Goal: Complete application form: Complete application form

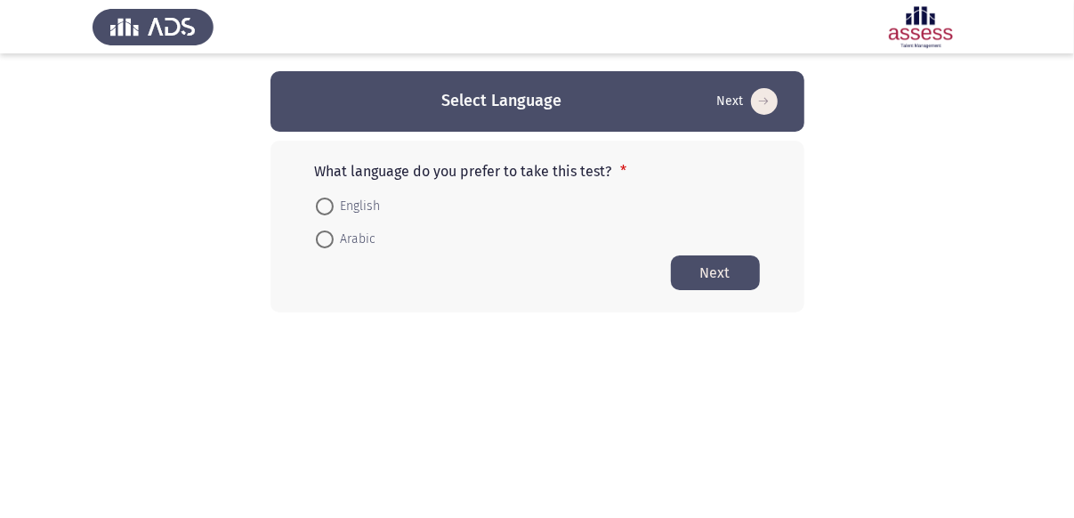
click at [325, 209] on span at bounding box center [325, 207] width 18 height 18
click at [325, 209] on input "English" at bounding box center [325, 207] width 18 height 18
radio input "true"
click at [701, 266] on button "Next" at bounding box center [715, 272] width 89 height 35
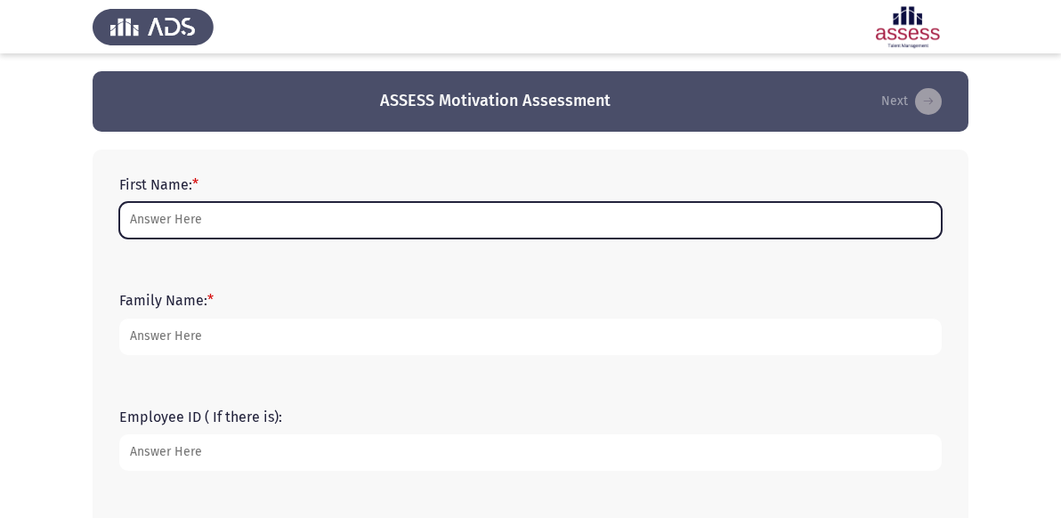
click at [254, 217] on input "First Name: *" at bounding box center [530, 220] width 822 height 36
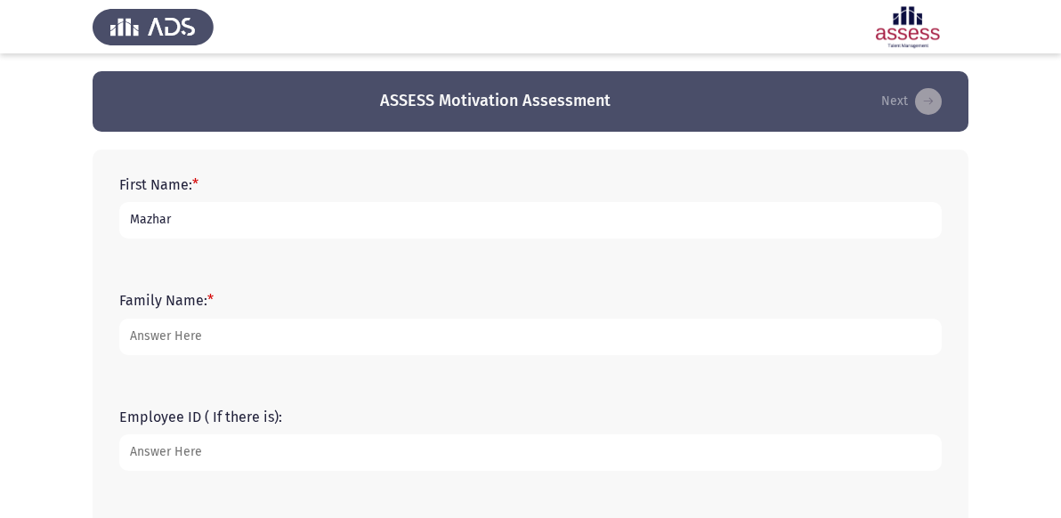
type input "Mazhar"
type input "[PERSON_NAME]"
click at [213, 453] on input "Employee ID ( If there is):" at bounding box center [530, 452] width 822 height 36
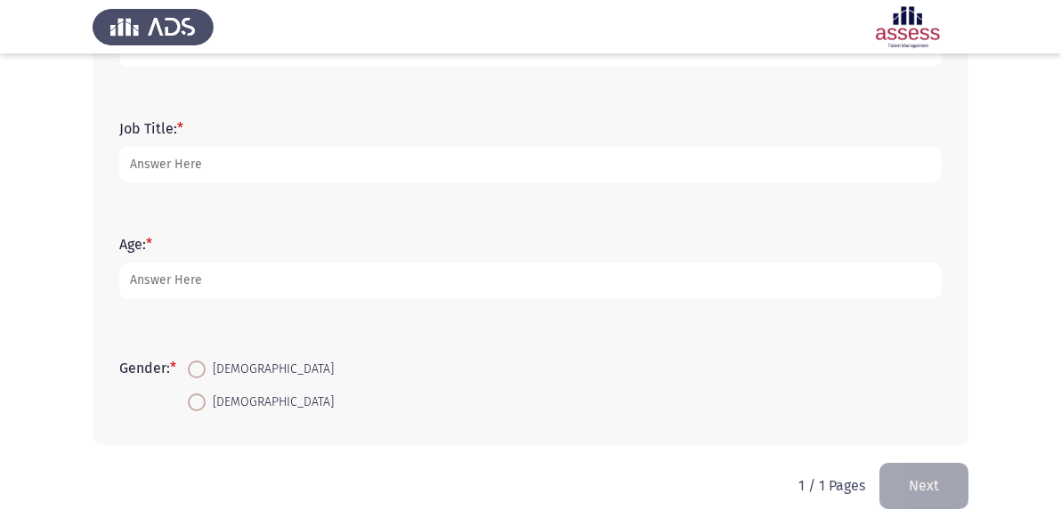
scroll to position [536, 0]
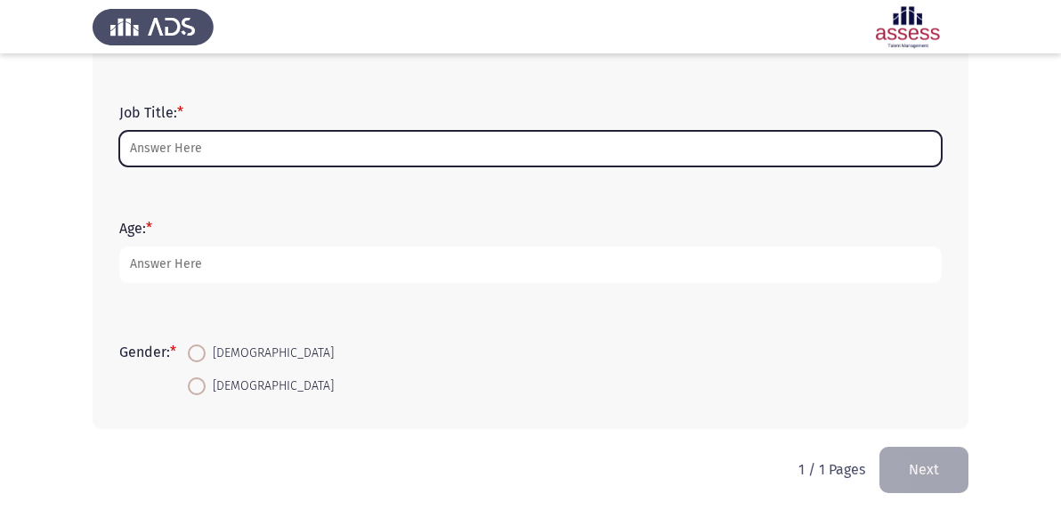
click at [222, 147] on input "Job Title: *" at bounding box center [530, 149] width 822 height 36
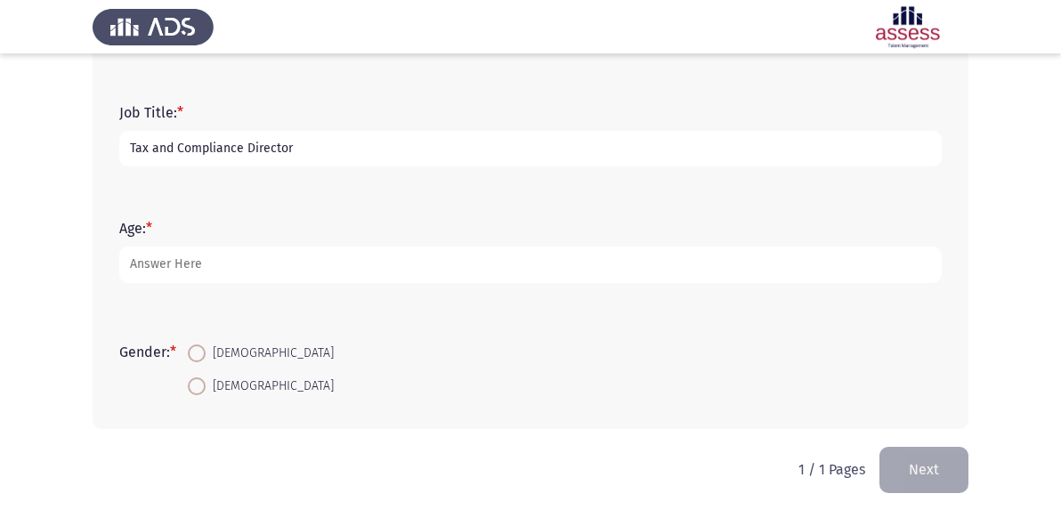
type input "Tax and Compliance Director"
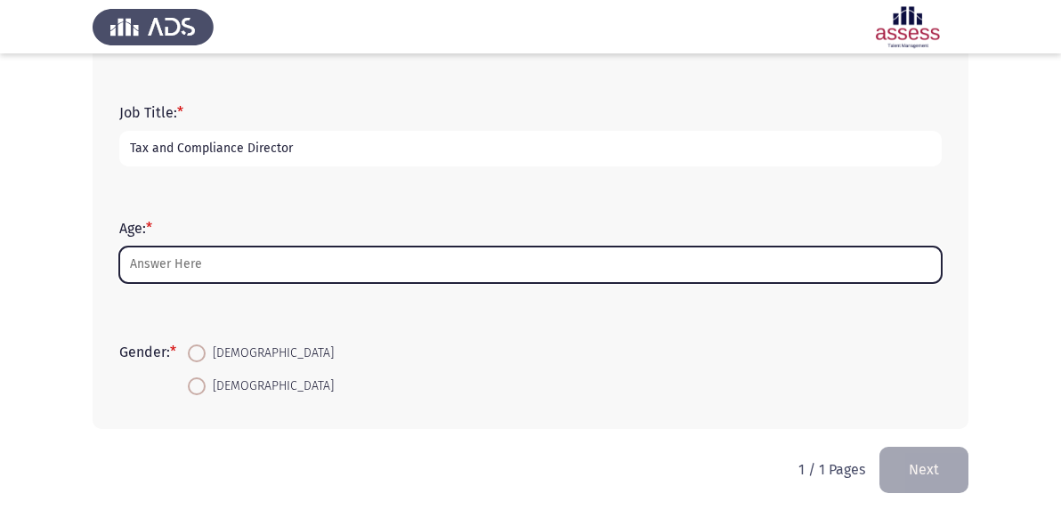
click at [179, 256] on input "Age: *" at bounding box center [530, 265] width 822 height 36
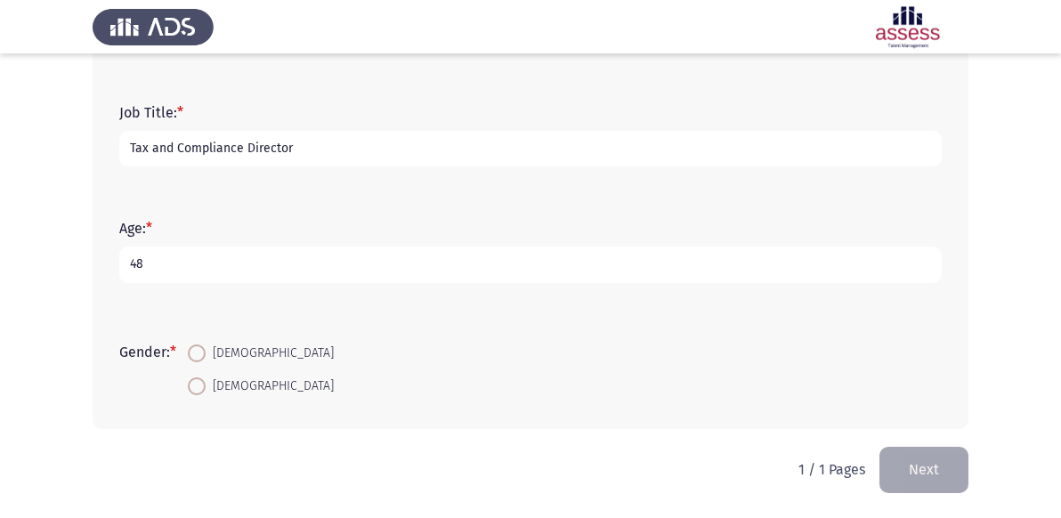
type input "48"
click at [206, 352] on span at bounding box center [197, 353] width 18 height 18
click at [206, 352] on input "[DEMOGRAPHIC_DATA]" at bounding box center [197, 353] width 18 height 18
radio input "true"
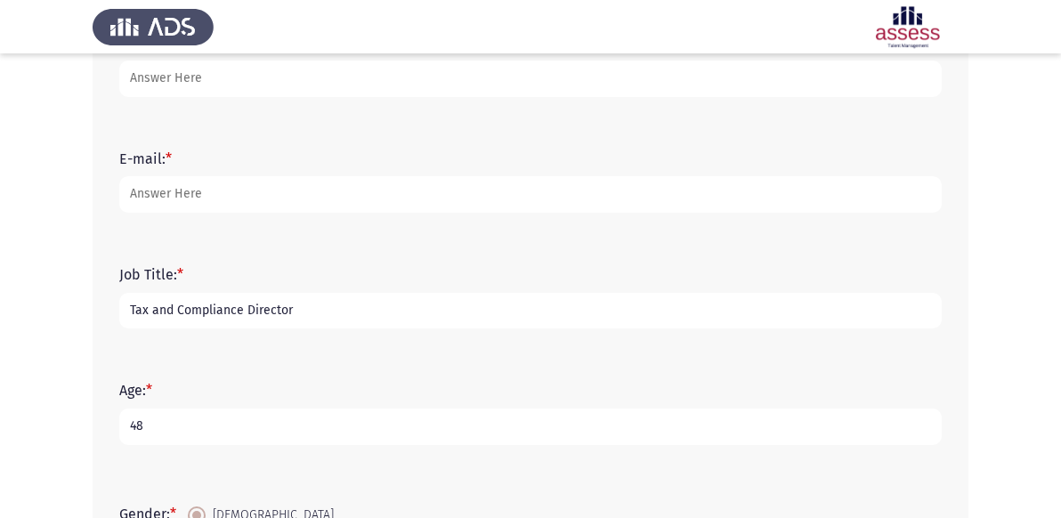
scroll to position [365, 0]
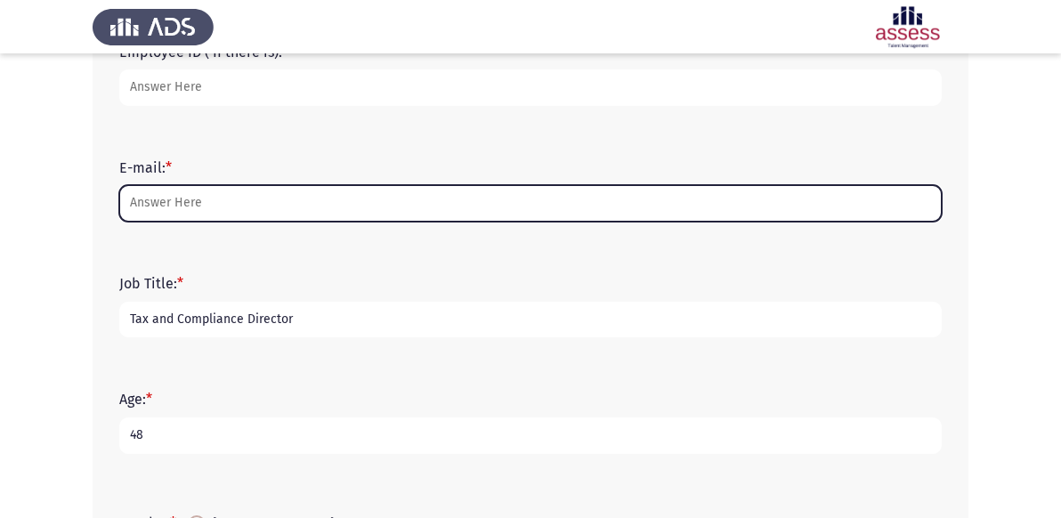
click at [291, 205] on input "E-mail: *" at bounding box center [530, 203] width 822 height 36
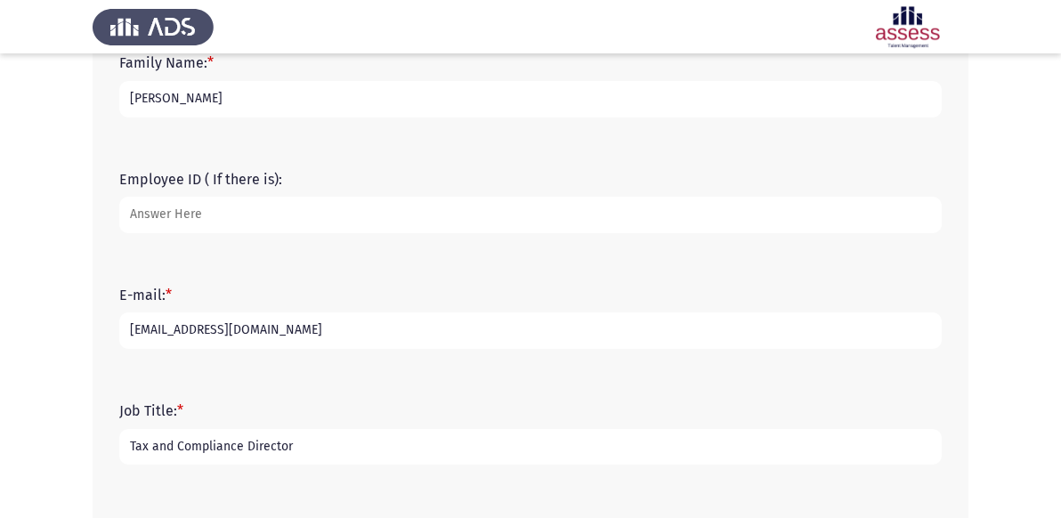
scroll to position [237, 0]
type input "[EMAIL_ADDRESS][DOMAIN_NAME]"
click at [251, 215] on input "Employee ID ( If there is):" at bounding box center [530, 216] width 822 height 36
type input "21469"
click at [479, 342] on input "[EMAIL_ADDRESS][DOMAIN_NAME]" at bounding box center [530, 331] width 822 height 36
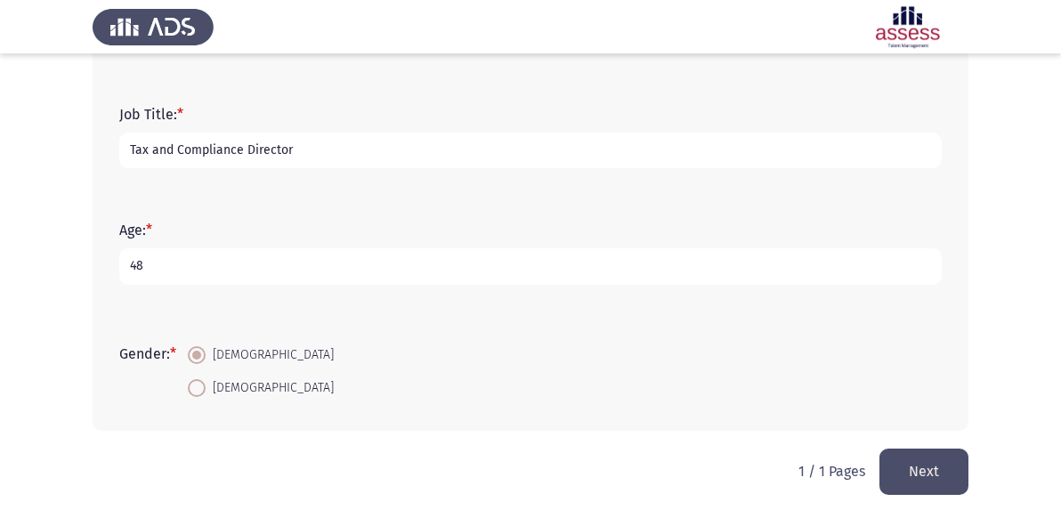
scroll to position [536, 0]
click at [918, 467] on button "Next" at bounding box center [923, 469] width 89 height 45
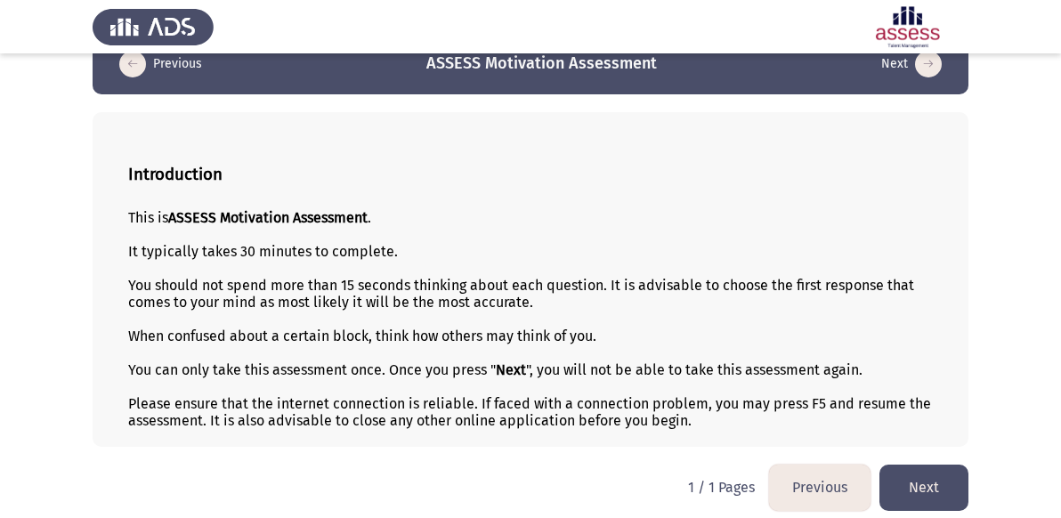
scroll to position [44, 0]
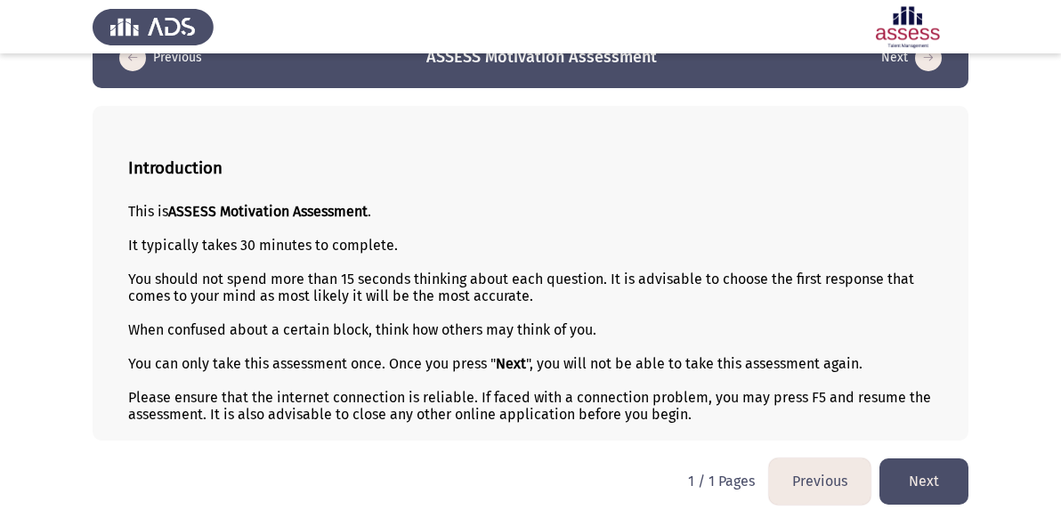
click at [922, 482] on button "Next" at bounding box center [923, 480] width 89 height 45
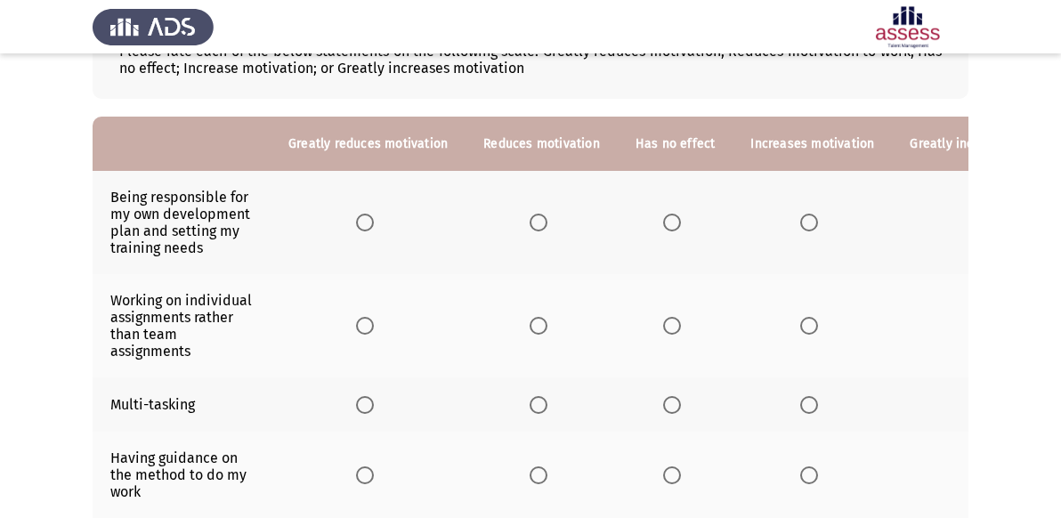
scroll to position [130, 0]
click at [800, 222] on span "Select an option" at bounding box center [809, 222] width 18 height 18
click at [800, 222] on input "Select an option" at bounding box center [809, 222] width 18 height 18
click at [533, 320] on span "Select an option" at bounding box center [539, 325] width 18 height 18
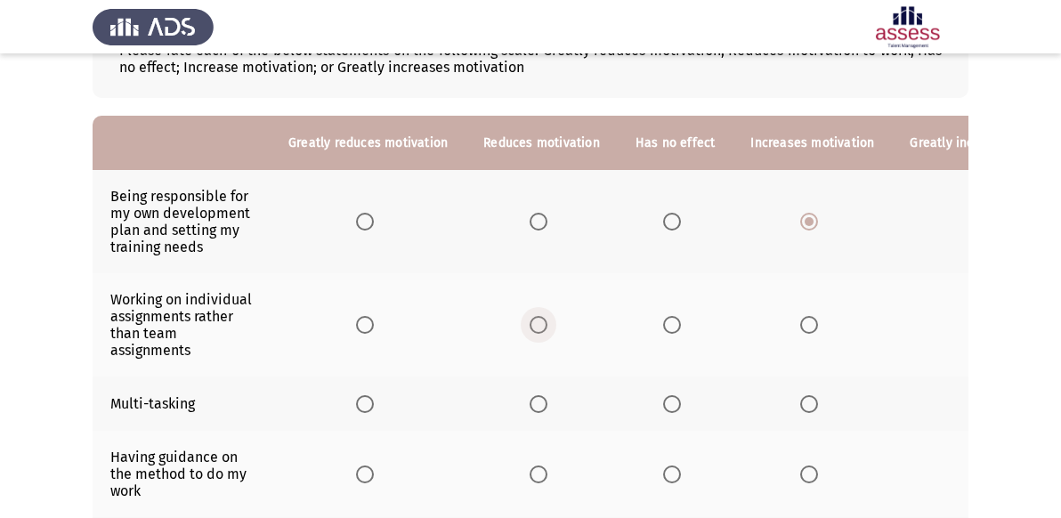
click at [533, 320] on input "Select an option" at bounding box center [539, 325] width 18 height 18
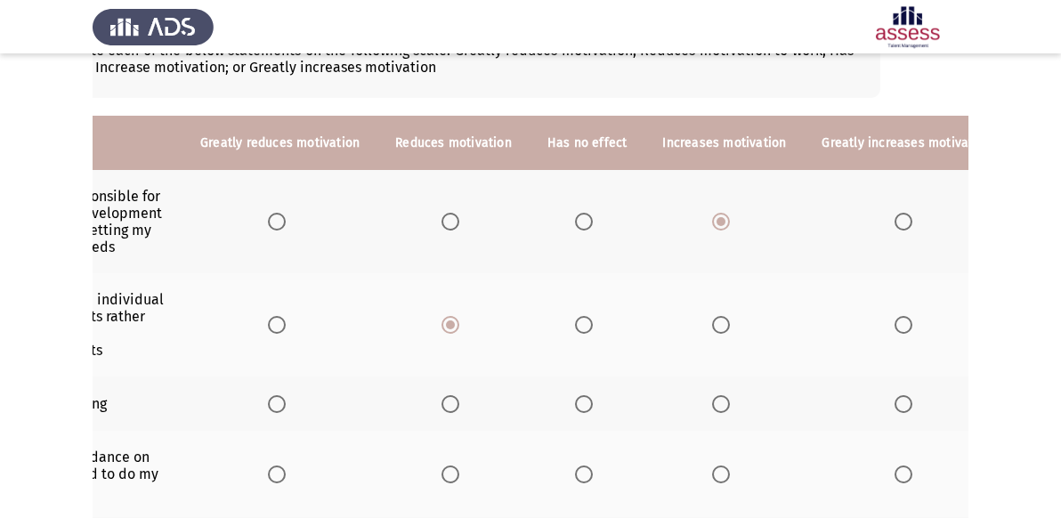
scroll to position [0, 115]
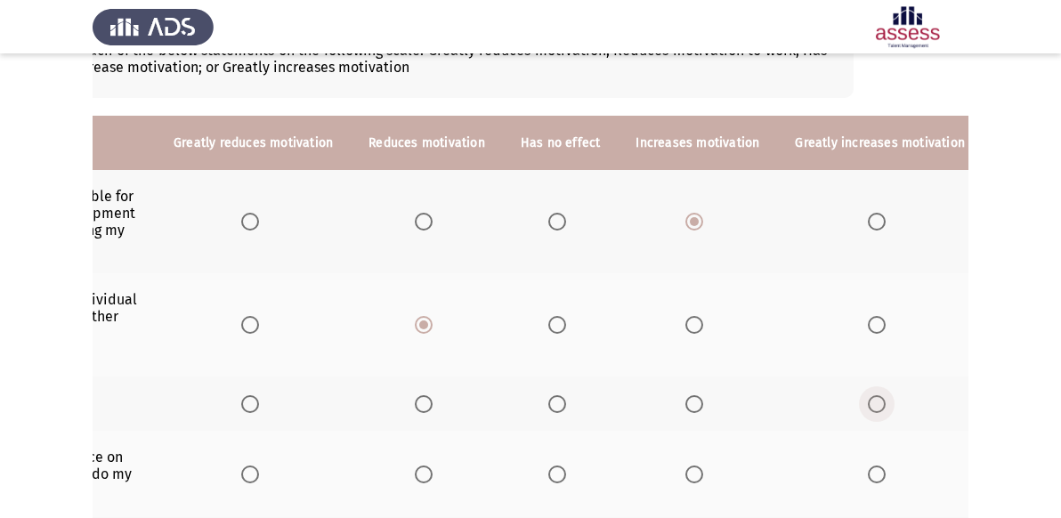
click at [868, 398] on span "Select an option" at bounding box center [877, 404] width 18 height 18
click at [868, 398] on input "Select an option" at bounding box center [877, 404] width 18 height 18
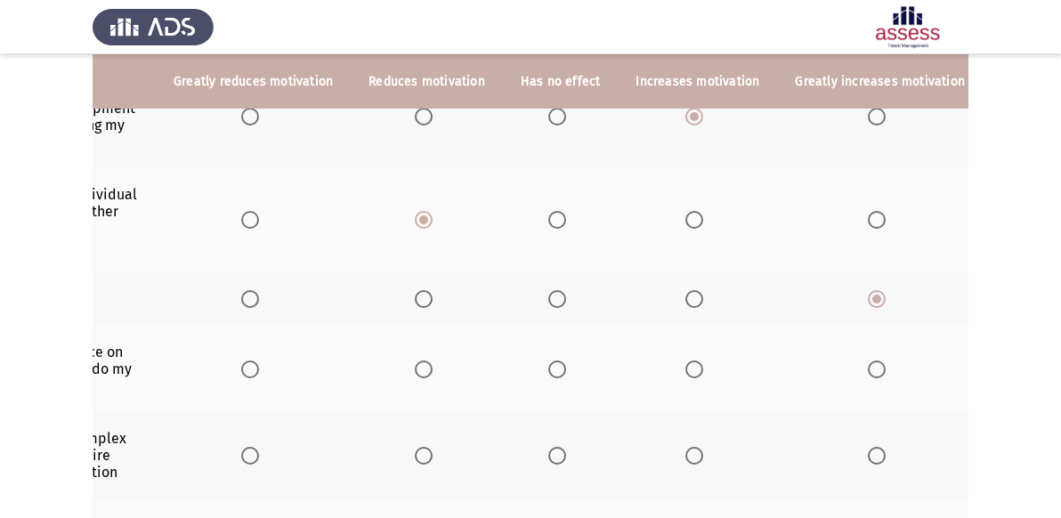
scroll to position [0, 0]
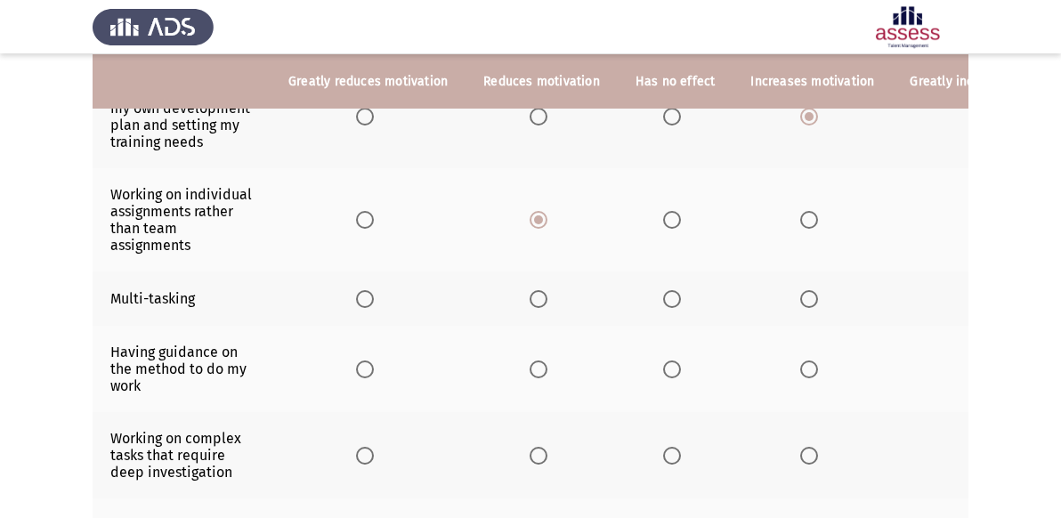
click at [800, 367] on span "Select an option" at bounding box center [809, 369] width 18 height 18
click at [800, 367] on input "Select an option" at bounding box center [809, 369] width 18 height 18
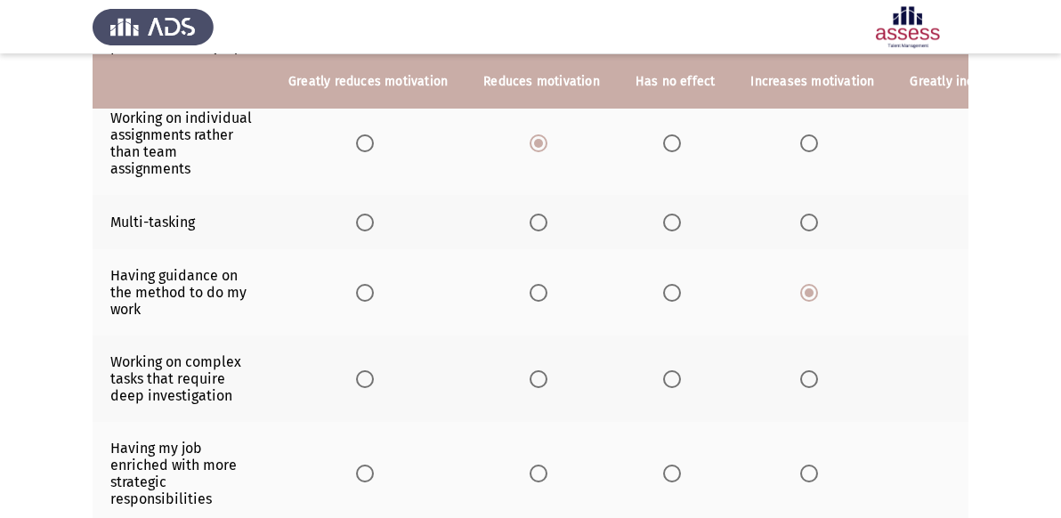
scroll to position [313, 0]
click at [800, 368] on span "Select an option" at bounding box center [809, 377] width 18 height 18
click at [800, 368] on input "Select an option" at bounding box center [809, 377] width 18 height 18
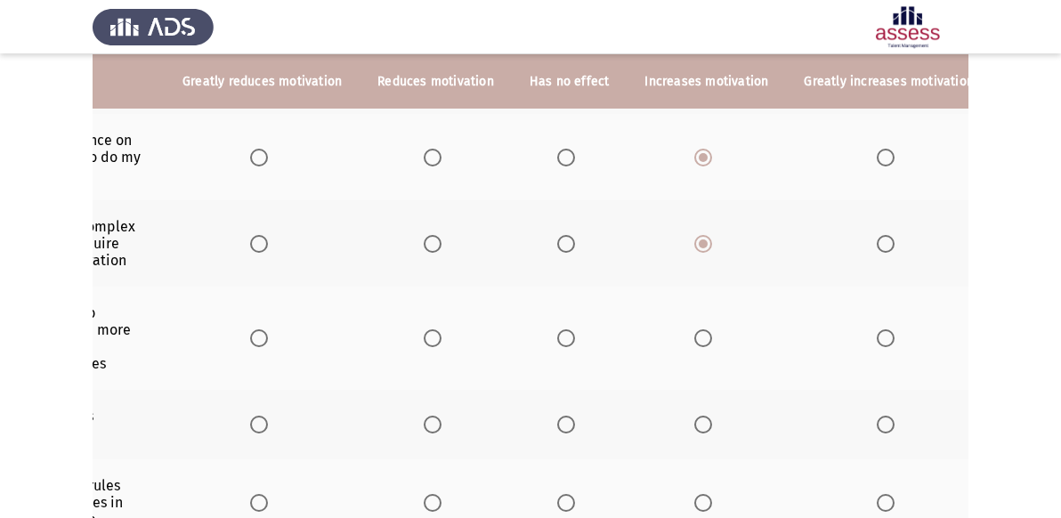
scroll to position [0, 112]
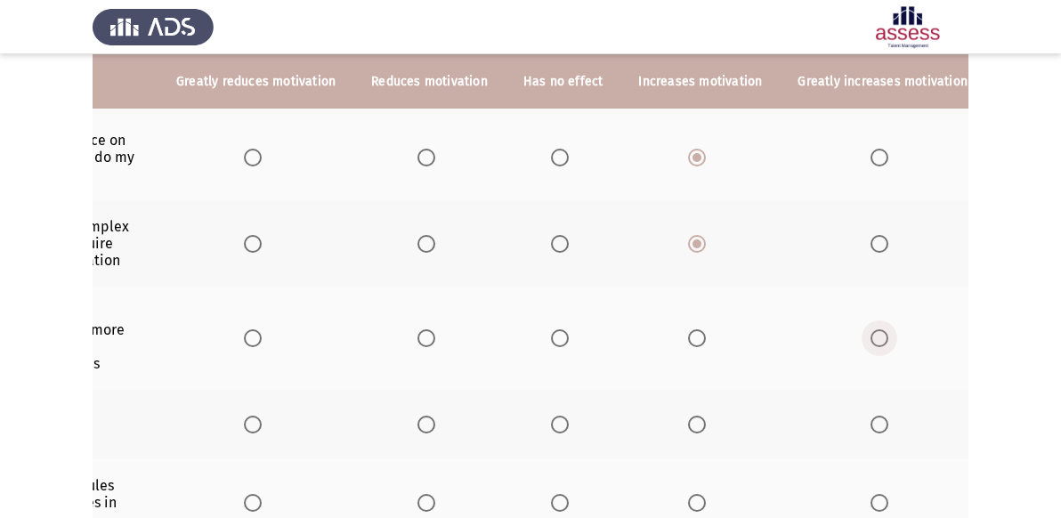
click at [870, 332] on span "Select an option" at bounding box center [879, 338] width 18 height 18
click at [870, 332] on input "Select an option" at bounding box center [879, 338] width 18 height 18
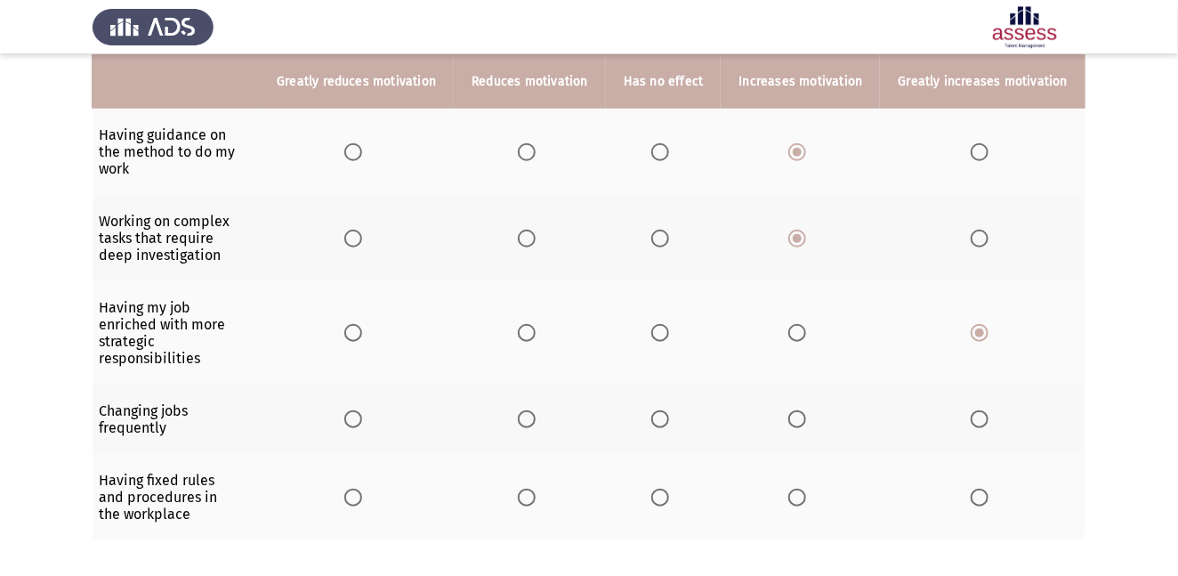
scroll to position [0, 0]
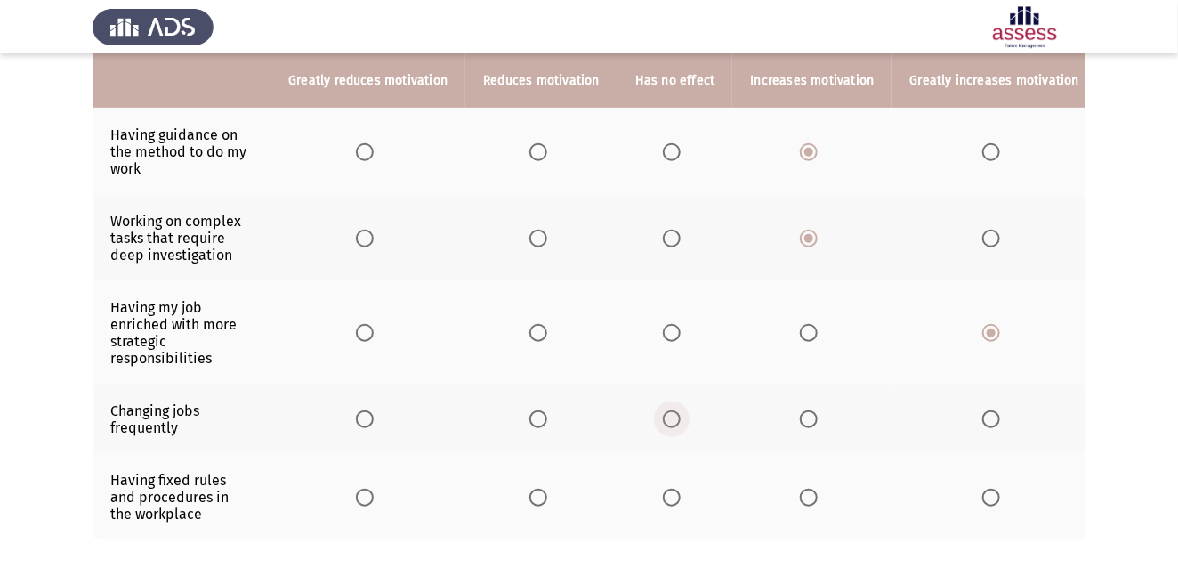
click at [670, 420] on span "Select an option" at bounding box center [672, 419] width 18 height 18
click at [670, 420] on input "Select an option" at bounding box center [672, 419] width 18 height 18
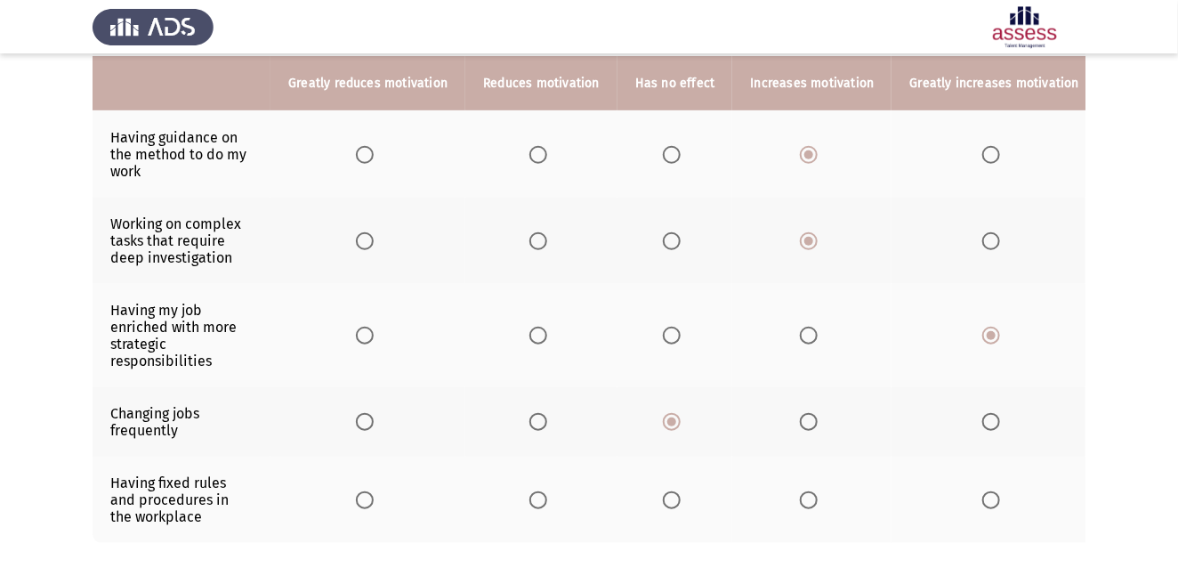
scroll to position [448, 0]
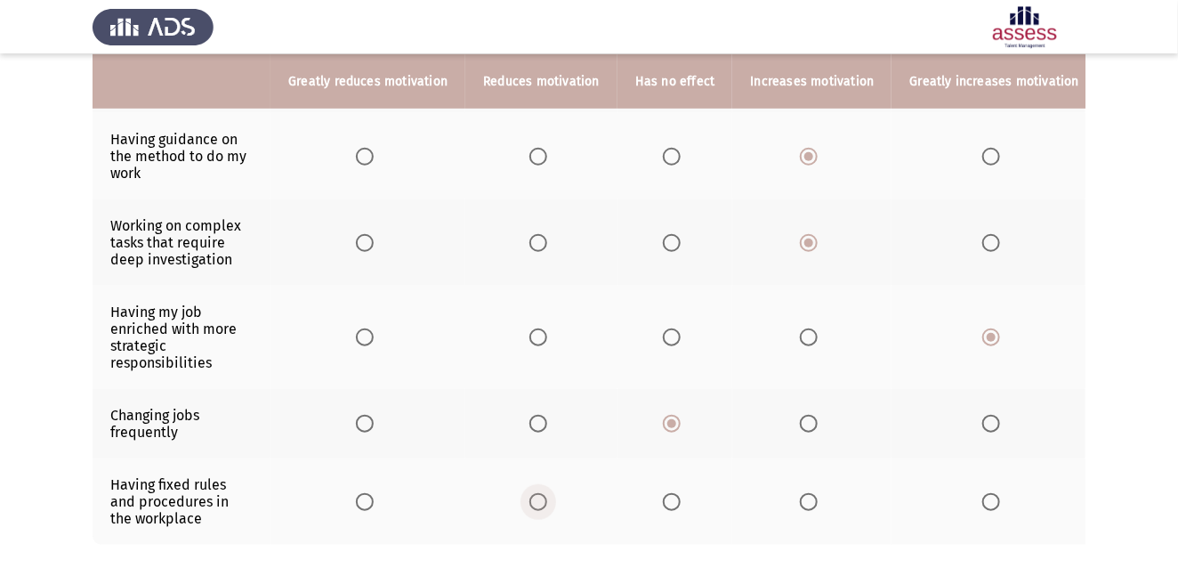
click at [535, 506] on span "Select an option" at bounding box center [539, 502] width 18 height 18
click at [535, 506] on input "Select an option" at bounding box center [539, 502] width 18 height 18
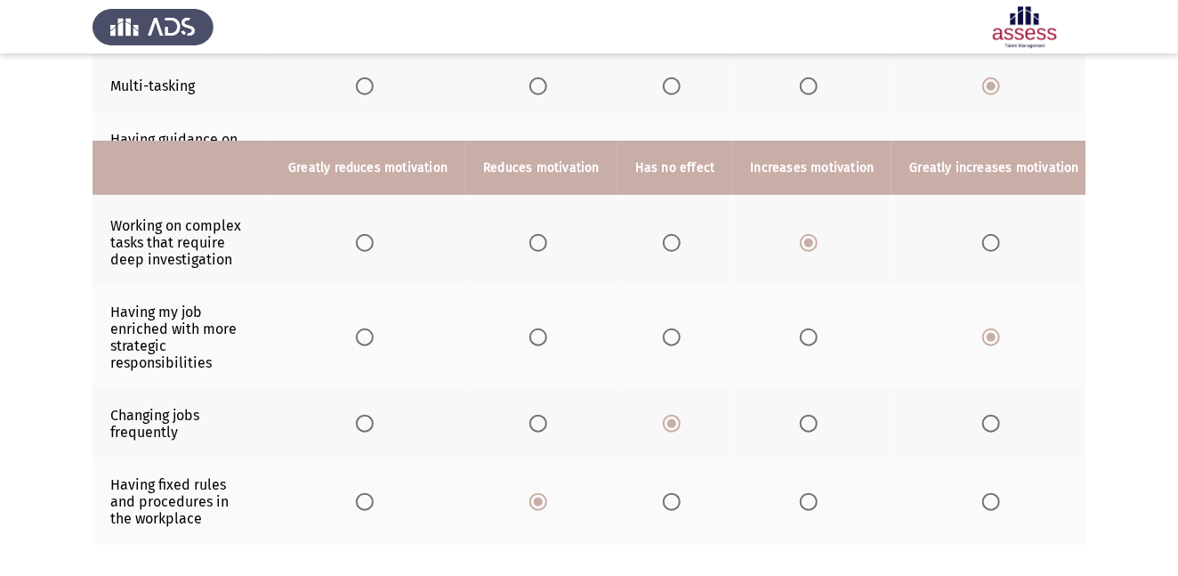
scroll to position [546, 0]
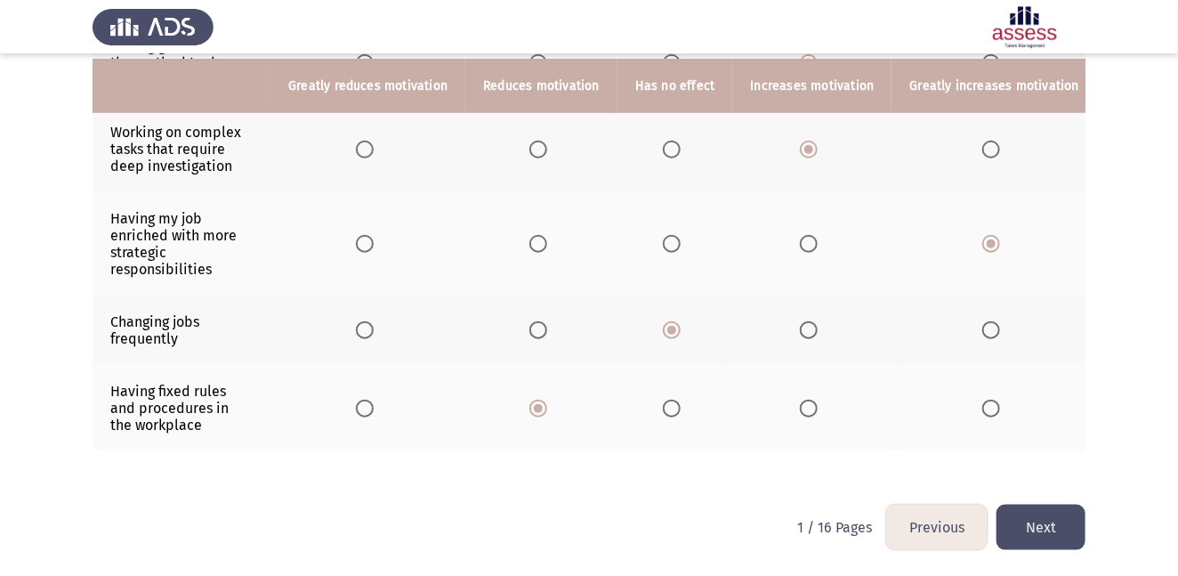
click at [1030, 517] on button "Next" at bounding box center [1041, 527] width 89 height 45
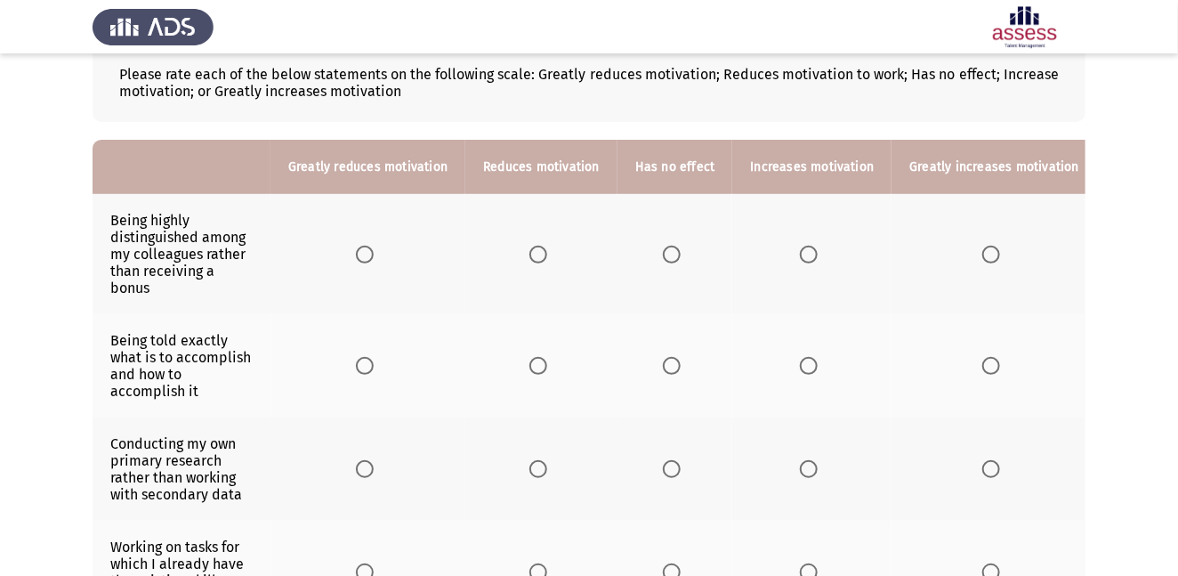
scroll to position [107, 0]
click at [670, 254] on span "Select an option" at bounding box center [672, 254] width 18 height 18
click at [670, 254] on input "Select an option" at bounding box center [672, 254] width 18 height 18
click at [802, 365] on span "Select an option" at bounding box center [809, 365] width 18 height 18
click at [802, 365] on input "Select an option" at bounding box center [809, 365] width 18 height 18
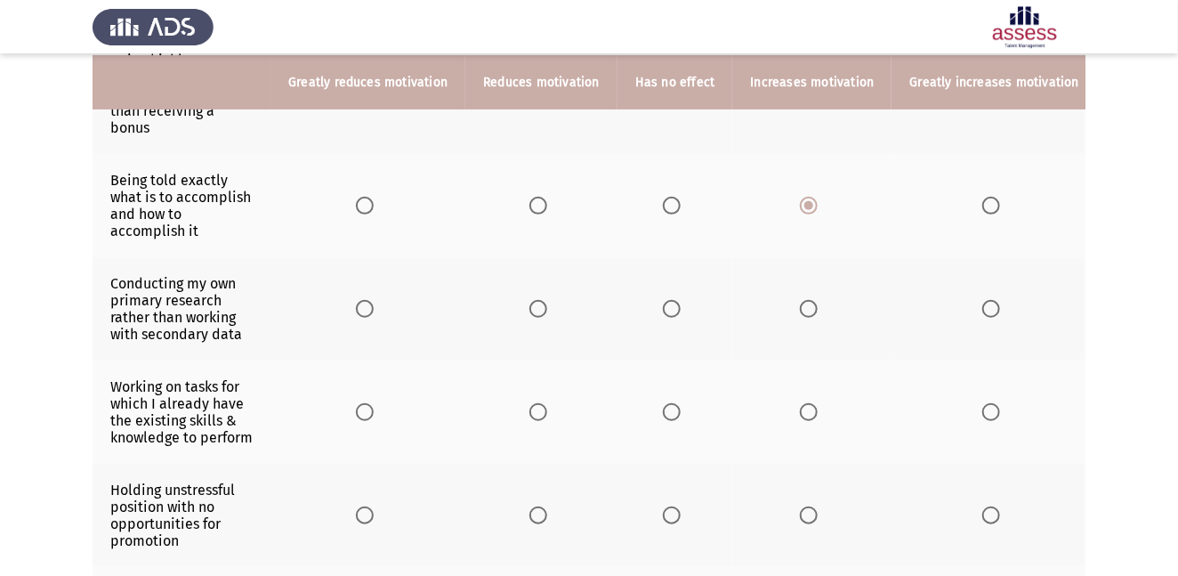
scroll to position [269, 0]
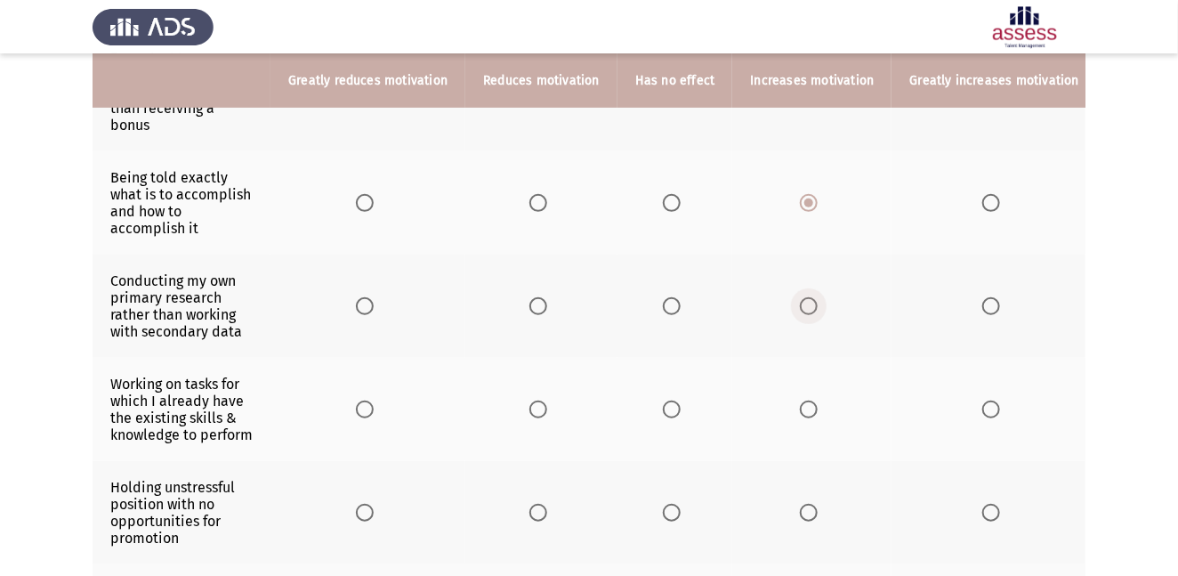
click at [802, 306] on span "Select an option" at bounding box center [809, 306] width 18 height 18
click at [802, 306] on input "Select an option" at bounding box center [809, 306] width 18 height 18
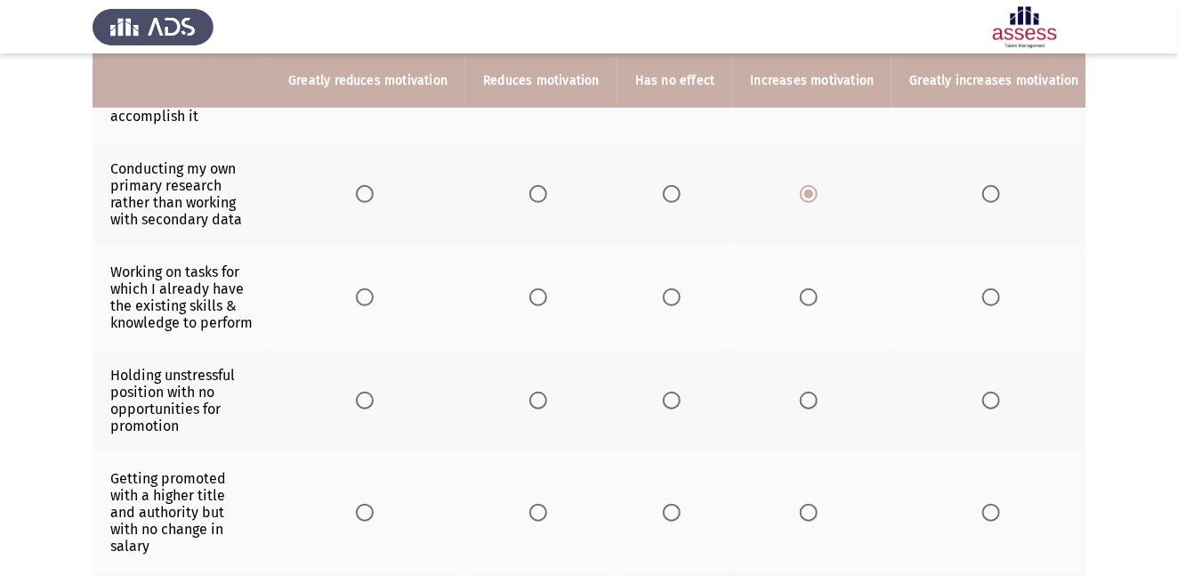
scroll to position [381, 0]
click at [804, 299] on span "Select an option" at bounding box center [809, 297] width 18 height 18
click at [804, 299] on input "Select an option" at bounding box center [809, 297] width 18 height 18
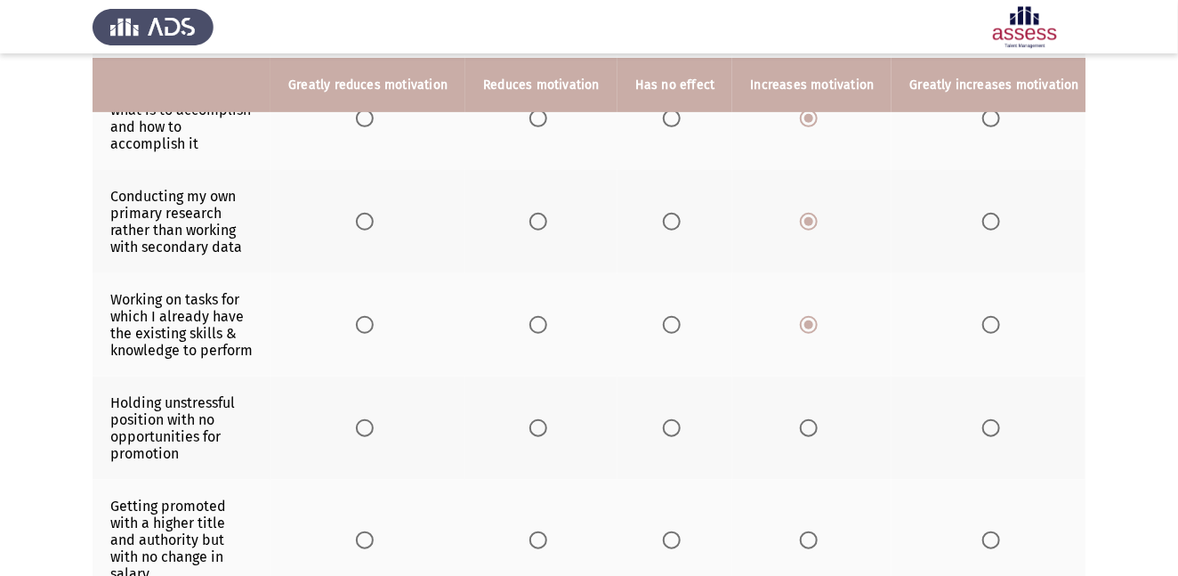
scroll to position [350, 0]
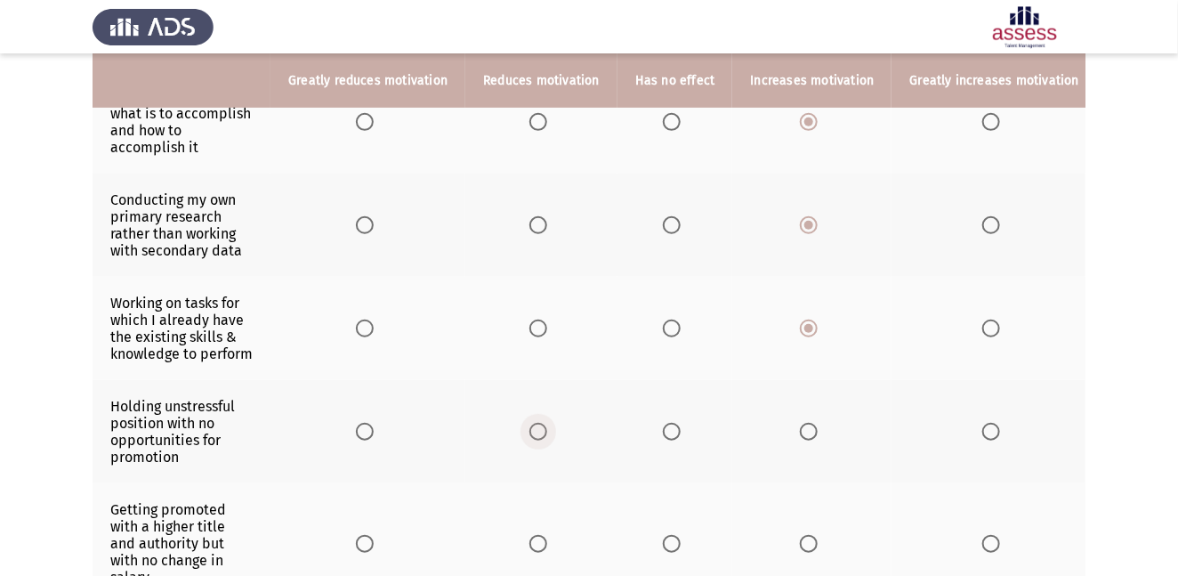
click at [540, 438] on span "Select an option" at bounding box center [539, 432] width 18 height 18
click at [540, 438] on input "Select an option" at bounding box center [539, 432] width 18 height 18
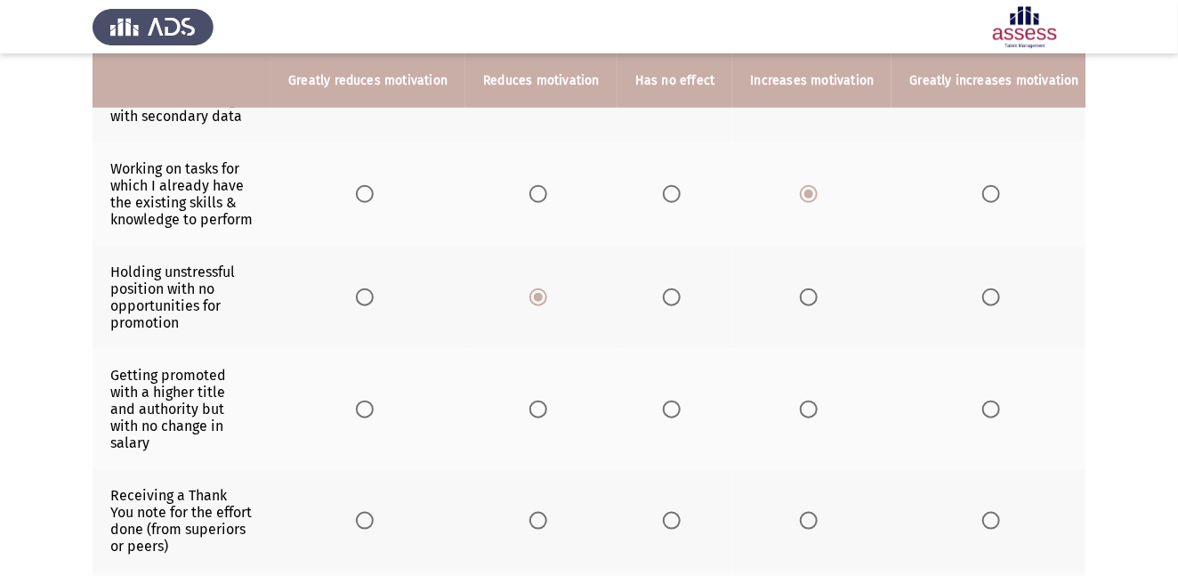
scroll to position [483, 0]
click at [538, 402] on span "Select an option" at bounding box center [539, 410] width 18 height 18
click at [538, 402] on input "Select an option" at bounding box center [539, 410] width 18 height 18
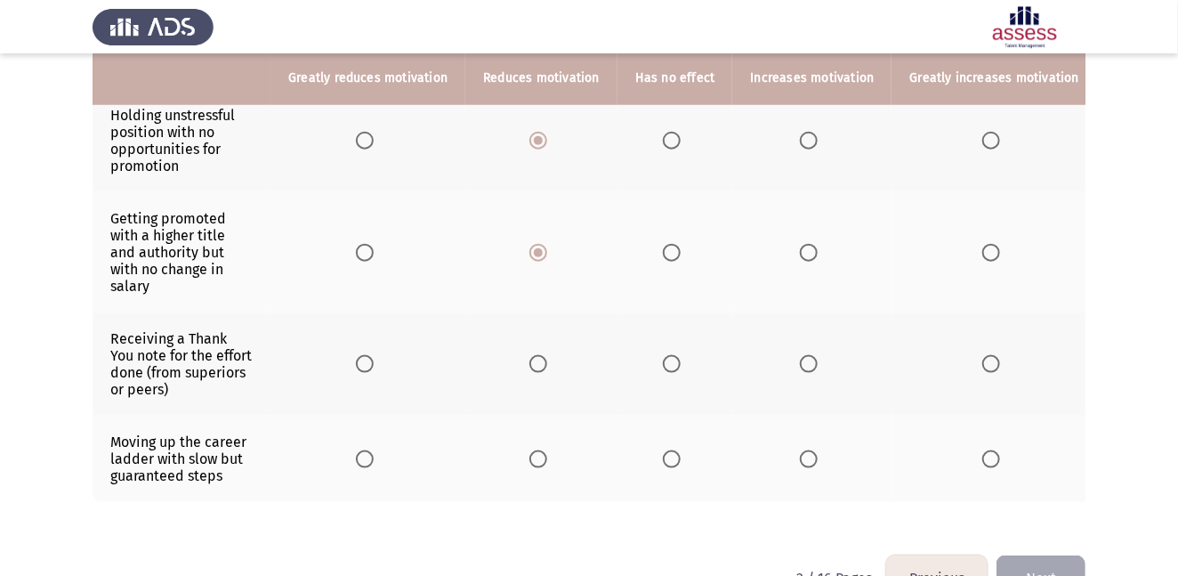
scroll to position [645, 0]
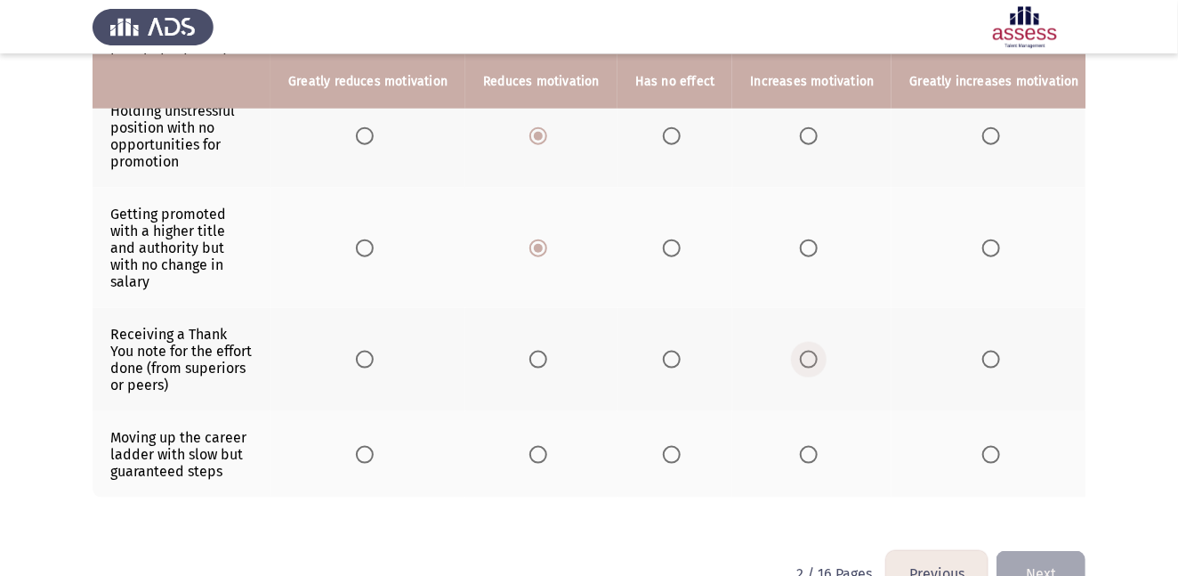
click at [800, 351] on span "Select an option" at bounding box center [809, 360] width 18 height 18
click at [800, 351] on input "Select an option" at bounding box center [809, 360] width 18 height 18
click at [802, 446] on span "Select an option" at bounding box center [809, 455] width 18 height 18
click at [802, 446] on input "Select an option" at bounding box center [809, 455] width 18 height 18
click at [1036, 517] on button "Next" at bounding box center [1041, 573] width 89 height 45
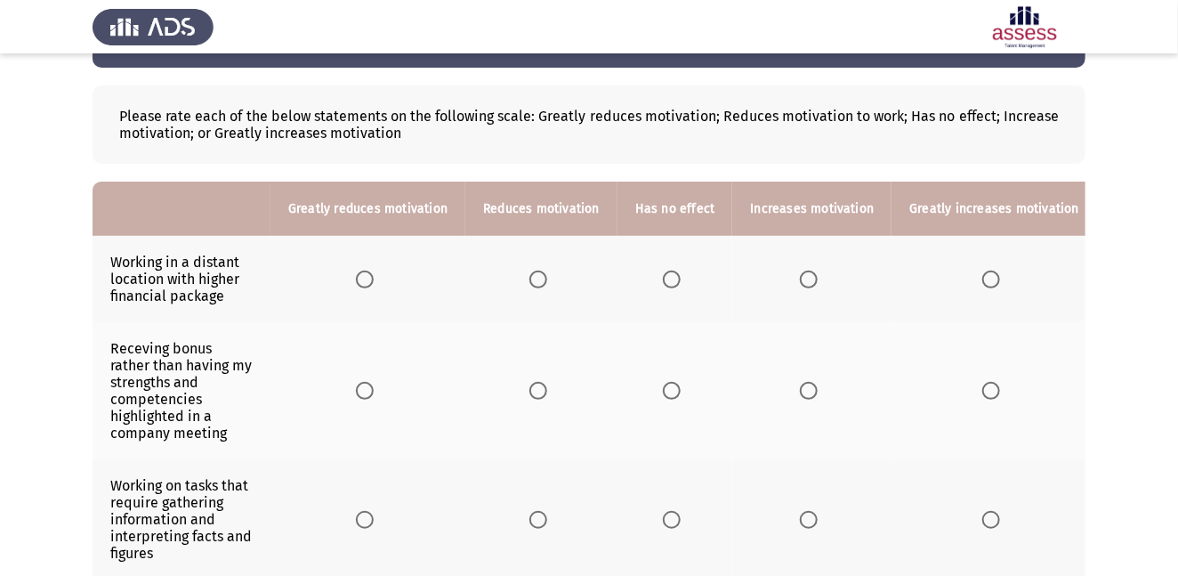
scroll to position [62, 0]
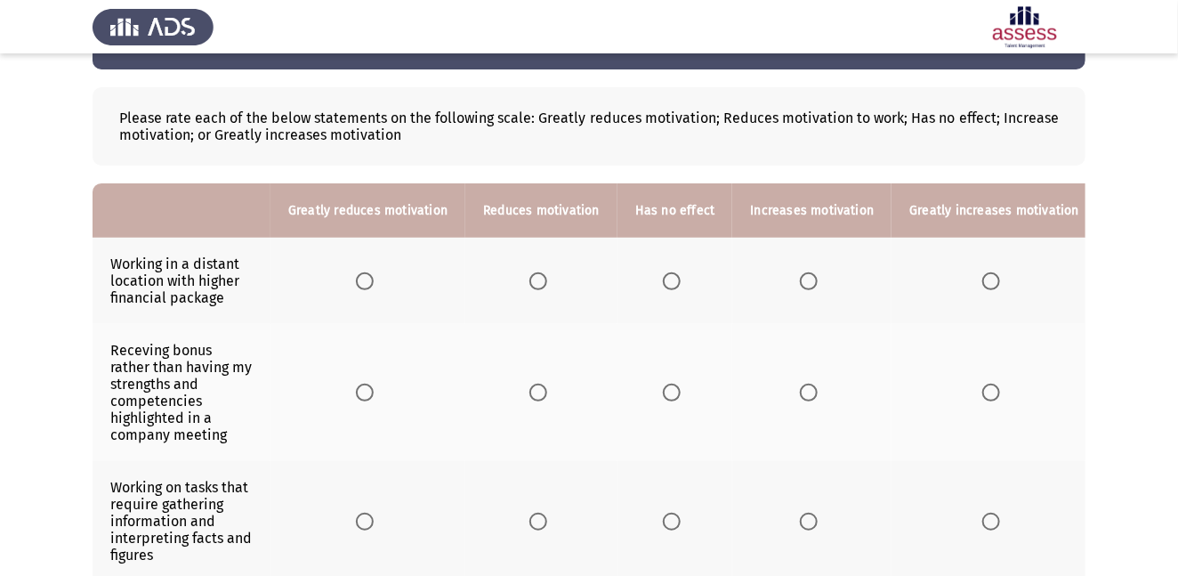
click at [800, 277] on span "Select an option" at bounding box center [809, 281] width 18 height 18
click at [800, 277] on input "Select an option" at bounding box center [809, 281] width 18 height 18
click at [803, 393] on span "Select an option" at bounding box center [809, 393] width 18 height 18
click at [803, 393] on input "Select an option" at bounding box center [809, 393] width 18 height 18
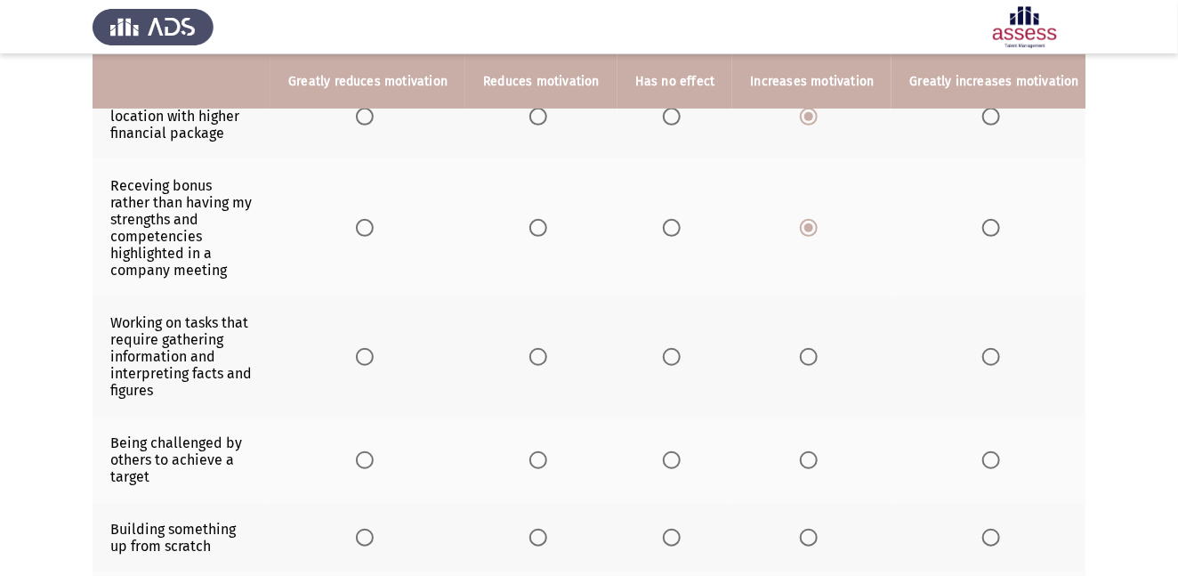
scroll to position [231, 0]
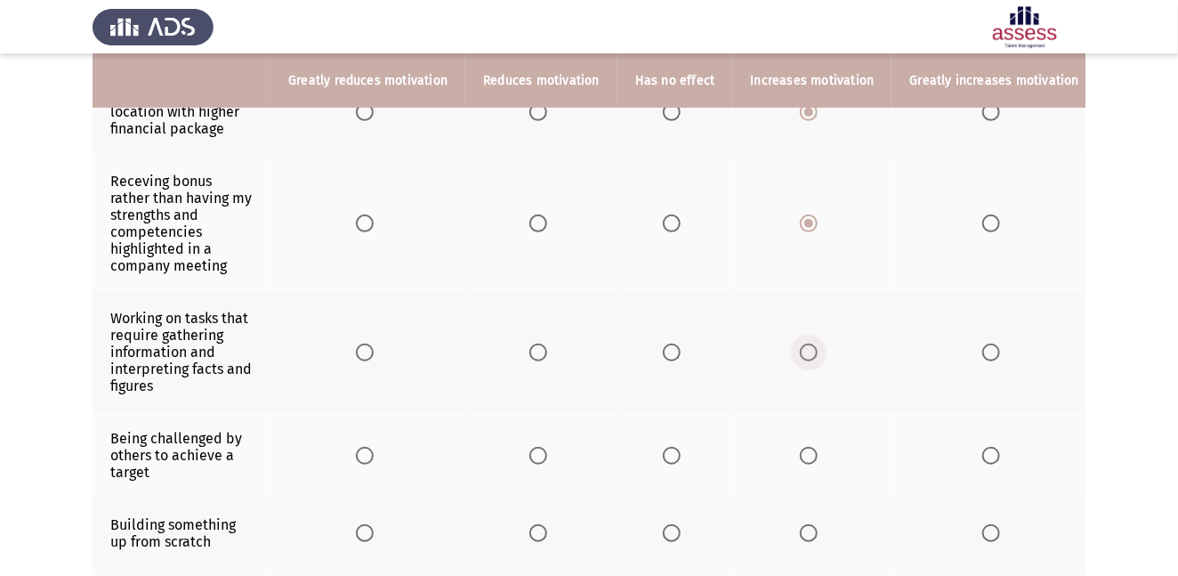
click at [806, 352] on span "Select an option" at bounding box center [809, 353] width 18 height 18
click at [806, 352] on input "Select an option" at bounding box center [809, 353] width 18 height 18
click at [804, 459] on span "Select an option" at bounding box center [809, 456] width 18 height 18
click at [804, 459] on input "Select an option" at bounding box center [809, 456] width 18 height 18
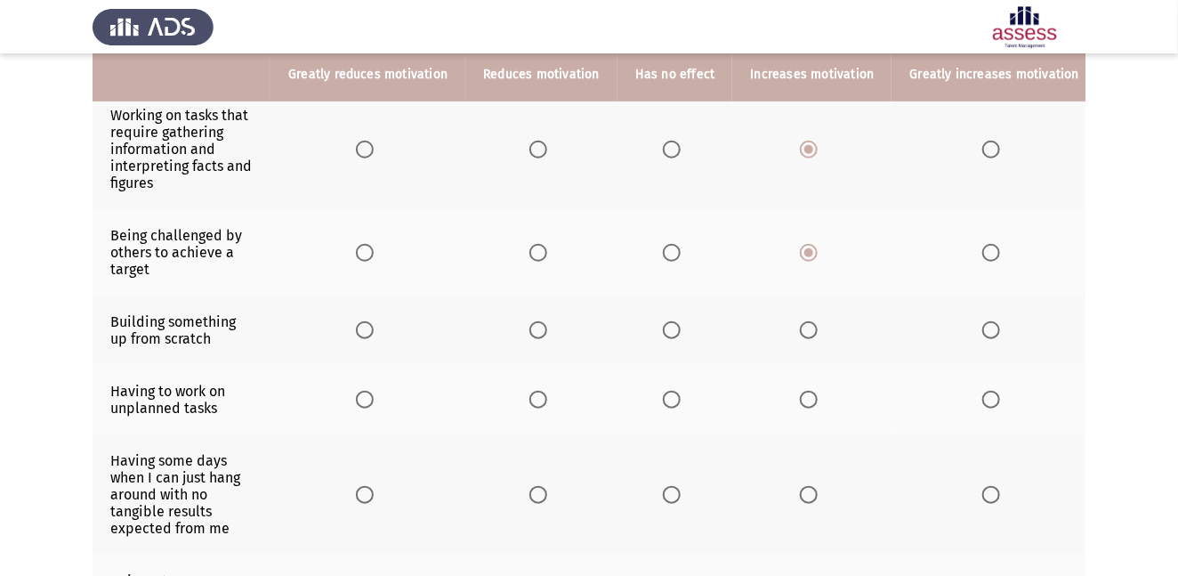
scroll to position [437, 0]
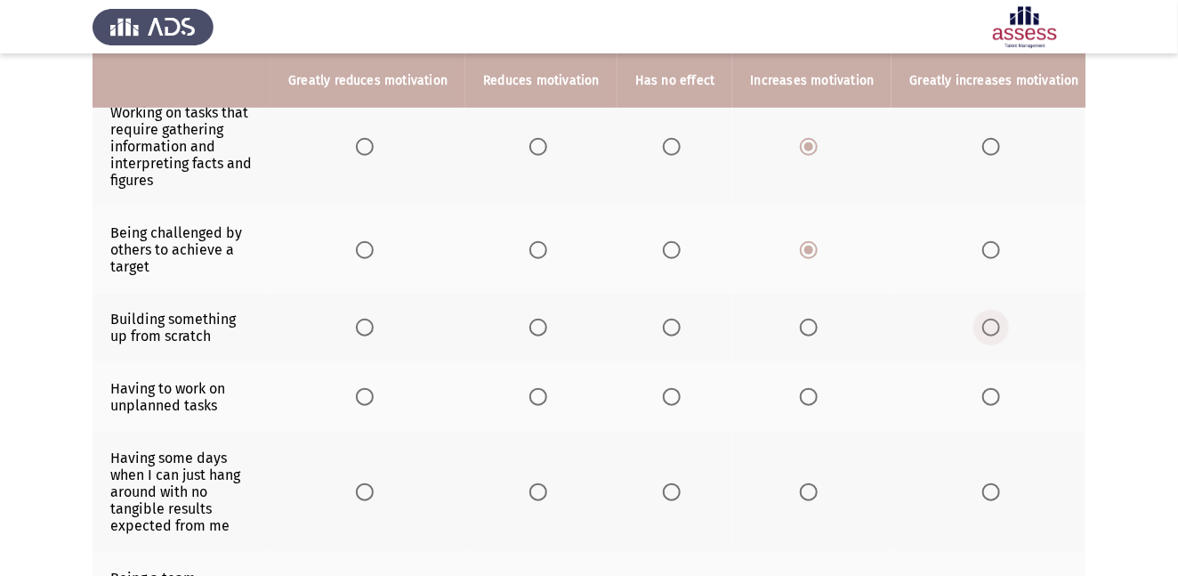
click at [983, 329] on span "Select an option" at bounding box center [992, 328] width 18 height 18
click at [983, 329] on input "Select an option" at bounding box center [992, 328] width 18 height 18
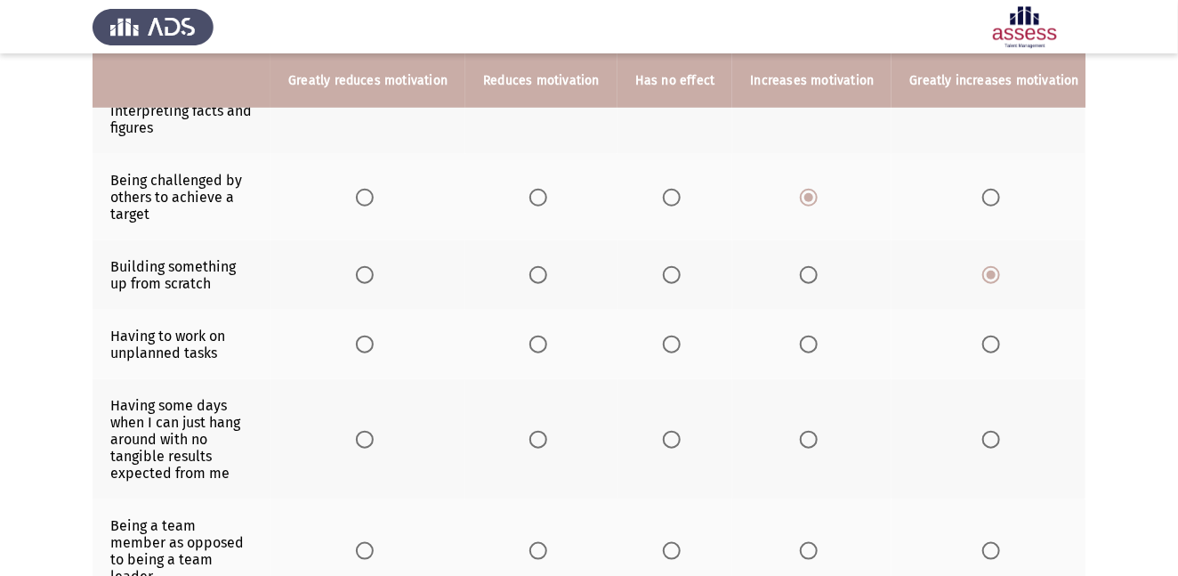
scroll to position [494, 0]
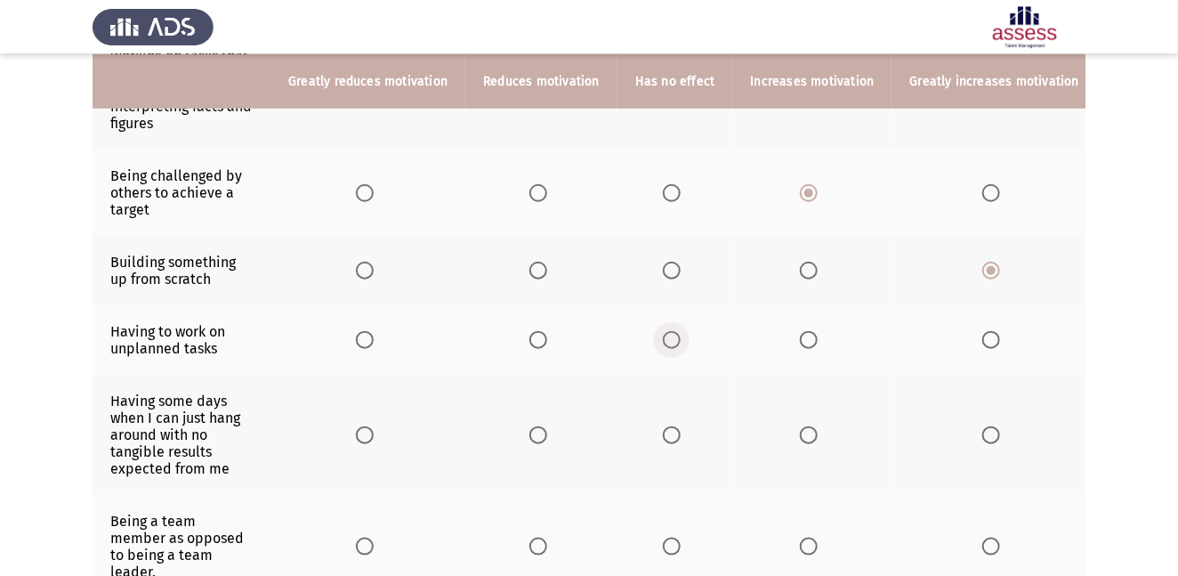
click at [668, 342] on span "Select an option" at bounding box center [672, 340] width 18 height 18
click at [668, 342] on input "Select an option" at bounding box center [672, 340] width 18 height 18
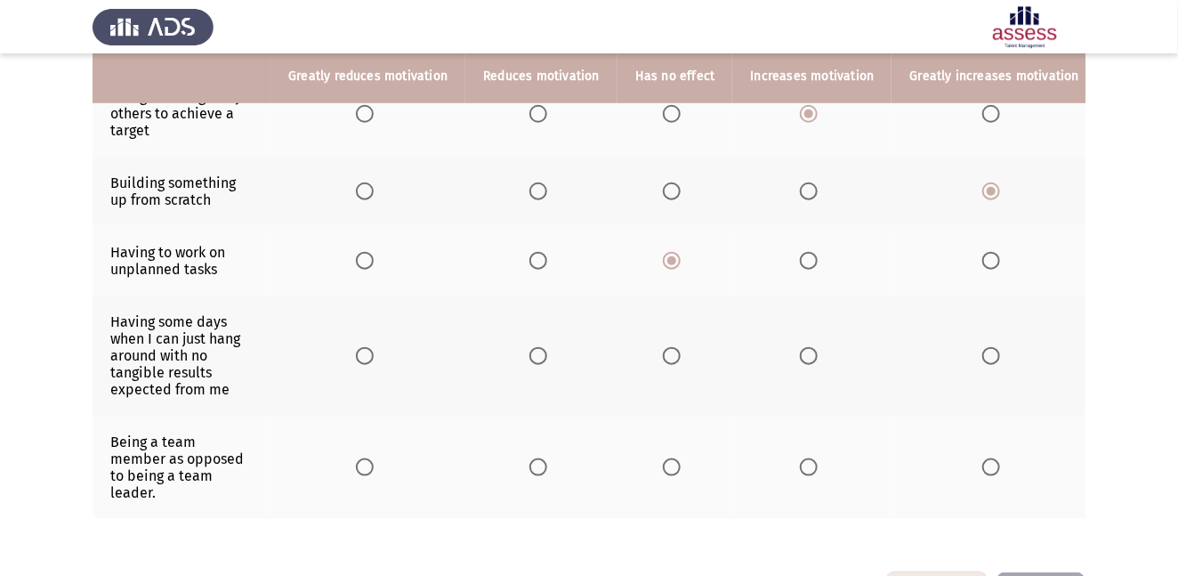
scroll to position [575, 0]
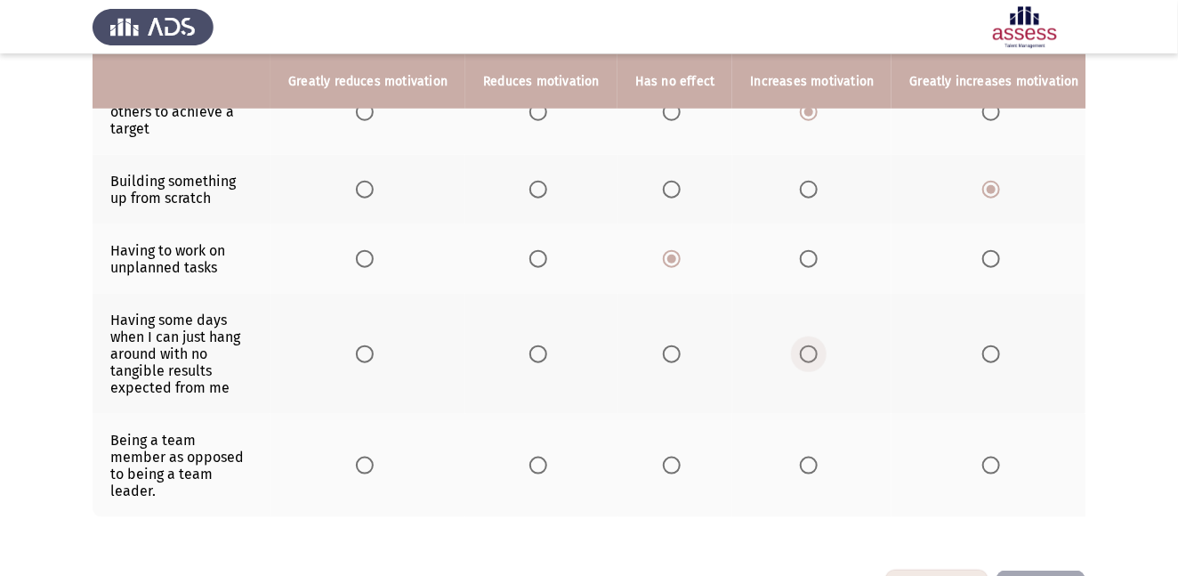
click at [809, 354] on span "Select an option" at bounding box center [809, 354] width 0 height 0
click at [802, 358] on input "Select an option" at bounding box center [809, 354] width 18 height 18
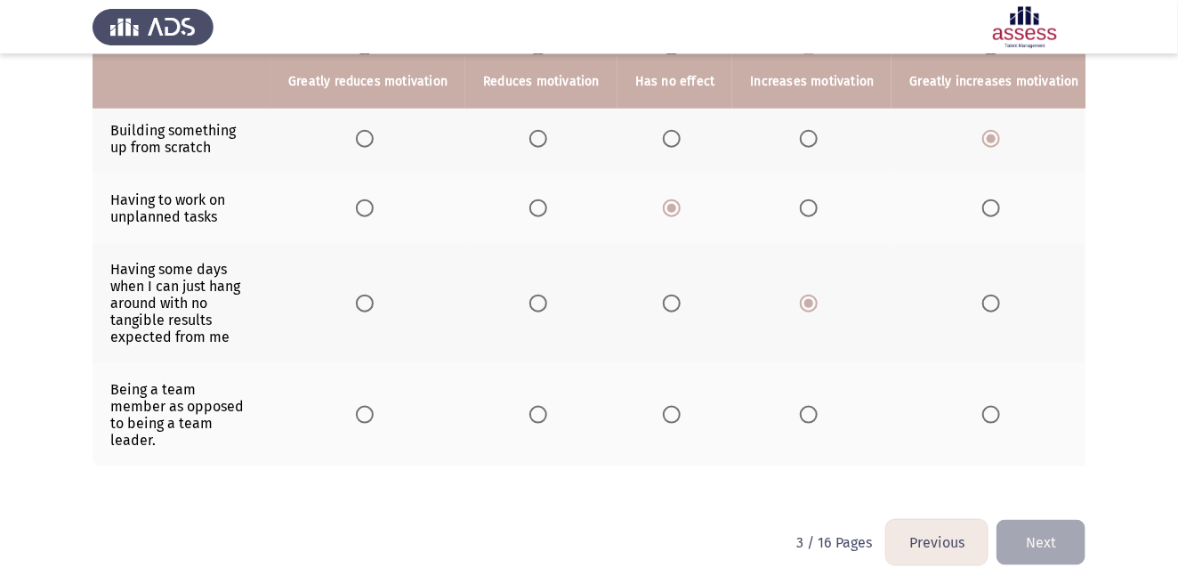
scroll to position [627, 0]
click at [537, 410] on span "Select an option" at bounding box center [539, 413] width 18 height 18
click at [537, 410] on input "Select an option" at bounding box center [539, 413] width 18 height 18
click at [1039, 517] on button "Next" at bounding box center [1041, 540] width 89 height 45
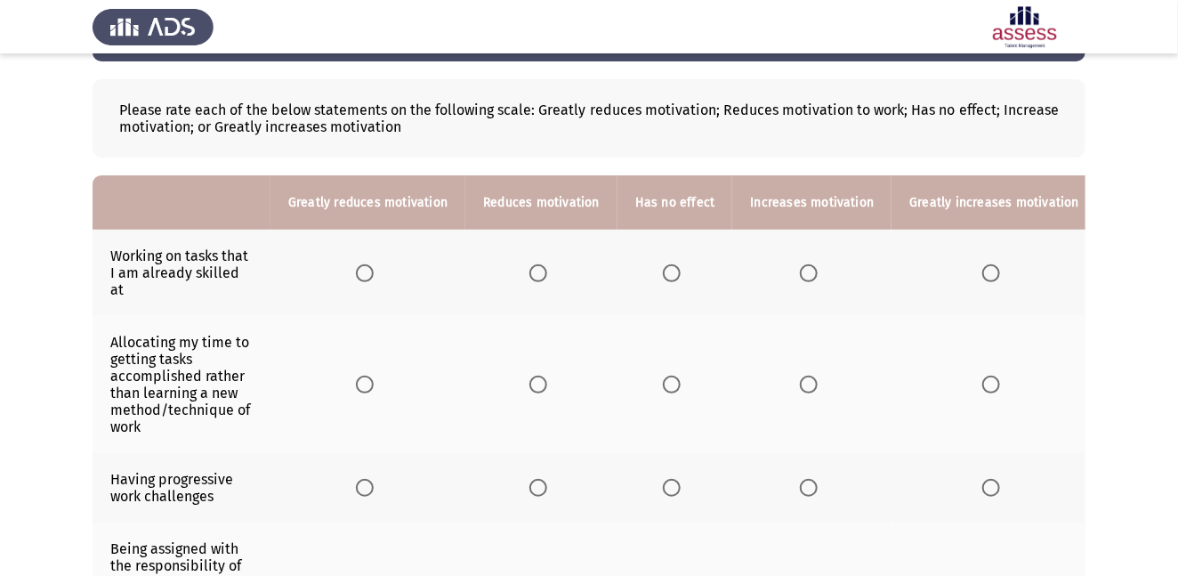
scroll to position [71, 0]
click at [805, 263] on span "Select an option" at bounding box center [809, 272] width 18 height 18
click at [805, 263] on input "Select an option" at bounding box center [809, 272] width 18 height 18
click at [539, 375] on span "Select an option" at bounding box center [539, 384] width 18 height 18
click at [539, 375] on input "Select an option" at bounding box center [539, 384] width 18 height 18
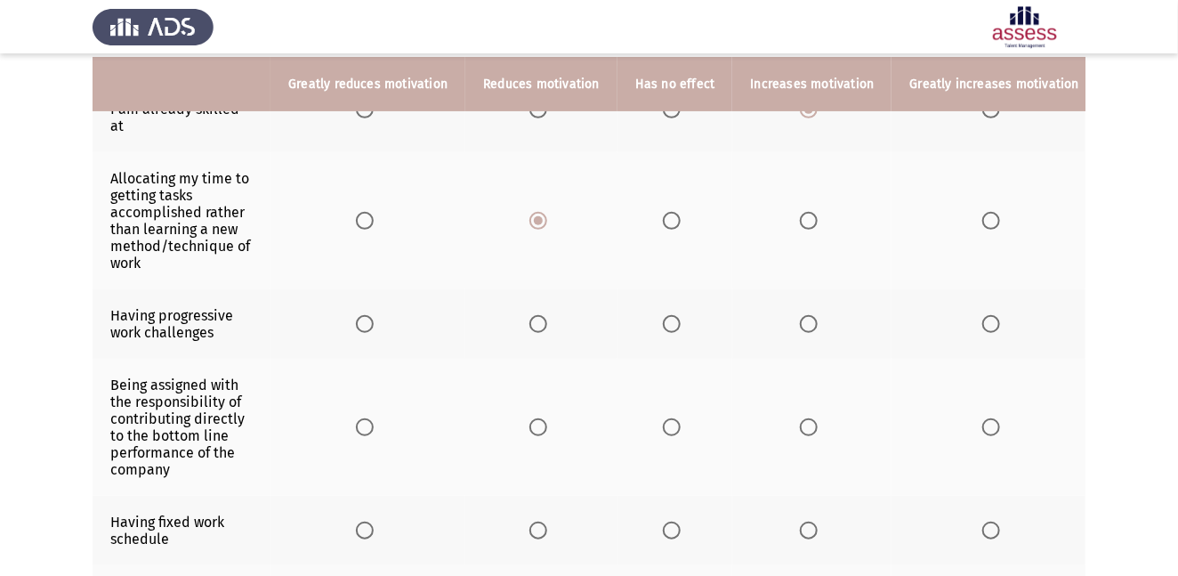
scroll to position [237, 0]
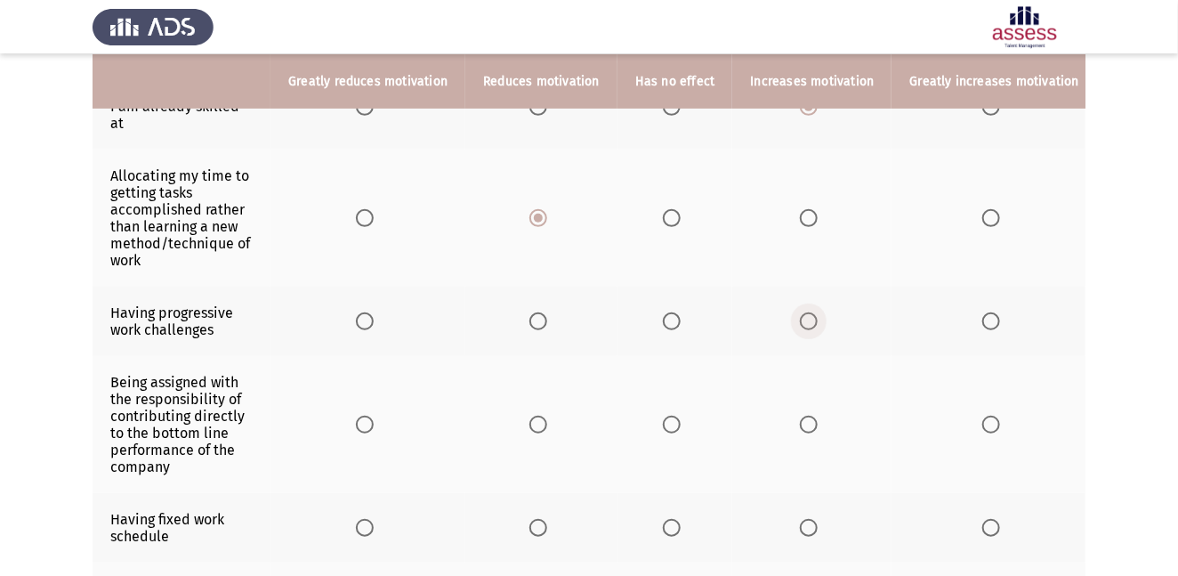
click at [809, 321] on span "Select an option" at bounding box center [809, 321] width 0 height 0
click at [803, 312] on input "Select an option" at bounding box center [809, 321] width 18 height 18
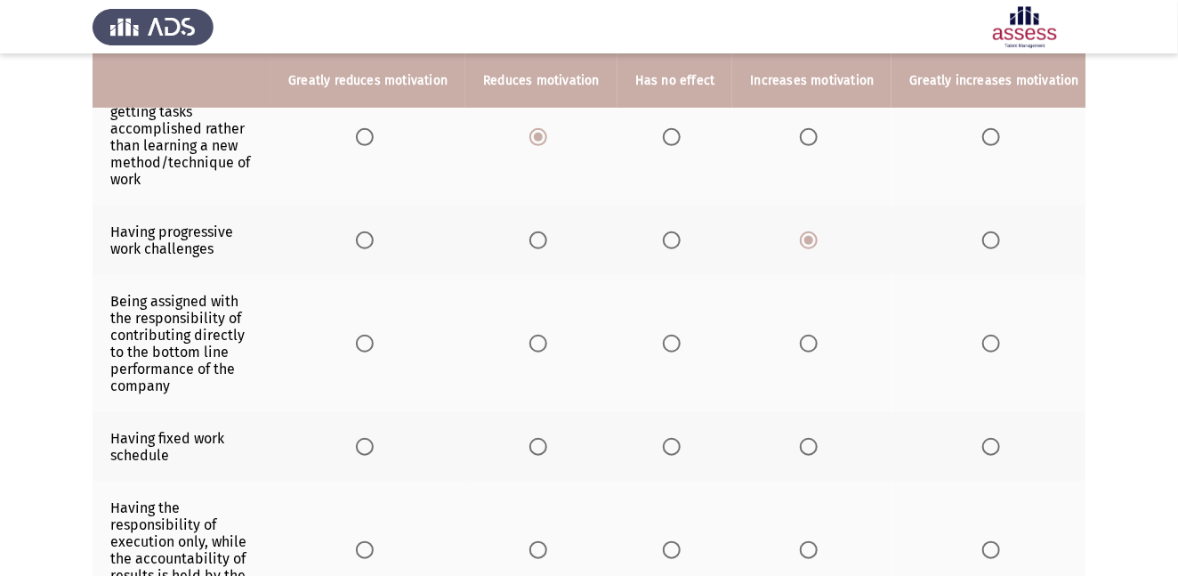
scroll to position [320, 0]
click at [800, 332] on span "Select an option" at bounding box center [809, 341] width 18 height 18
click at [800, 332] on input "Select an option" at bounding box center [809, 341] width 18 height 18
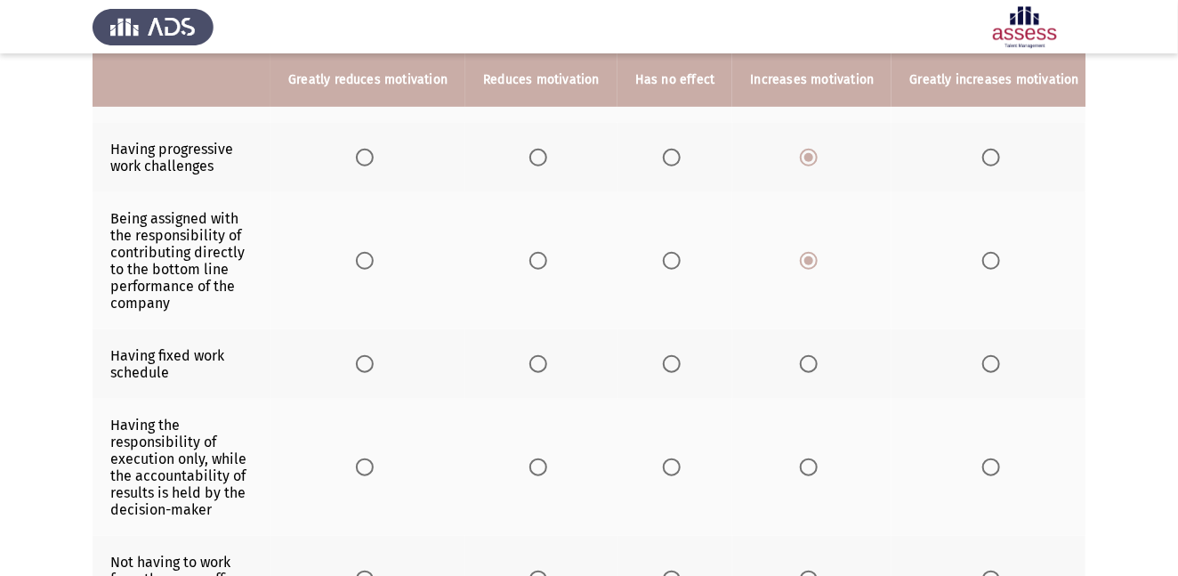
scroll to position [402, 0]
click at [540, 353] on span "Select an option" at bounding box center [539, 362] width 18 height 18
click at [540, 353] on input "Select an option" at bounding box center [539, 362] width 18 height 18
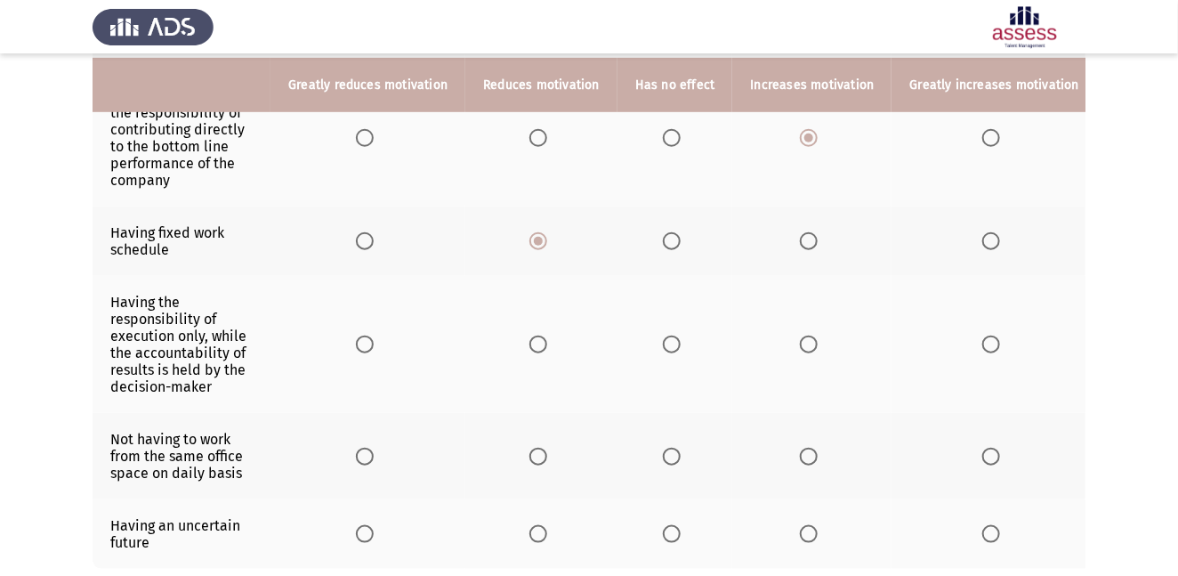
scroll to position [531, 0]
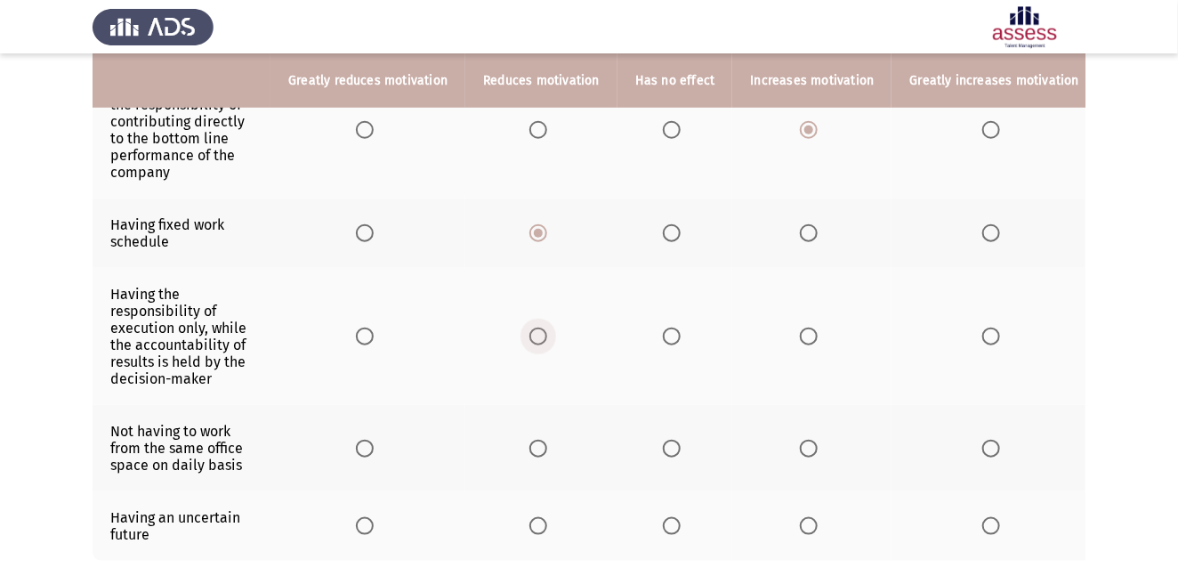
click at [544, 331] on span "Select an option" at bounding box center [539, 337] width 18 height 18
click at [544, 331] on input "Select an option" at bounding box center [539, 337] width 18 height 18
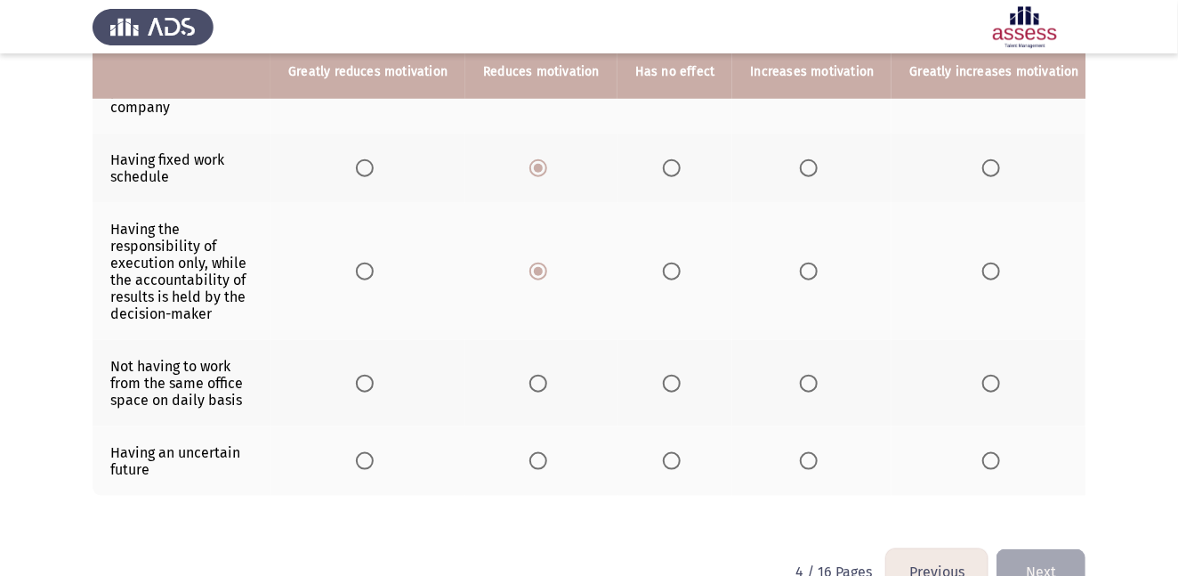
scroll to position [630, 0]
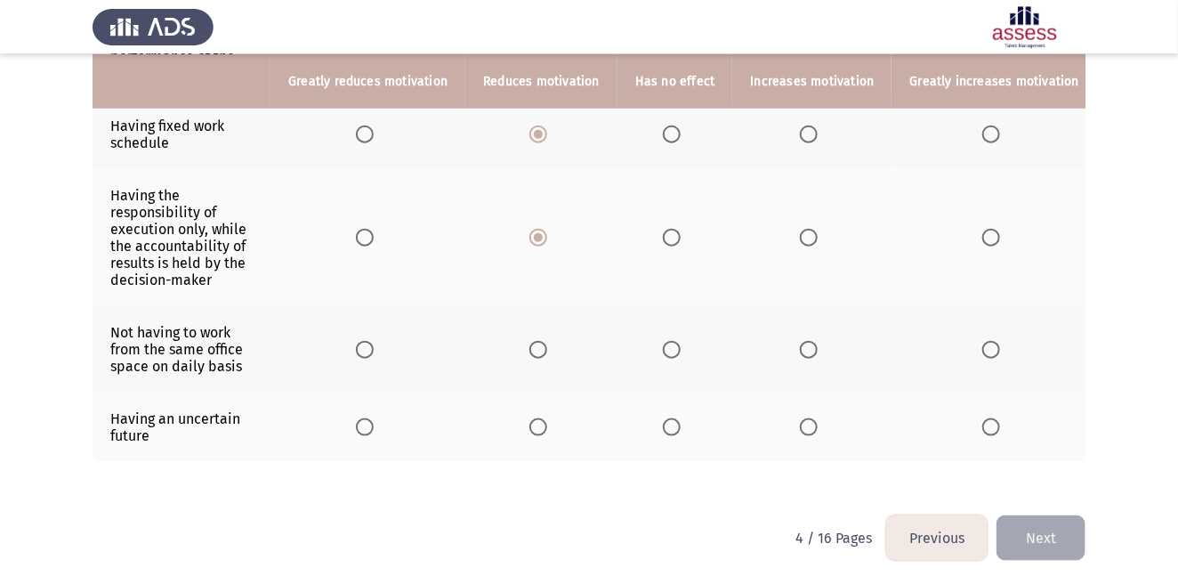
click at [538, 341] on span "Select an option" at bounding box center [539, 350] width 18 height 18
click at [538, 341] on input "Select an option" at bounding box center [539, 350] width 18 height 18
click at [362, 418] on span "Select an option" at bounding box center [365, 427] width 18 height 18
click at [362, 418] on input "Select an option" at bounding box center [365, 427] width 18 height 18
click at [1051, 517] on button "Next" at bounding box center [1041, 537] width 89 height 45
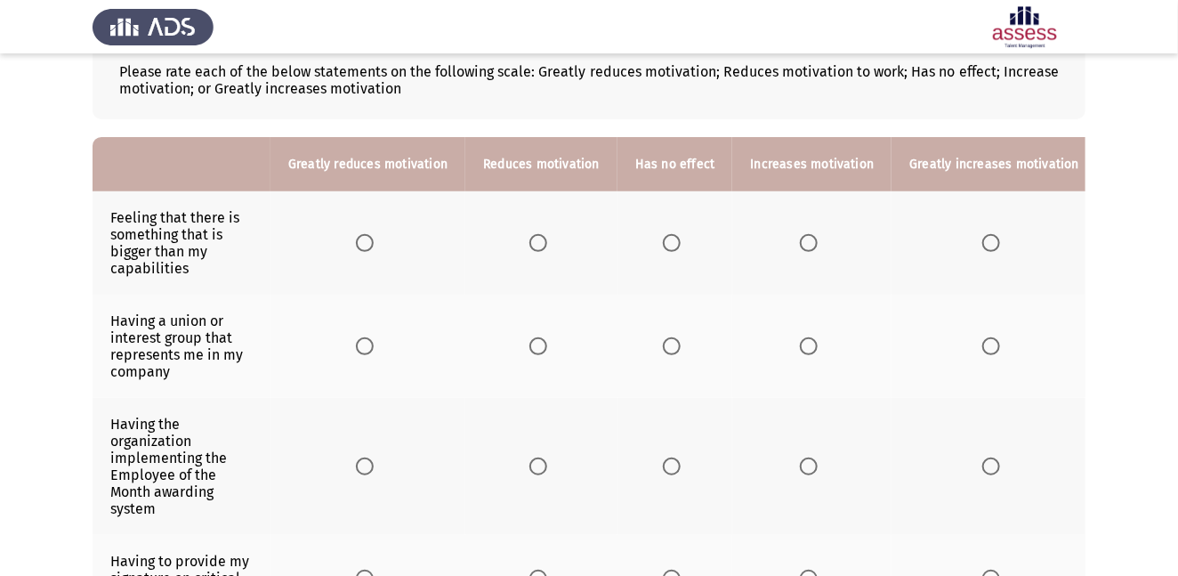
scroll to position [107, 0]
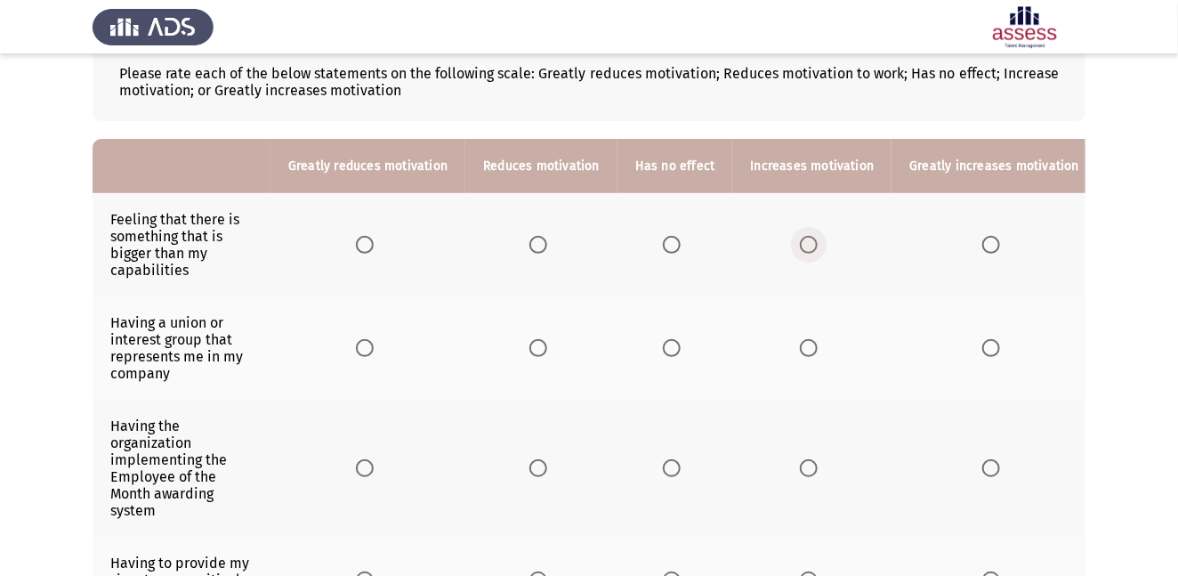
click at [806, 246] on span "Select an option" at bounding box center [809, 245] width 18 height 18
click at [806, 246] on input "Select an option" at bounding box center [809, 245] width 18 height 18
click at [669, 349] on span "Select an option" at bounding box center [672, 348] width 18 height 18
click at [669, 349] on input "Select an option" at bounding box center [672, 348] width 18 height 18
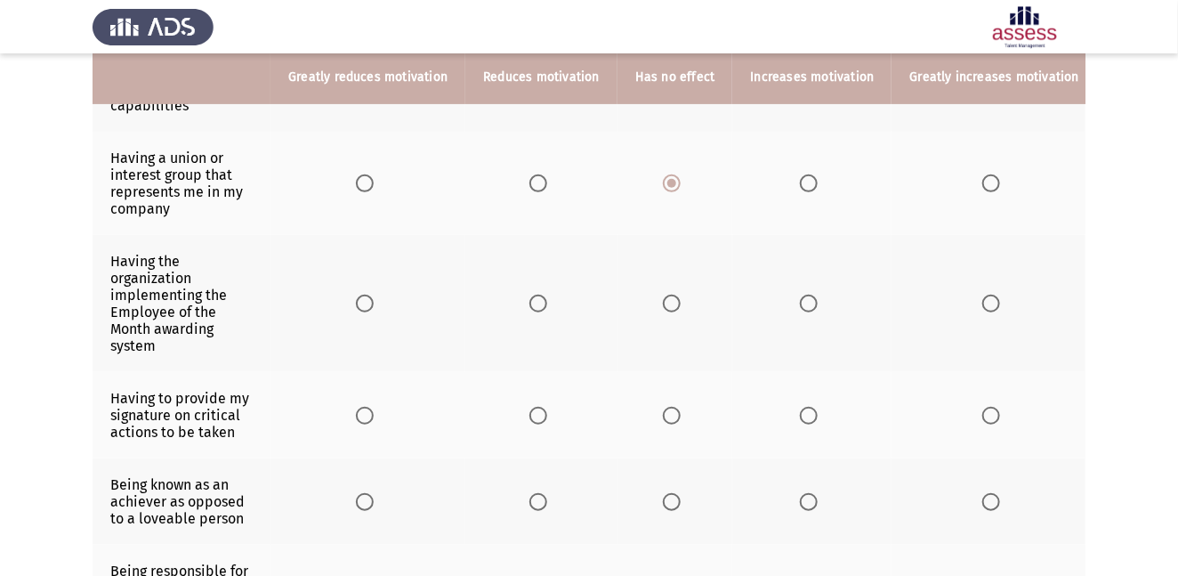
scroll to position [272, 0]
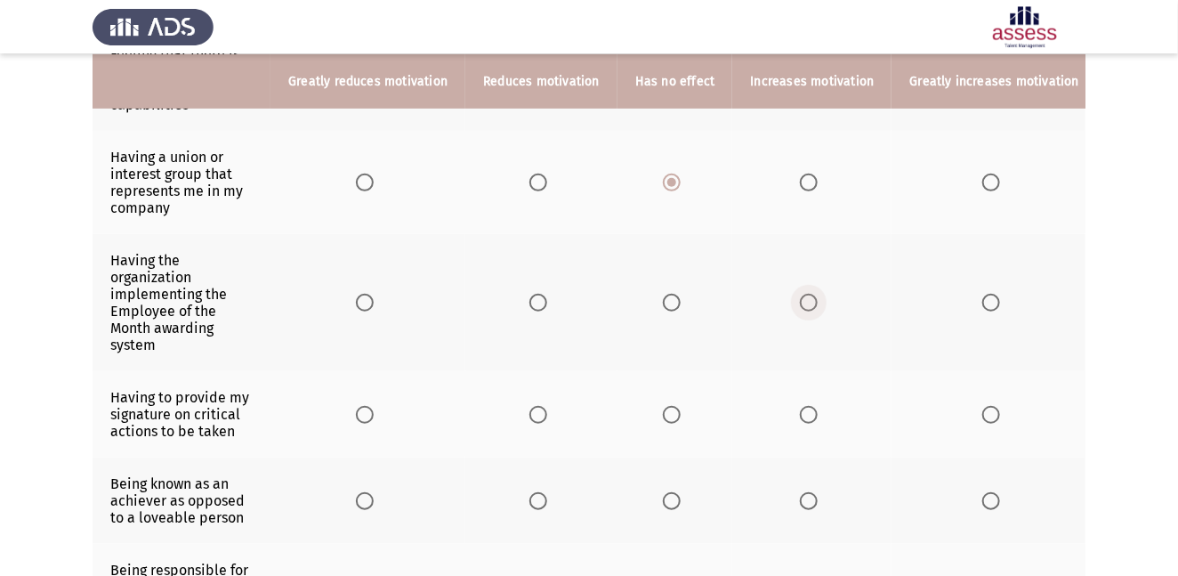
click at [800, 304] on span "Select an option" at bounding box center [809, 303] width 18 height 18
click at [800, 304] on input "Select an option" at bounding box center [809, 303] width 18 height 18
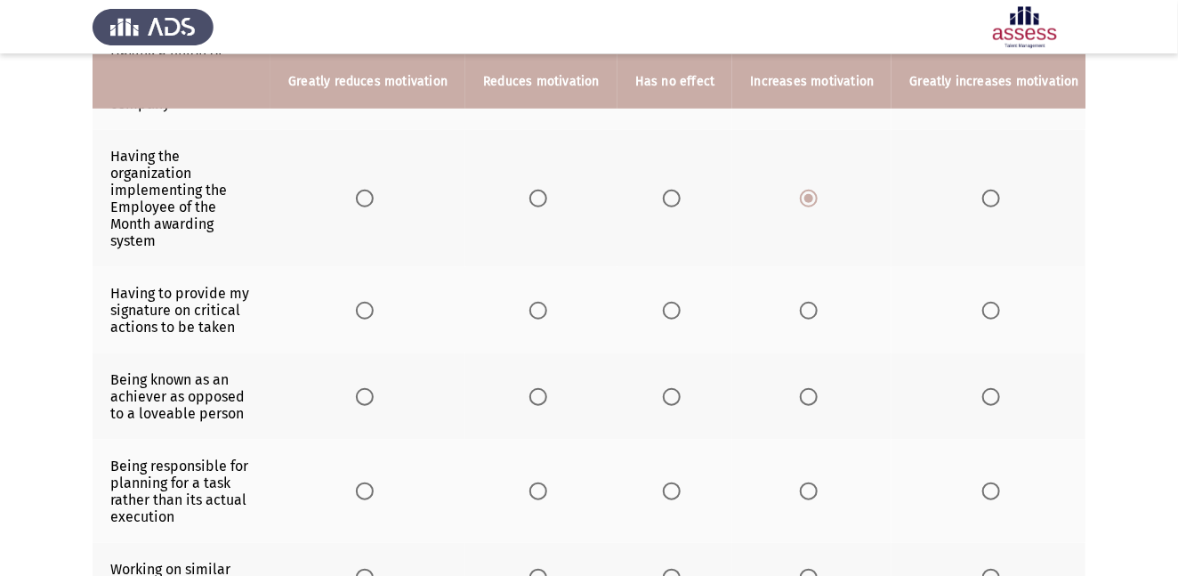
scroll to position [377, 0]
click at [806, 309] on span "Select an option" at bounding box center [809, 310] width 18 height 18
click at [806, 309] on input "Select an option" at bounding box center [809, 310] width 18 height 18
click at [983, 394] on span "Select an option" at bounding box center [992, 396] width 18 height 18
click at [983, 394] on input "Select an option" at bounding box center [992, 396] width 18 height 18
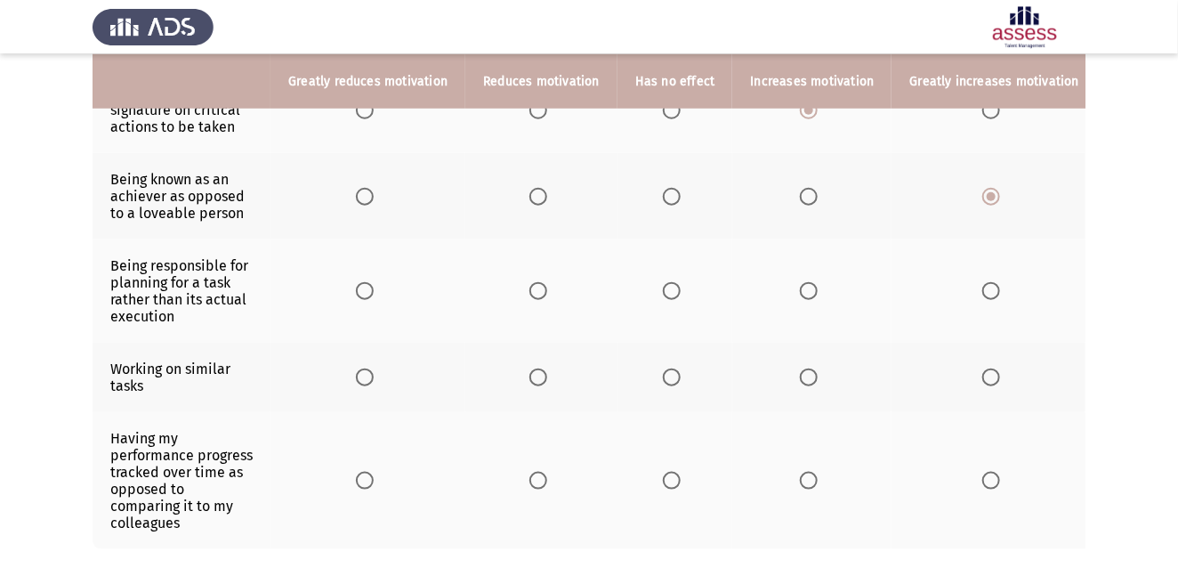
scroll to position [579, 0]
click at [666, 295] on span "Select an option" at bounding box center [672, 289] width 18 height 18
click at [666, 295] on input "Select an option" at bounding box center [672, 289] width 18 height 18
click at [665, 372] on span "Select an option" at bounding box center [672, 376] width 18 height 18
click at [665, 372] on input "Select an option" at bounding box center [672, 376] width 18 height 18
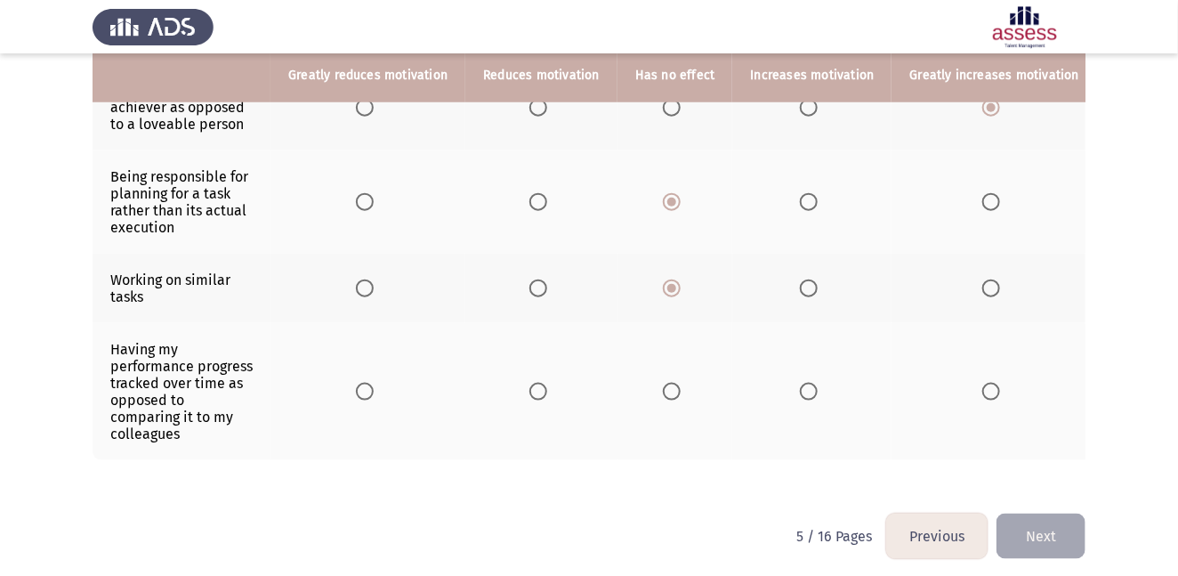
scroll to position [682, 0]
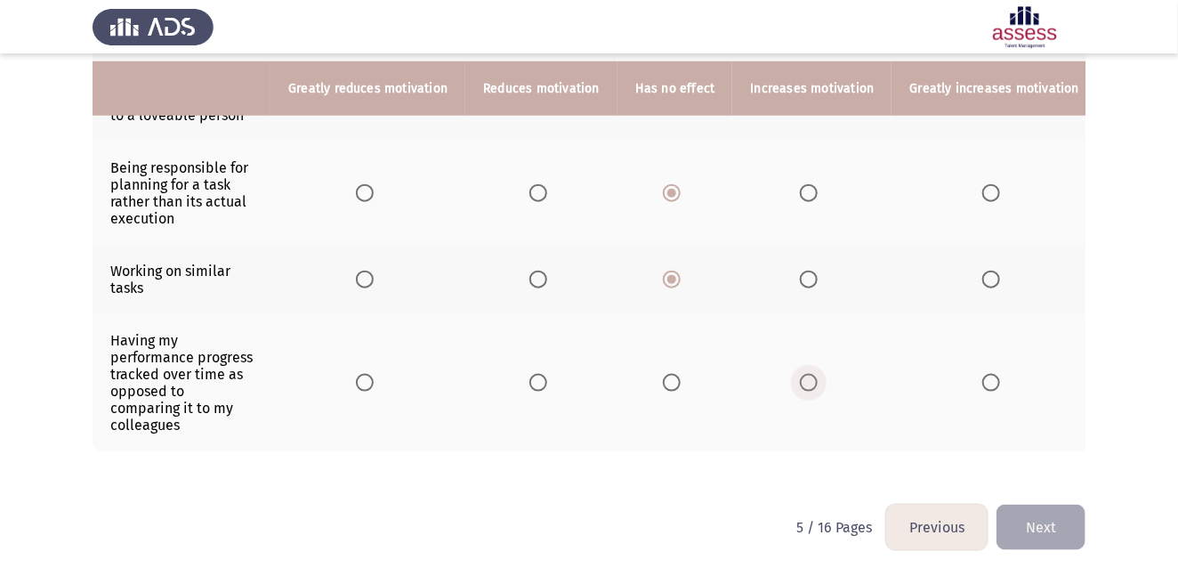
click at [808, 381] on span "Select an option" at bounding box center [809, 383] width 18 height 18
click at [808, 381] on input "Select an option" at bounding box center [809, 383] width 18 height 18
click at [1042, 516] on button "Next" at bounding box center [1041, 527] width 89 height 45
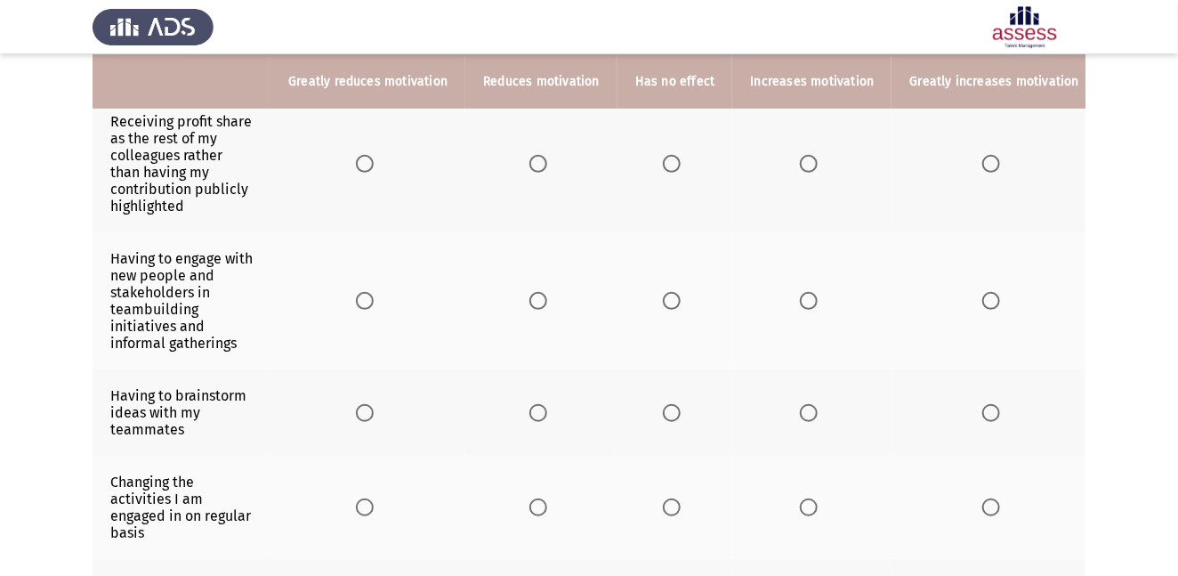
scroll to position [206, 0]
click at [802, 171] on span "Select an option" at bounding box center [809, 163] width 18 height 18
click at [802, 171] on input "Select an option" at bounding box center [809, 163] width 18 height 18
click at [806, 304] on span "Select an option" at bounding box center [809, 300] width 18 height 18
click at [806, 304] on input "Select an option" at bounding box center [809, 300] width 18 height 18
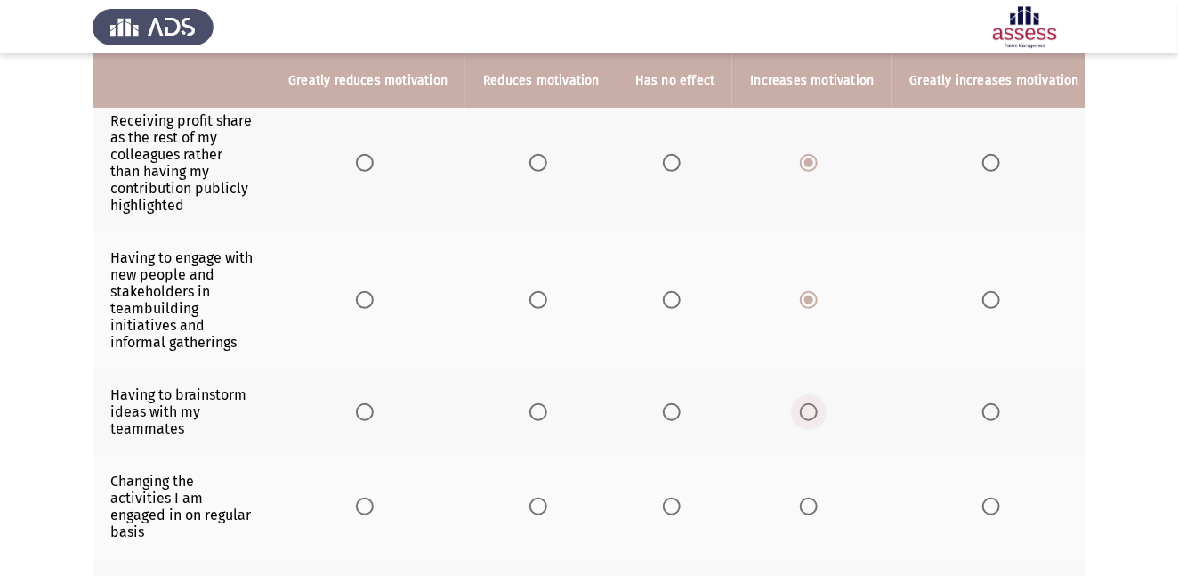
click at [806, 417] on span "Select an option" at bounding box center [809, 412] width 18 height 18
click at [806, 417] on input "Select an option" at bounding box center [809, 412] width 18 height 18
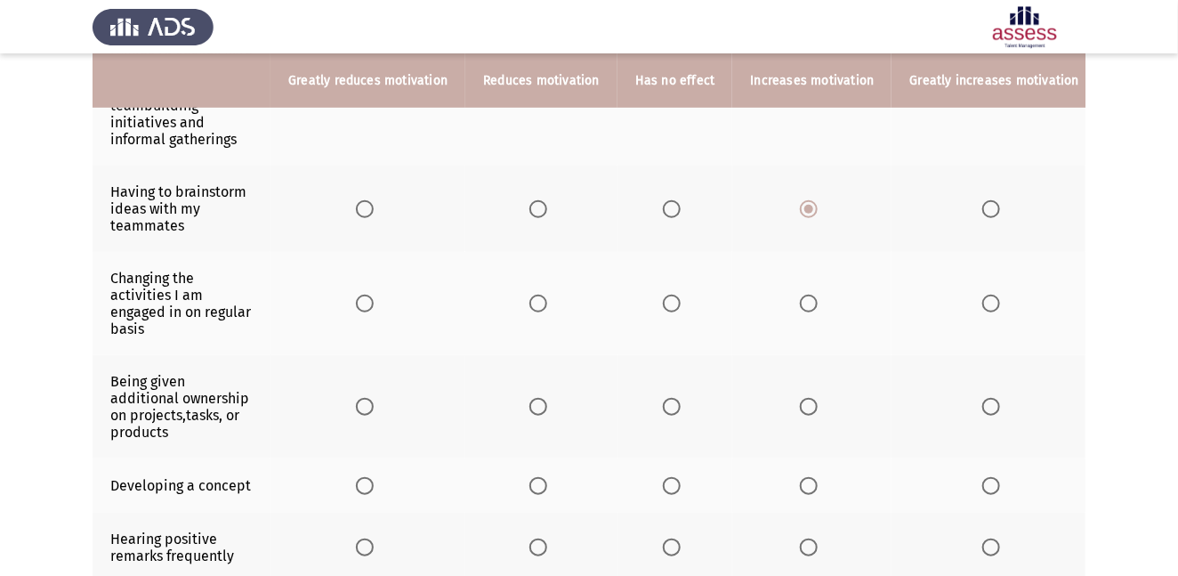
scroll to position [409, 0]
click at [800, 307] on span "Select an option" at bounding box center [809, 303] width 18 height 18
click at [800, 307] on input "Select an option" at bounding box center [809, 303] width 18 height 18
click at [983, 408] on span "Select an option" at bounding box center [992, 406] width 18 height 18
click at [983, 408] on input "Select an option" at bounding box center [992, 406] width 18 height 18
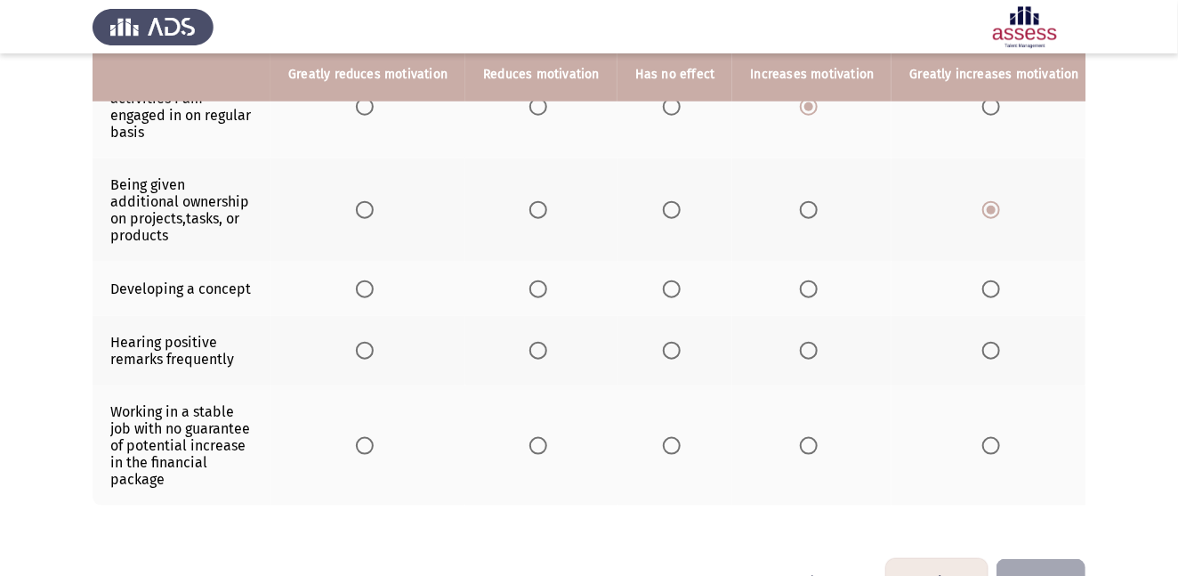
scroll to position [607, 0]
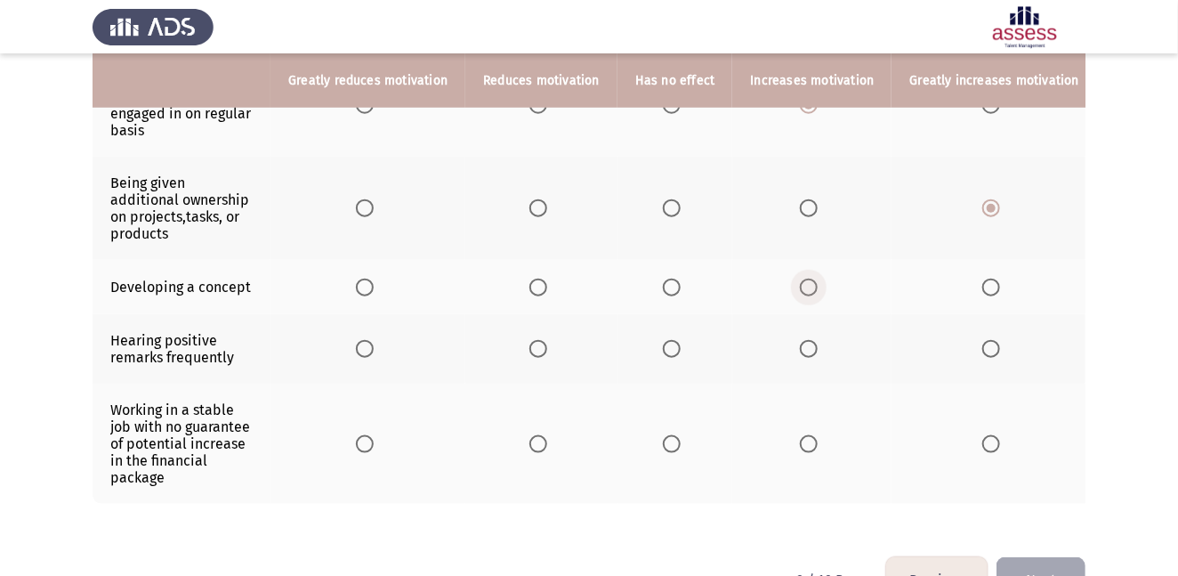
click at [807, 287] on span "Select an option" at bounding box center [809, 288] width 18 height 18
click at [807, 287] on input "Select an option" at bounding box center [809, 288] width 18 height 18
click at [807, 352] on span "Select an option" at bounding box center [809, 349] width 18 height 18
click at [807, 352] on input "Select an option" at bounding box center [809, 349] width 18 height 18
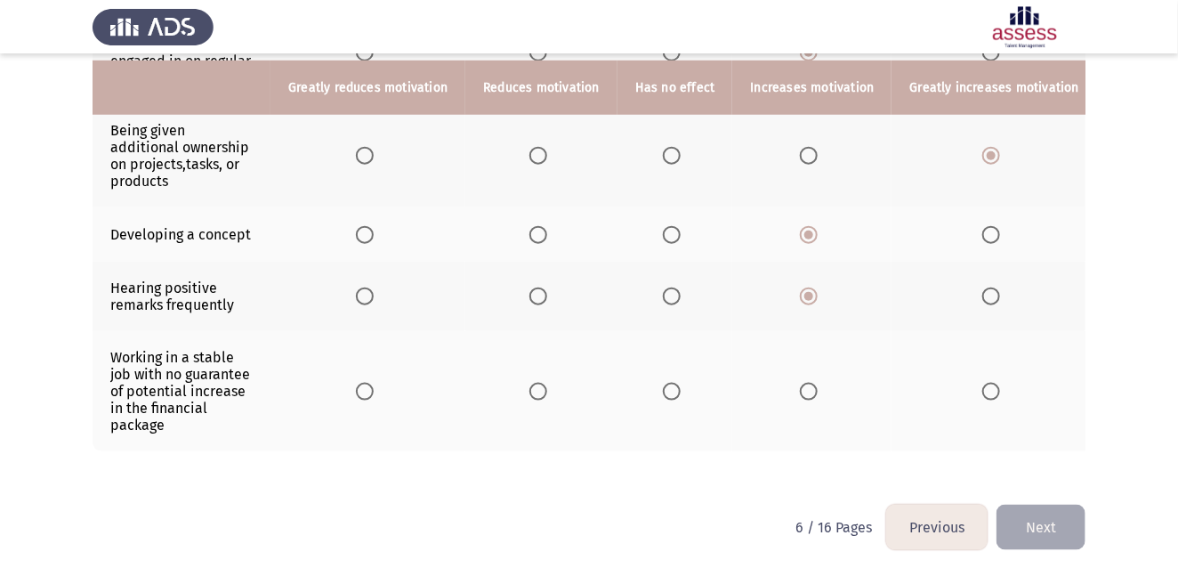
scroll to position [666, 0]
click at [543, 389] on span "Select an option" at bounding box center [539, 392] width 18 height 18
click at [543, 389] on input "Select an option" at bounding box center [539, 392] width 18 height 18
click at [1040, 517] on button "Next" at bounding box center [1041, 527] width 89 height 45
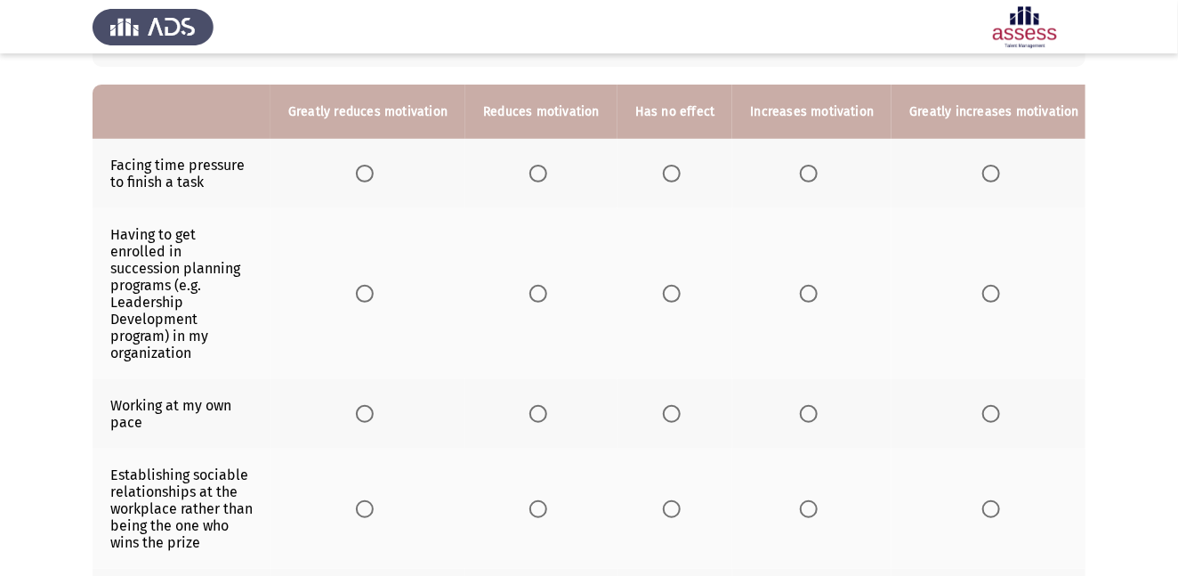
scroll to position [164, 0]
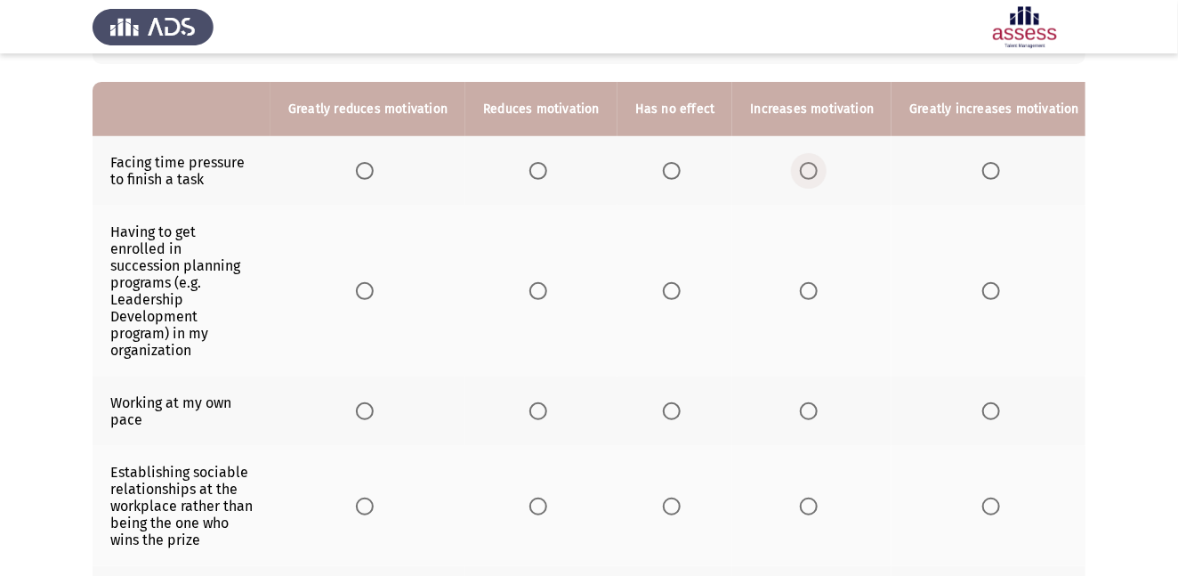
click at [803, 166] on span "Select an option" at bounding box center [809, 171] width 18 height 18
click at [803, 166] on input "Select an option" at bounding box center [809, 171] width 18 height 18
click at [983, 282] on span "Select an option" at bounding box center [992, 291] width 18 height 18
click at [983, 282] on input "Select an option" at bounding box center [992, 291] width 18 height 18
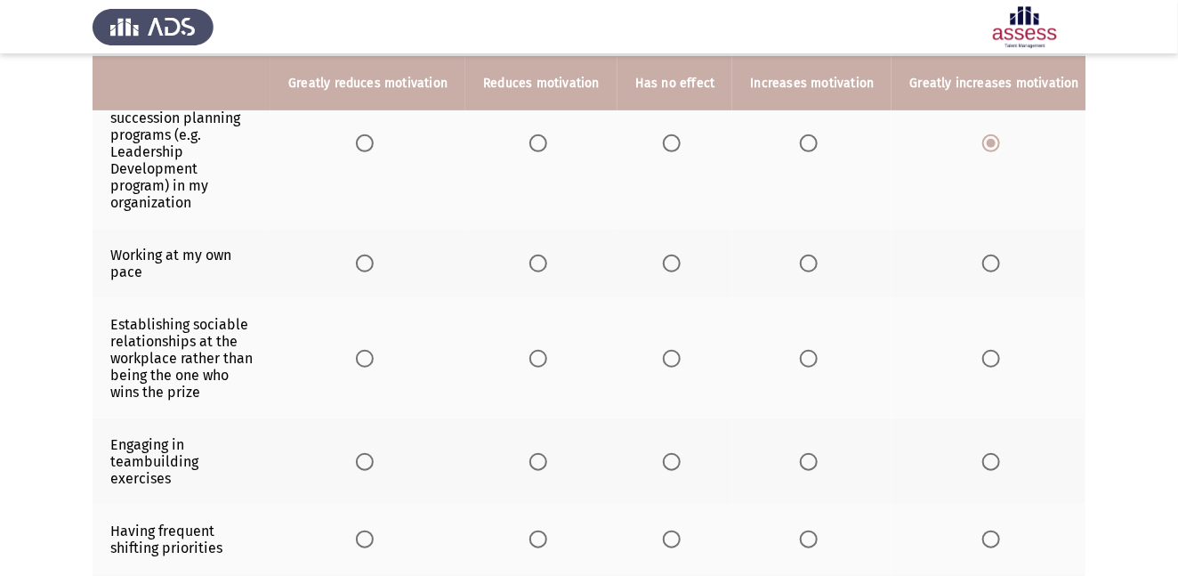
scroll to position [313, 0]
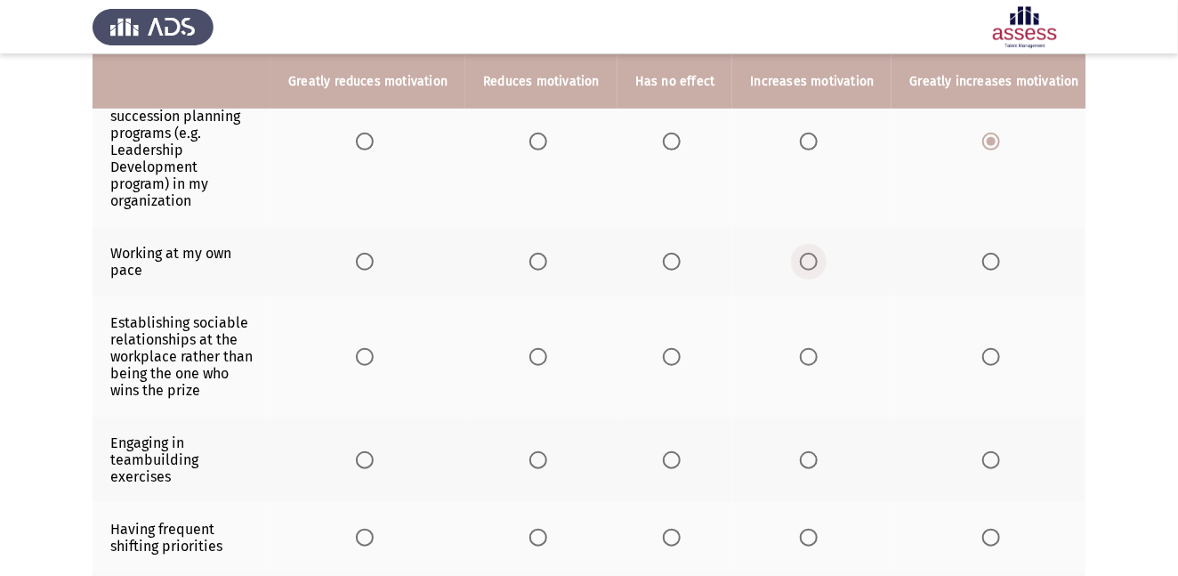
click at [802, 253] on span "Select an option" at bounding box center [809, 262] width 18 height 18
click at [802, 253] on input "Select an option" at bounding box center [809, 262] width 18 height 18
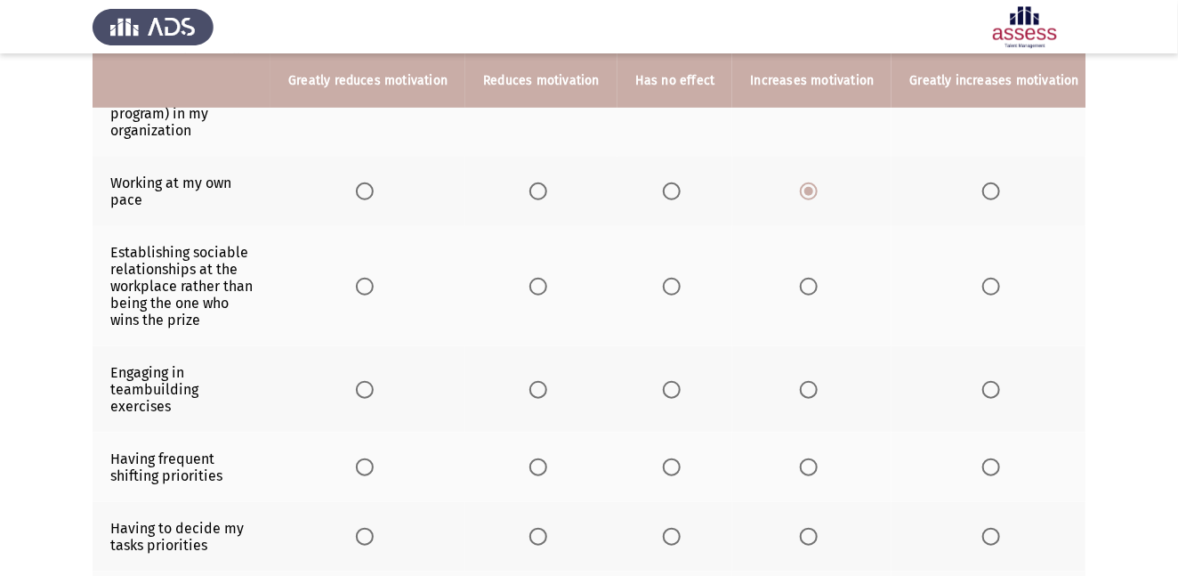
scroll to position [385, 0]
click at [807, 277] on span "Select an option" at bounding box center [809, 286] width 18 height 18
click at [807, 277] on input "Select an option" at bounding box center [809, 286] width 18 height 18
click at [800, 380] on span "Select an option" at bounding box center [809, 389] width 18 height 18
click at [800, 380] on input "Select an option" at bounding box center [809, 389] width 18 height 18
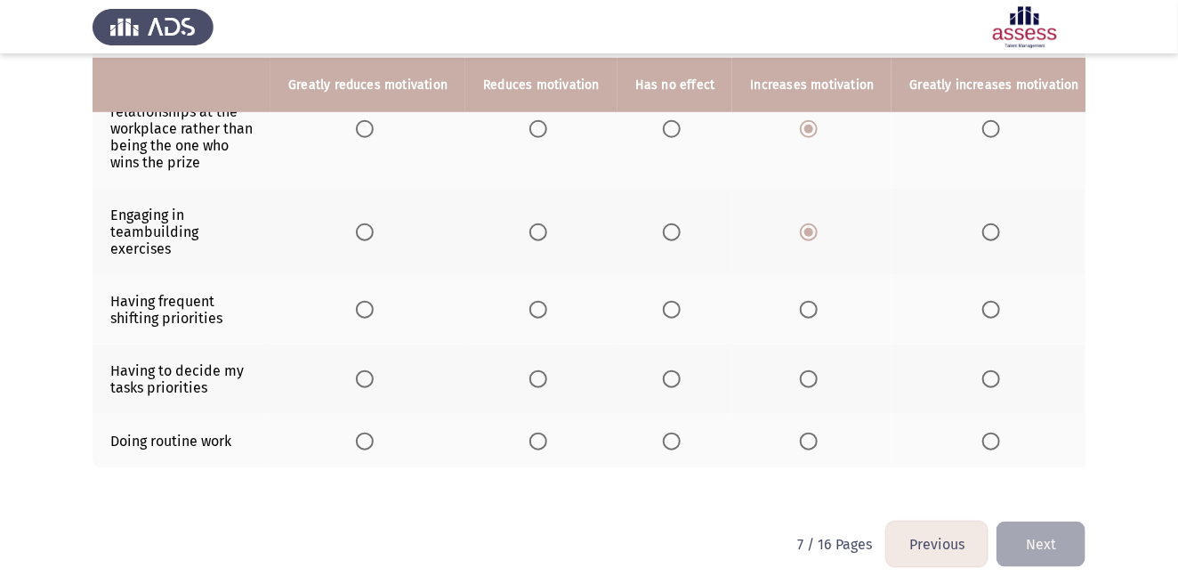
scroll to position [546, 0]
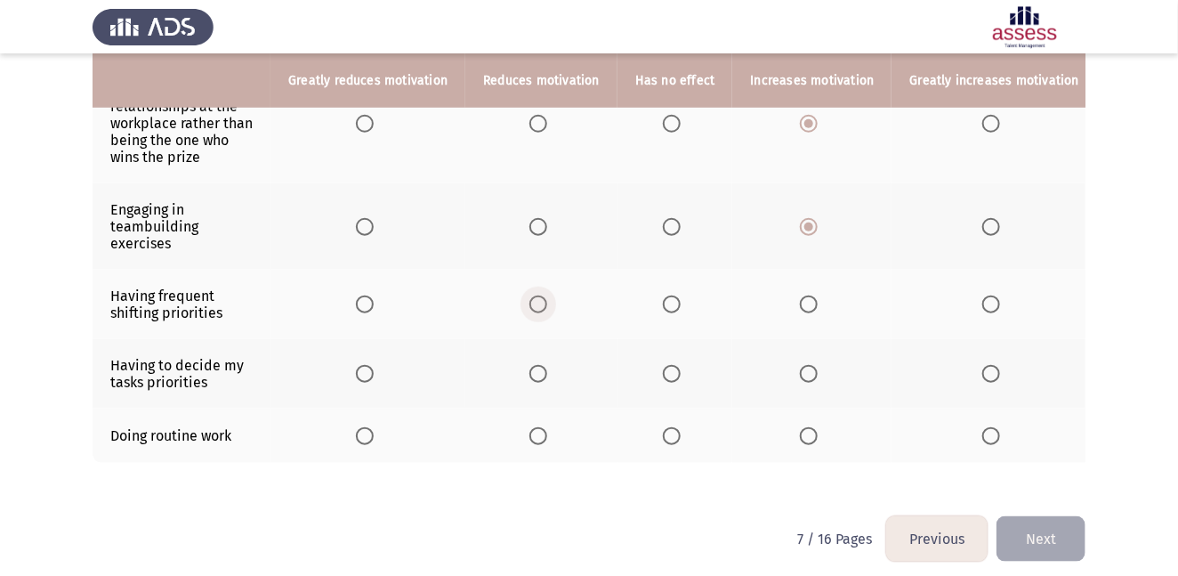
click at [537, 295] on span "Select an option" at bounding box center [539, 304] width 18 height 18
click at [537, 295] on input "Select an option" at bounding box center [539, 304] width 18 height 18
click at [802, 365] on span "Select an option" at bounding box center [809, 374] width 18 height 18
click at [802, 365] on input "Select an option" at bounding box center [809, 374] width 18 height 18
click at [668, 427] on span "Select an option" at bounding box center [672, 436] width 18 height 18
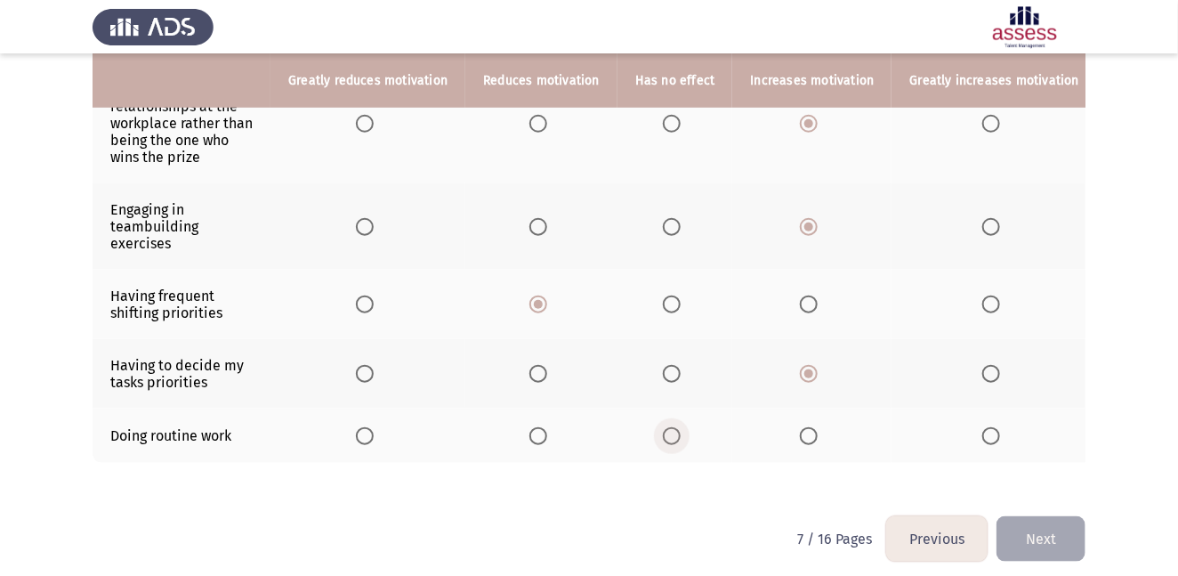
click at [668, 427] on input "Select an option" at bounding box center [672, 436] width 18 height 18
click at [1055, 517] on button "Next" at bounding box center [1041, 538] width 89 height 45
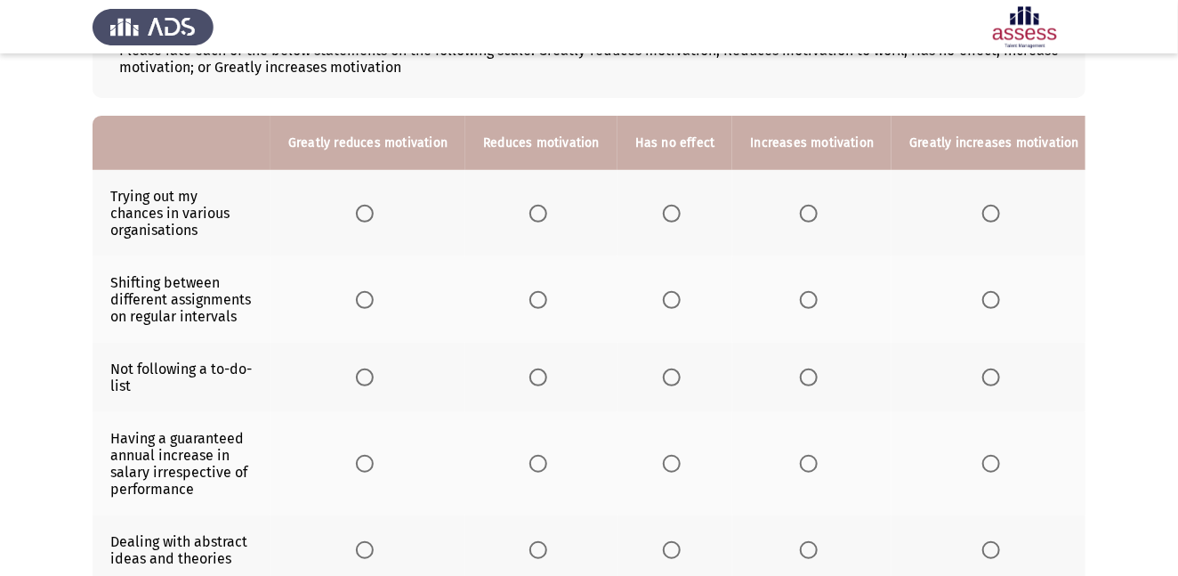
scroll to position [132, 0]
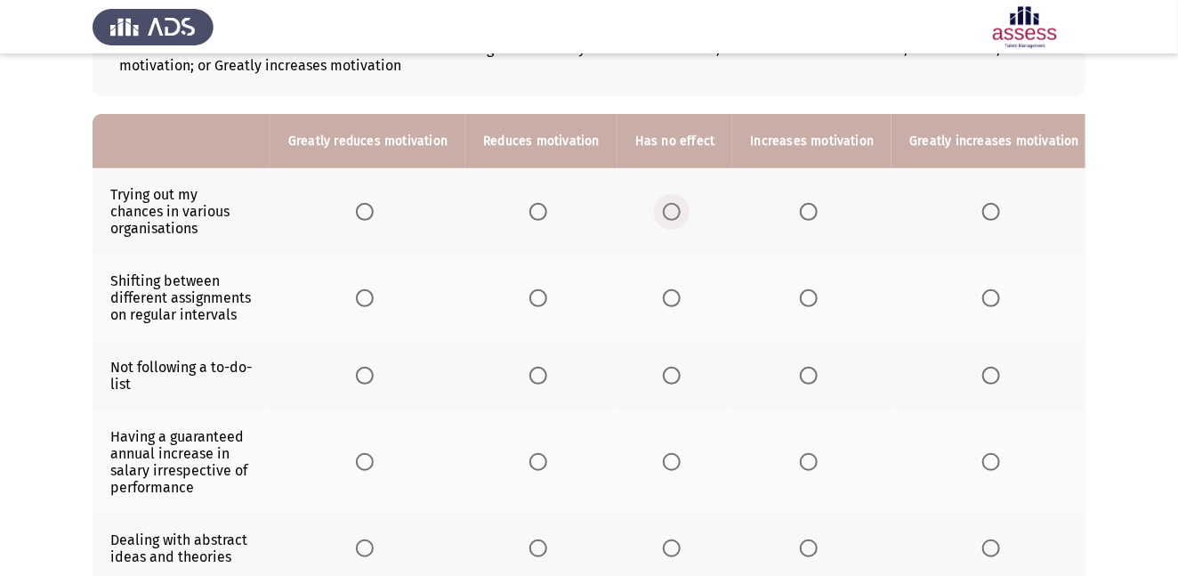
click at [675, 208] on span "Select an option" at bounding box center [672, 212] width 18 height 18
click at [675, 208] on input "Select an option" at bounding box center [672, 212] width 18 height 18
click at [671, 299] on span "Select an option" at bounding box center [672, 298] width 18 height 18
click at [671, 299] on input "Select an option" at bounding box center [672, 298] width 18 height 18
click at [535, 291] on span "Select an option" at bounding box center [539, 298] width 18 height 18
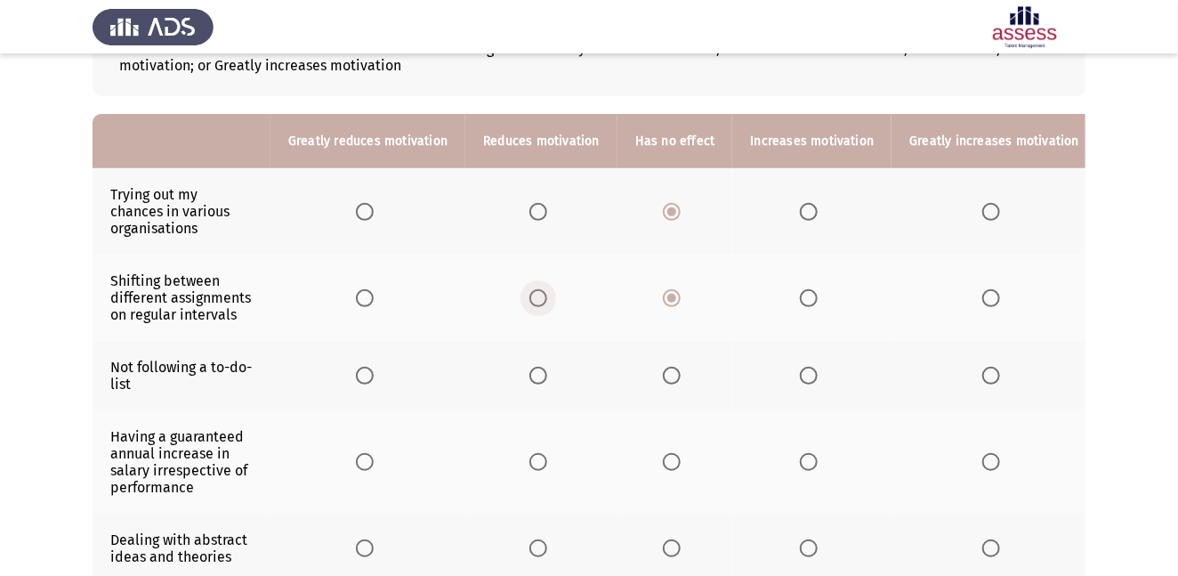
click at [535, 291] on input "Select an option" at bounding box center [539, 298] width 18 height 18
click at [668, 294] on span "Select an option" at bounding box center [672, 298] width 18 height 18
click at [668, 294] on input "Select an option" at bounding box center [672, 298] width 18 height 18
click at [535, 377] on span "Select an option" at bounding box center [539, 376] width 18 height 18
click at [535, 377] on input "Select an option" at bounding box center [539, 376] width 18 height 18
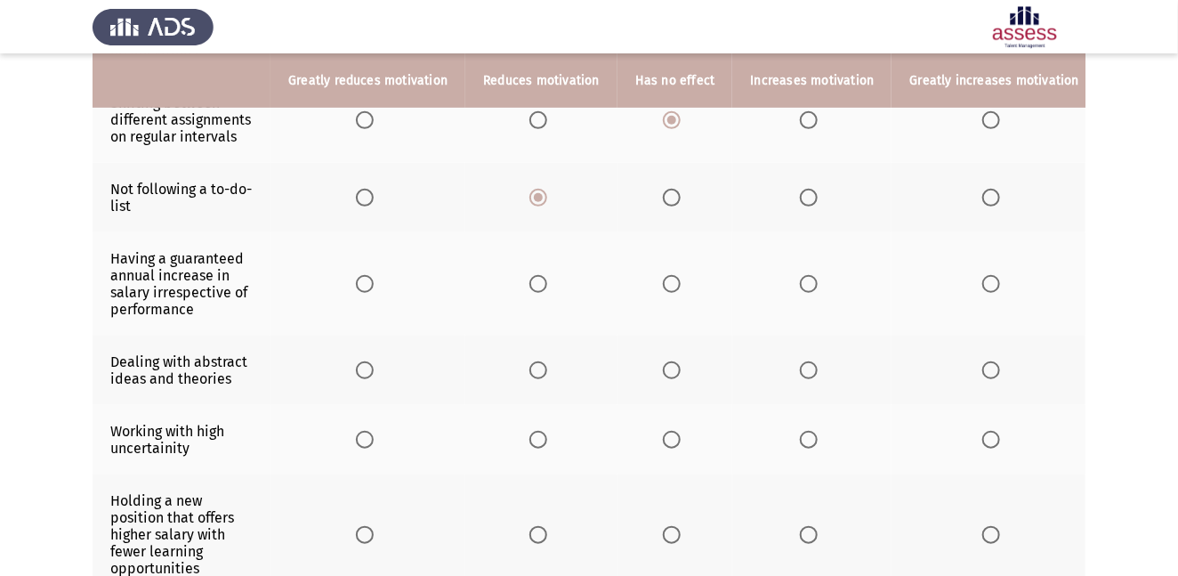
scroll to position [310, 0]
click at [802, 286] on span "Select an option" at bounding box center [809, 284] width 18 height 18
click at [802, 286] on input "Select an option" at bounding box center [809, 284] width 18 height 18
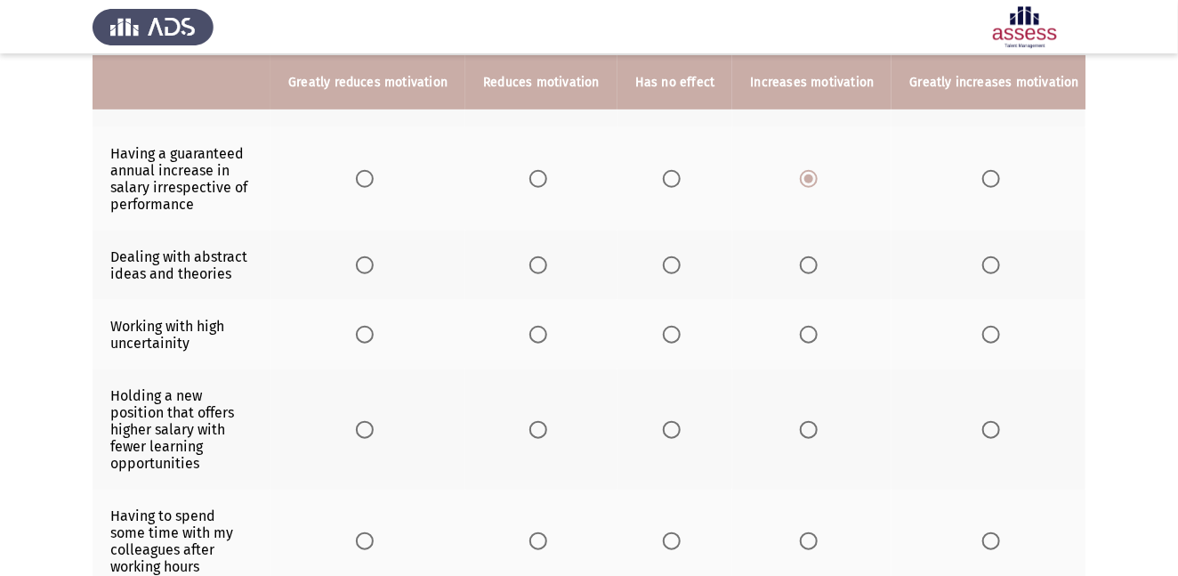
scroll to position [417, 0]
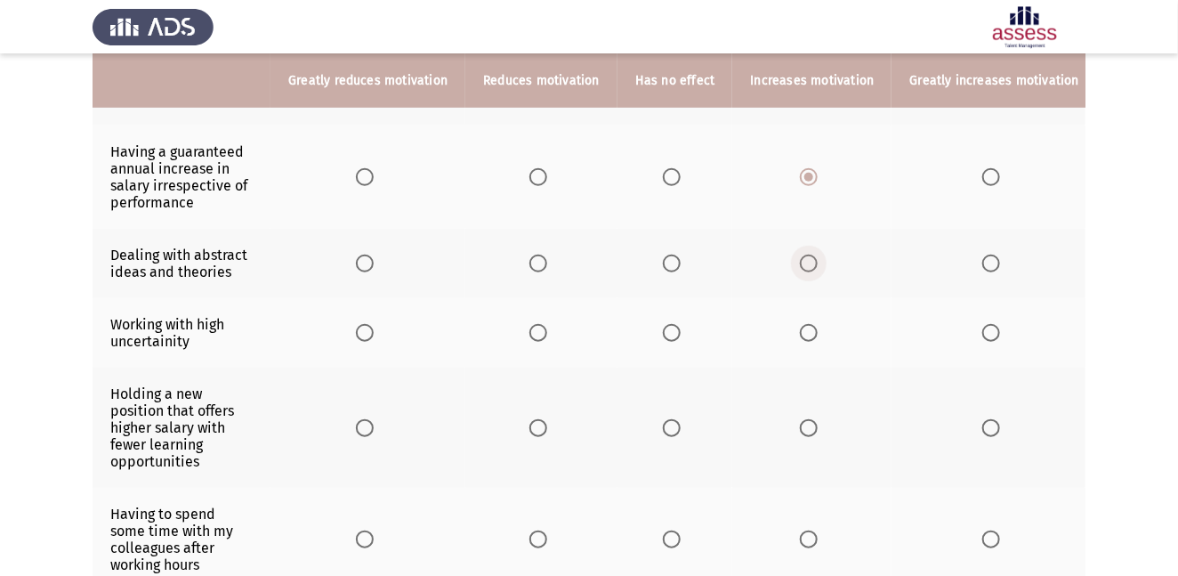
click at [800, 264] on span "Select an option" at bounding box center [809, 264] width 18 height 18
click at [800, 264] on input "Select an option" at bounding box center [809, 264] width 18 height 18
click at [369, 332] on span "Select an option" at bounding box center [365, 333] width 18 height 18
click at [369, 332] on input "Select an option" at bounding box center [365, 333] width 18 height 18
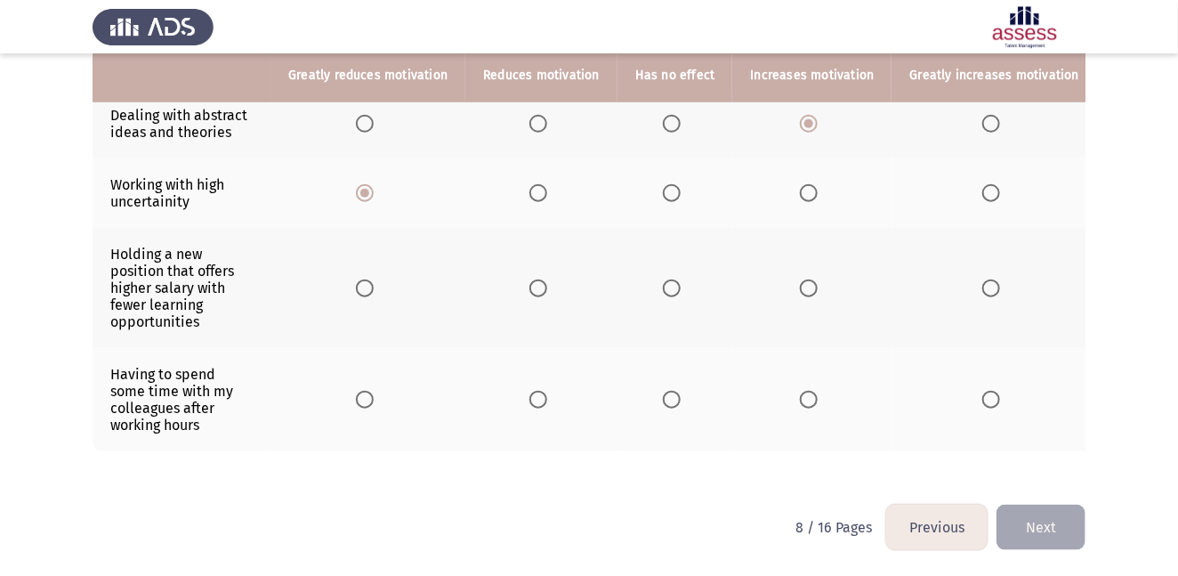
scroll to position [557, 0]
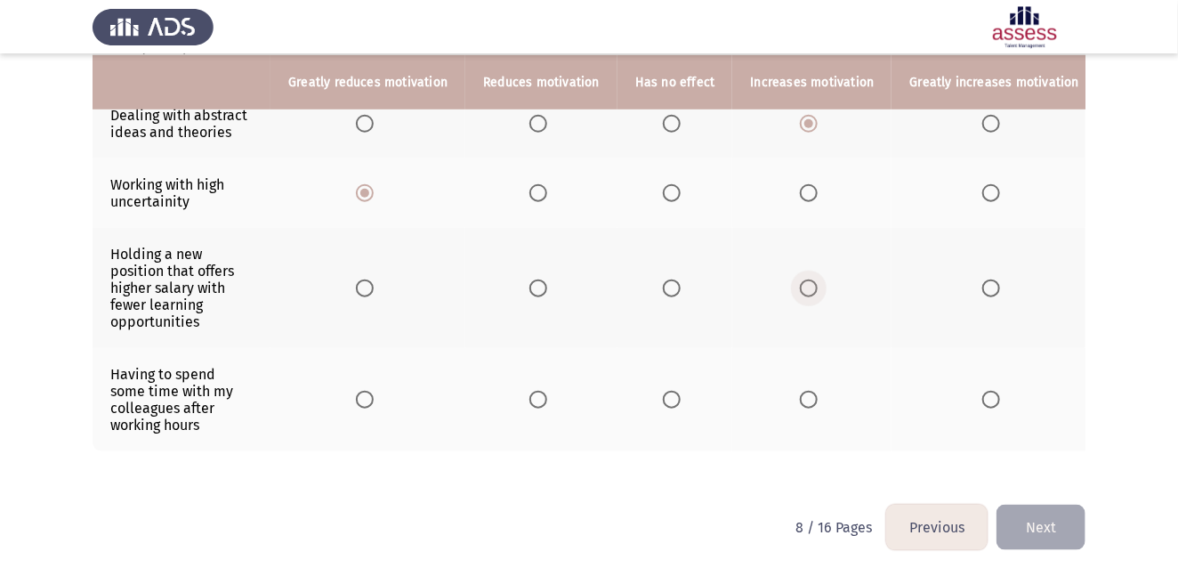
click at [803, 291] on span "Select an option" at bounding box center [809, 288] width 18 height 18
click at [803, 291] on input "Select an option" at bounding box center [809, 288] width 18 height 18
click at [800, 402] on span "Select an option" at bounding box center [809, 400] width 18 height 18
click at [800, 402] on input "Select an option" at bounding box center [809, 400] width 18 height 18
click at [1038, 517] on button "Next" at bounding box center [1041, 527] width 89 height 45
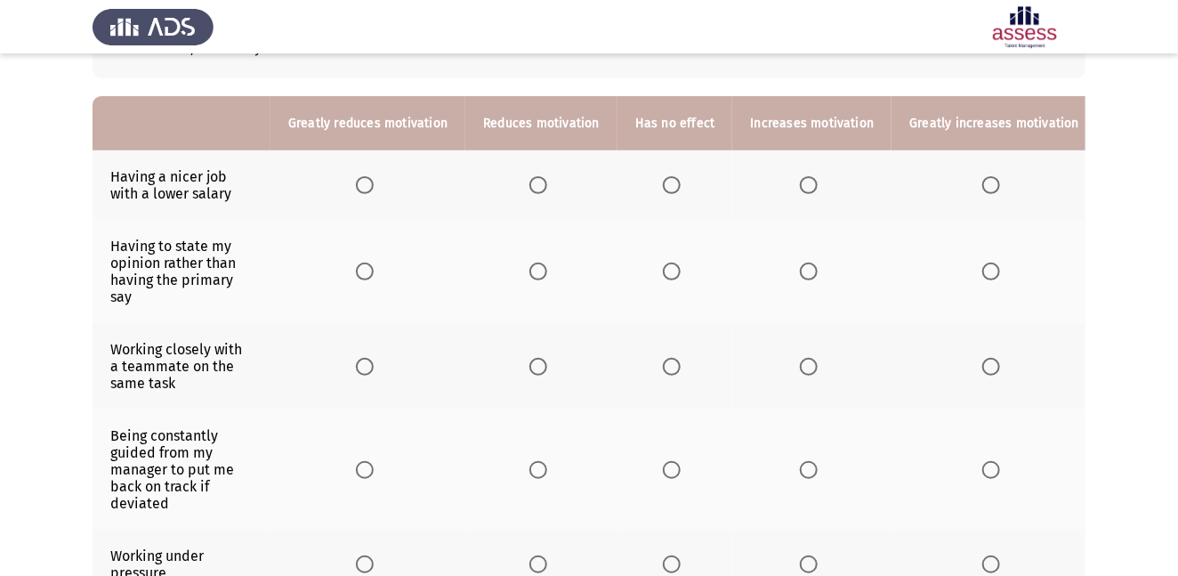
scroll to position [150, 0]
click at [538, 184] on span "Select an option" at bounding box center [539, 185] width 18 height 18
click at [538, 184] on input "Select an option" at bounding box center [539, 185] width 18 height 18
click at [671, 269] on span "Select an option" at bounding box center [672, 272] width 18 height 18
click at [671, 269] on input "Select an option" at bounding box center [672, 272] width 18 height 18
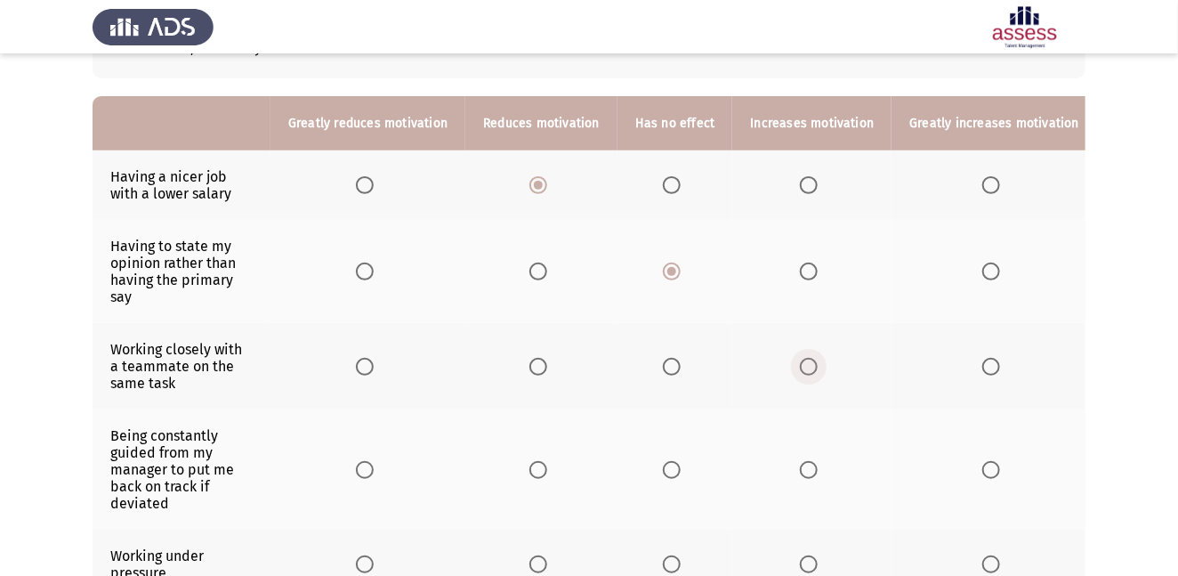
click at [800, 363] on span "Select an option" at bounding box center [809, 367] width 18 height 18
click at [800, 363] on input "Select an option" at bounding box center [809, 367] width 18 height 18
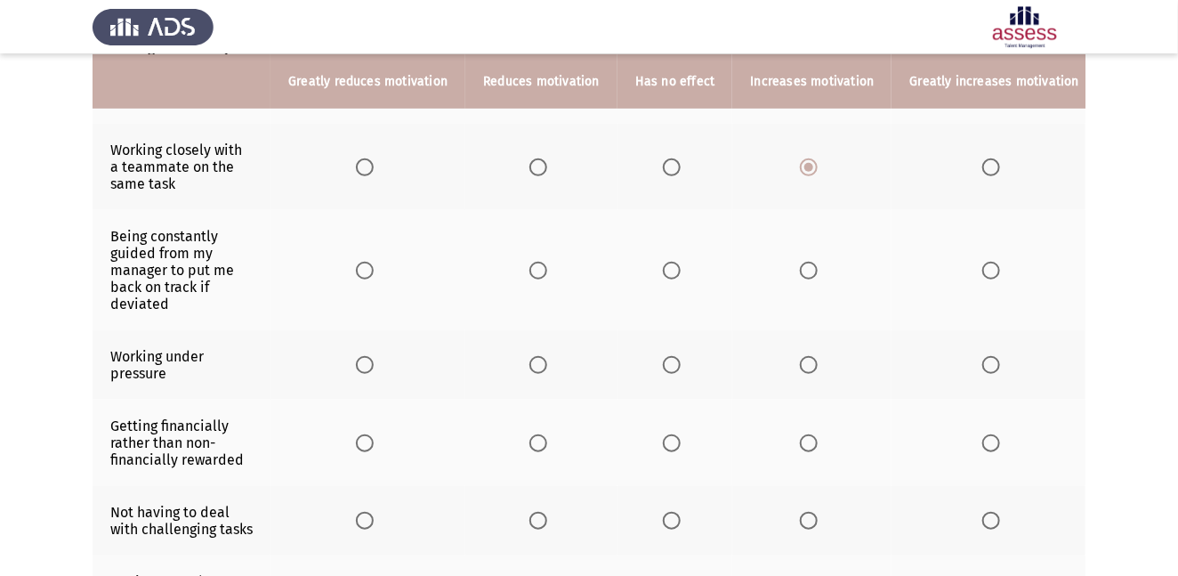
scroll to position [350, 0]
click at [535, 266] on span "Select an option" at bounding box center [539, 270] width 18 height 18
click at [535, 266] on input "Select an option" at bounding box center [539, 270] width 18 height 18
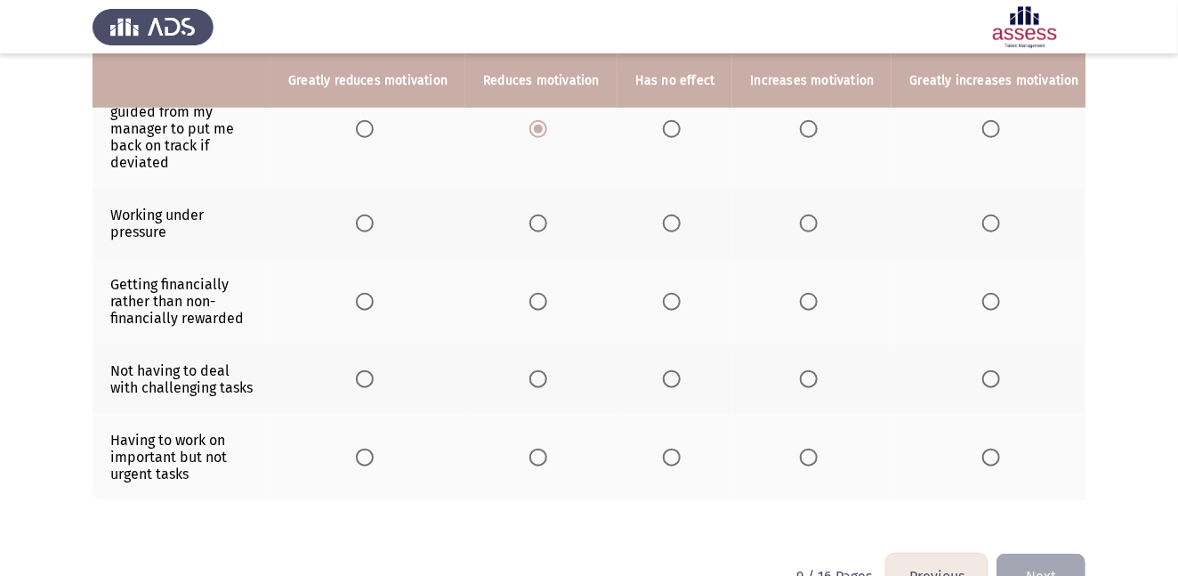
scroll to position [491, 0]
click at [805, 223] on span "Select an option" at bounding box center [809, 223] width 18 height 18
click at [805, 223] on input "Select an option" at bounding box center [809, 223] width 18 height 18
click at [983, 297] on span "Select an option" at bounding box center [992, 301] width 18 height 18
click at [983, 297] on input "Select an option" at bounding box center [992, 301] width 18 height 18
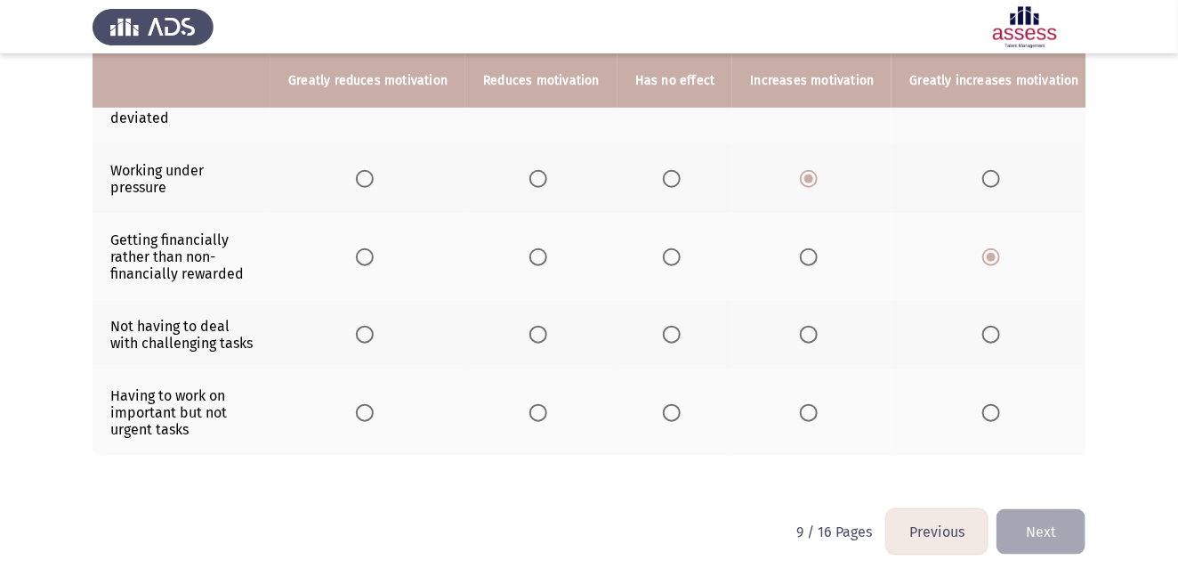
scroll to position [545, 0]
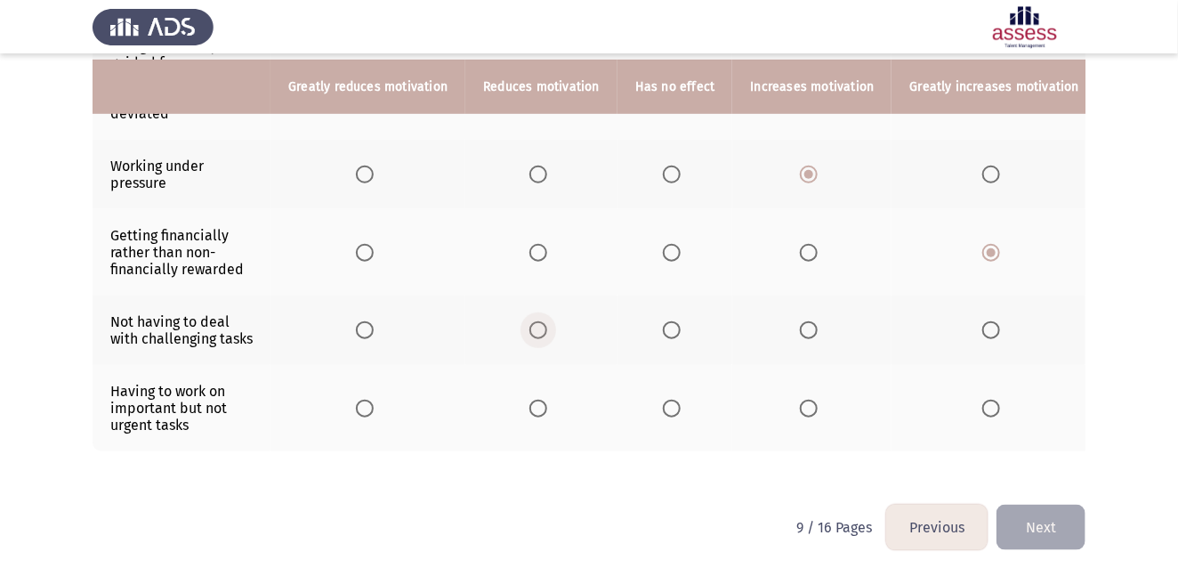
click at [541, 329] on span "Select an option" at bounding box center [539, 330] width 18 height 18
click at [541, 329] on input "Select an option" at bounding box center [539, 330] width 18 height 18
click at [668, 409] on span "Select an option" at bounding box center [672, 409] width 18 height 18
click at [668, 409] on input "Select an option" at bounding box center [672, 409] width 18 height 18
click at [1036, 517] on button "Next" at bounding box center [1041, 527] width 89 height 45
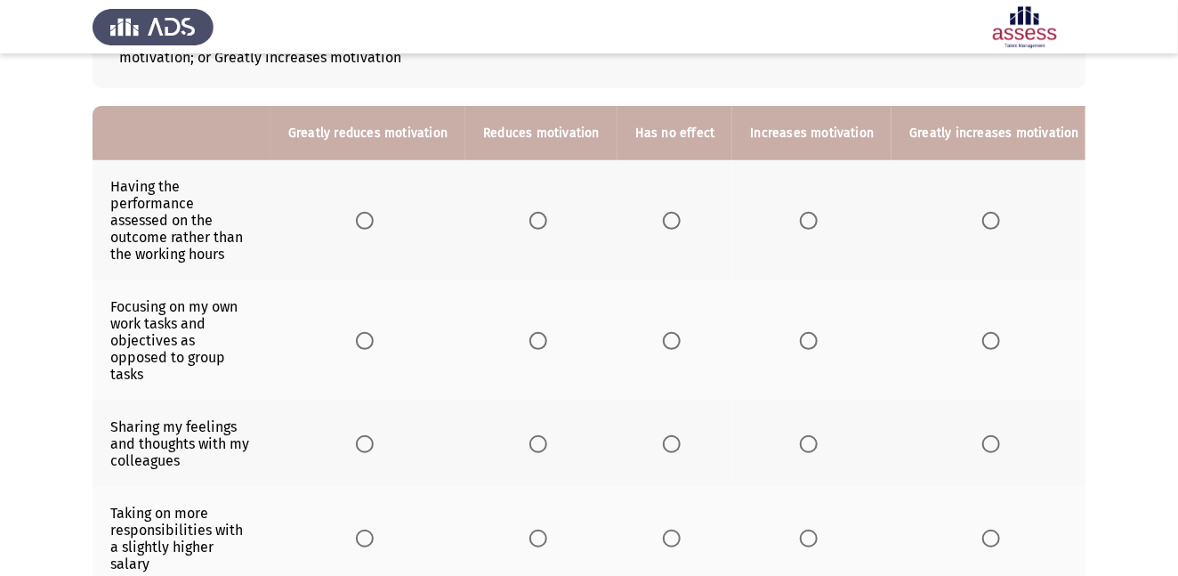
scroll to position [142, 0]
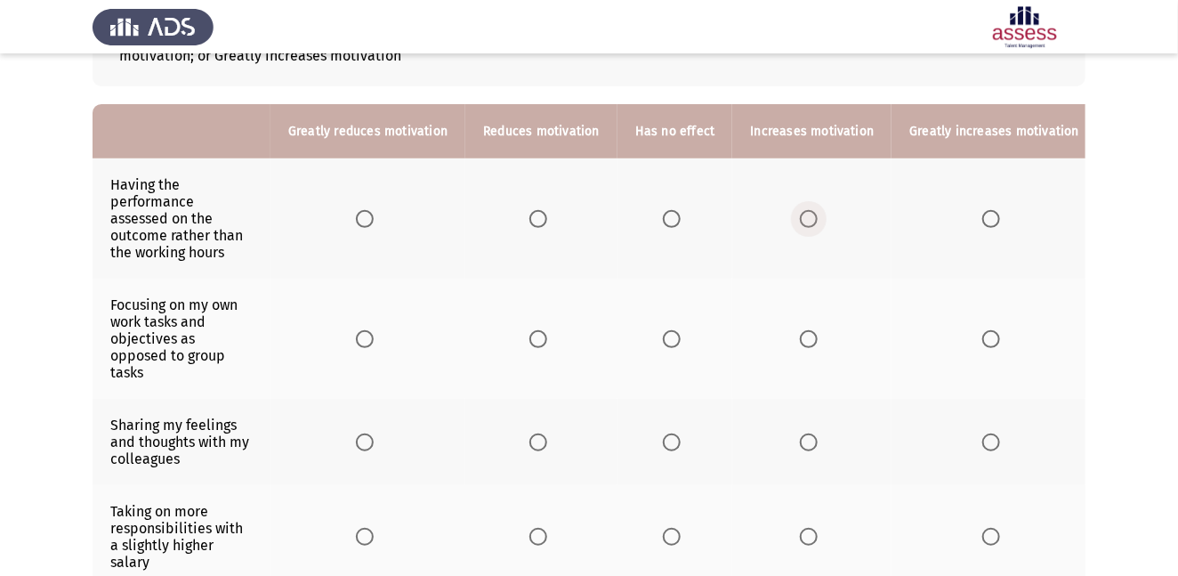
click at [806, 214] on span "Select an option" at bounding box center [809, 219] width 18 height 18
click at [806, 214] on input "Select an option" at bounding box center [809, 219] width 18 height 18
click at [669, 332] on span "Select an option" at bounding box center [672, 339] width 18 height 18
click at [669, 332] on input "Select an option" at bounding box center [672, 339] width 18 height 18
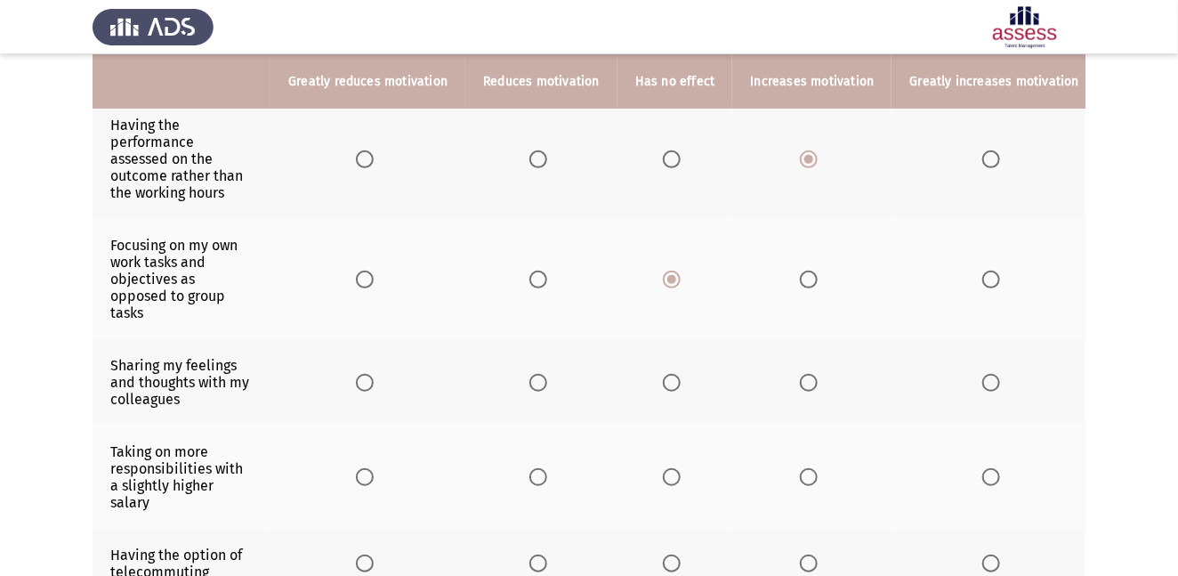
scroll to position [205, 0]
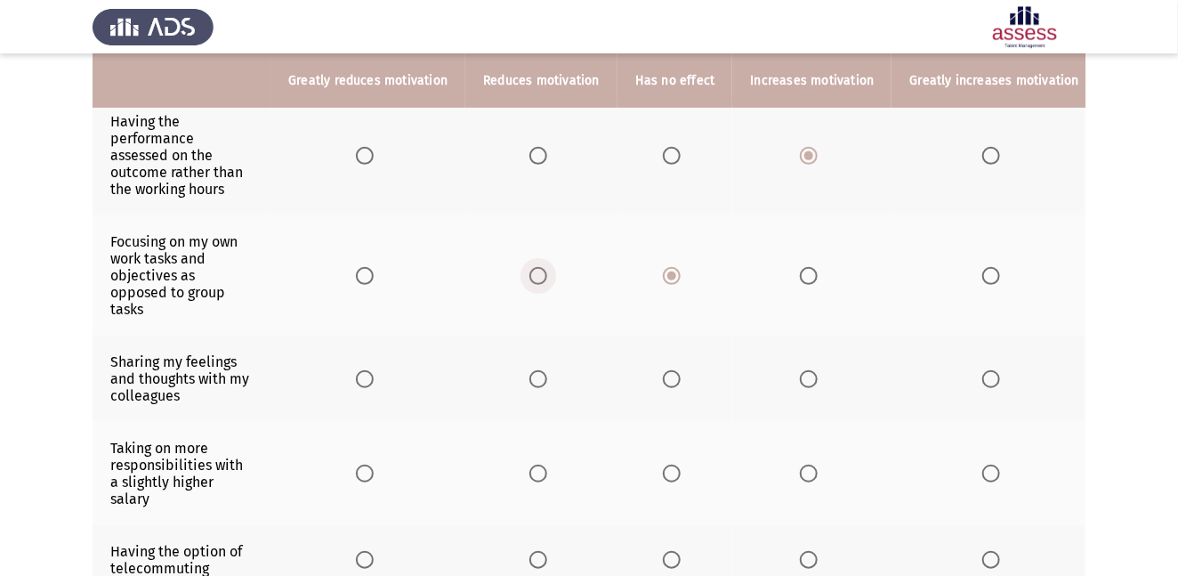
click at [538, 271] on span "Select an option" at bounding box center [539, 276] width 18 height 18
click at [538, 271] on input "Select an option" at bounding box center [539, 276] width 18 height 18
click at [669, 370] on span "Select an option" at bounding box center [672, 379] width 18 height 18
click at [669, 370] on input "Select an option" at bounding box center [672, 379] width 18 height 18
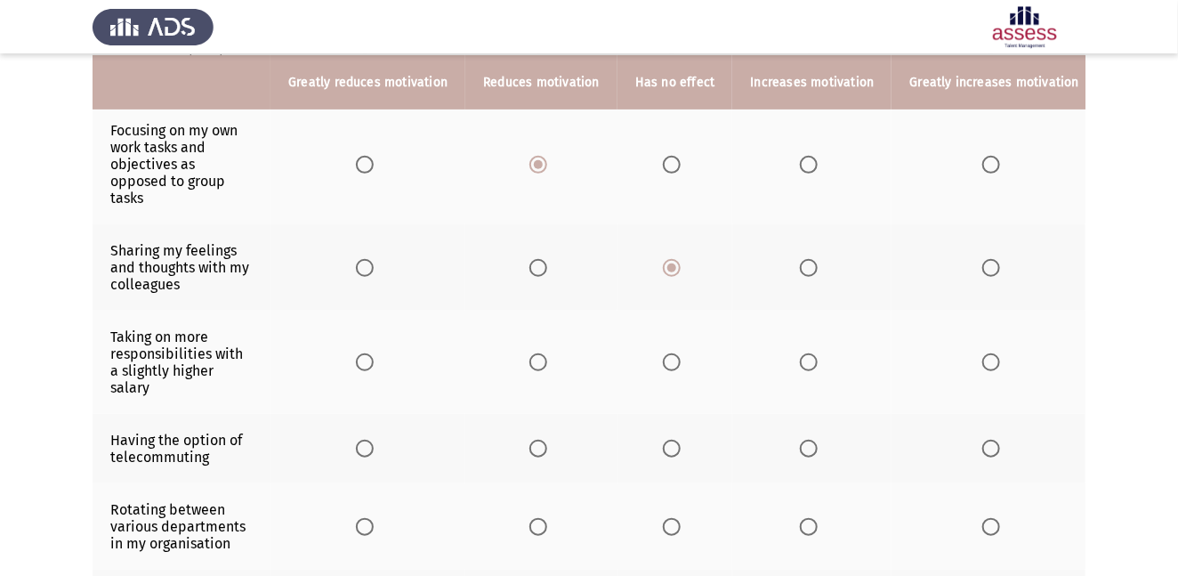
scroll to position [318, 0]
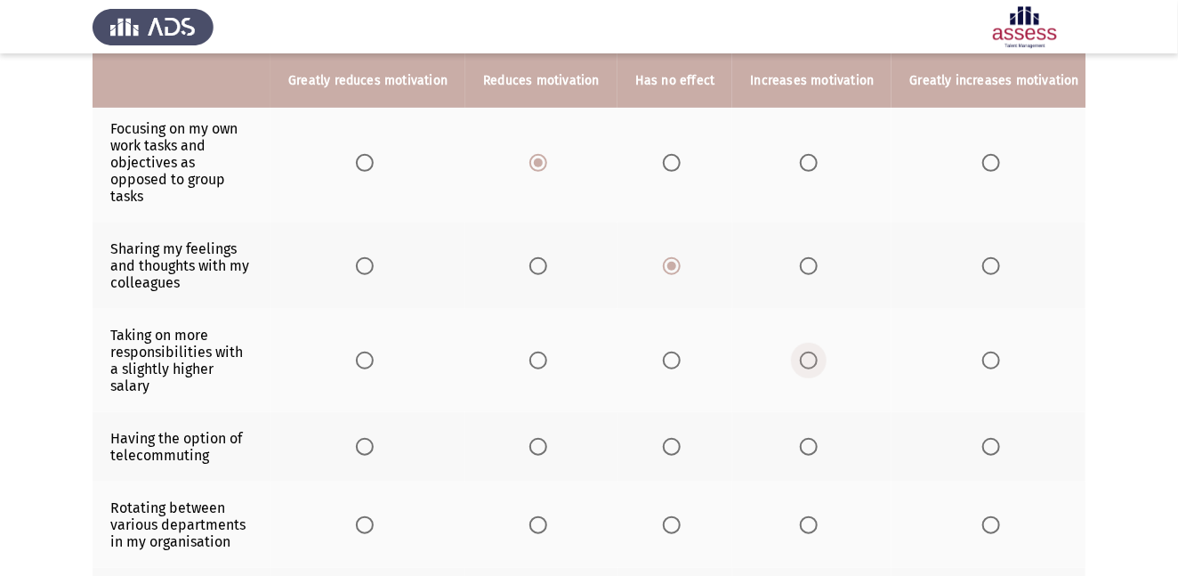
click at [805, 352] on span "Select an option" at bounding box center [809, 361] width 18 height 18
click at [805, 352] on input "Select an option" at bounding box center [809, 361] width 18 height 18
click at [669, 438] on span "Select an option" at bounding box center [672, 447] width 18 height 18
click at [669, 438] on input "Select an option" at bounding box center [672, 447] width 18 height 18
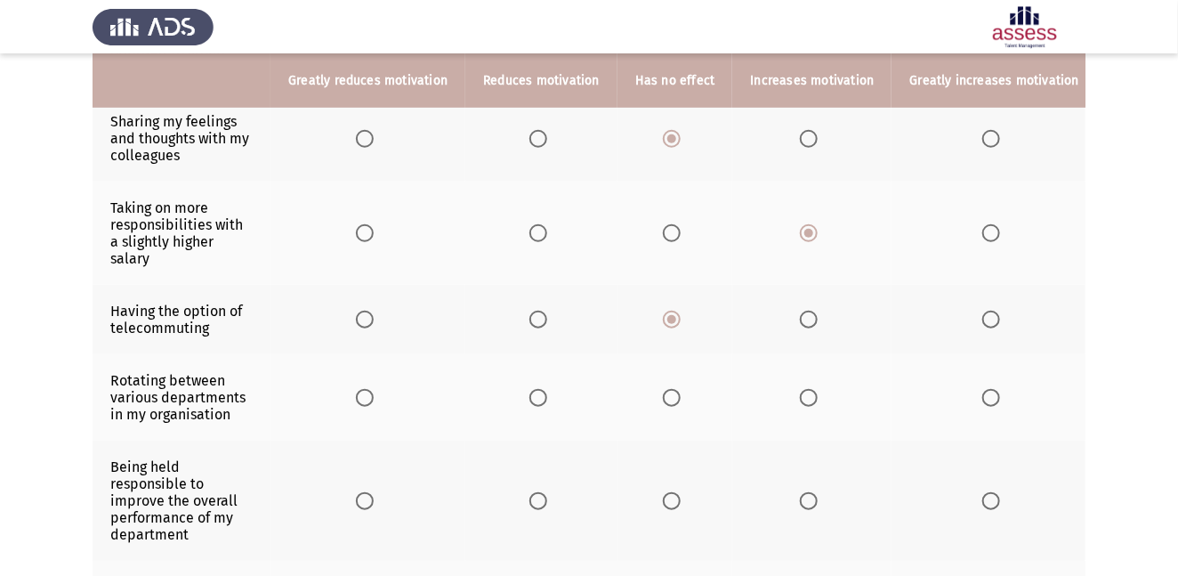
scroll to position [446, 0]
click at [802, 388] on span "Select an option" at bounding box center [809, 397] width 18 height 18
click at [802, 388] on input "Select an option" at bounding box center [809, 397] width 18 height 18
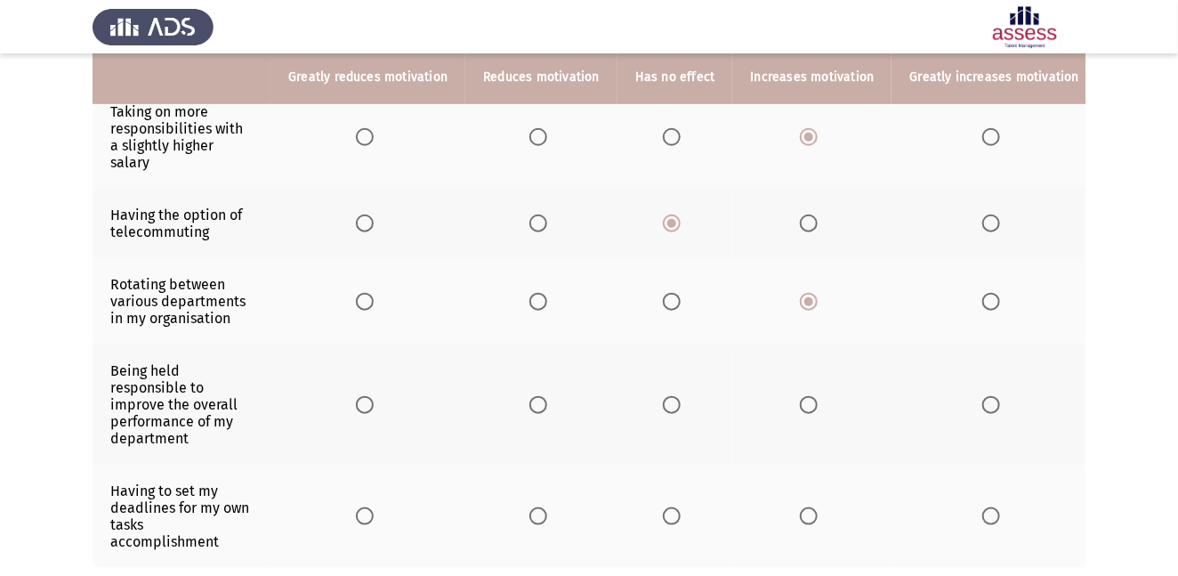
scroll to position [543, 0]
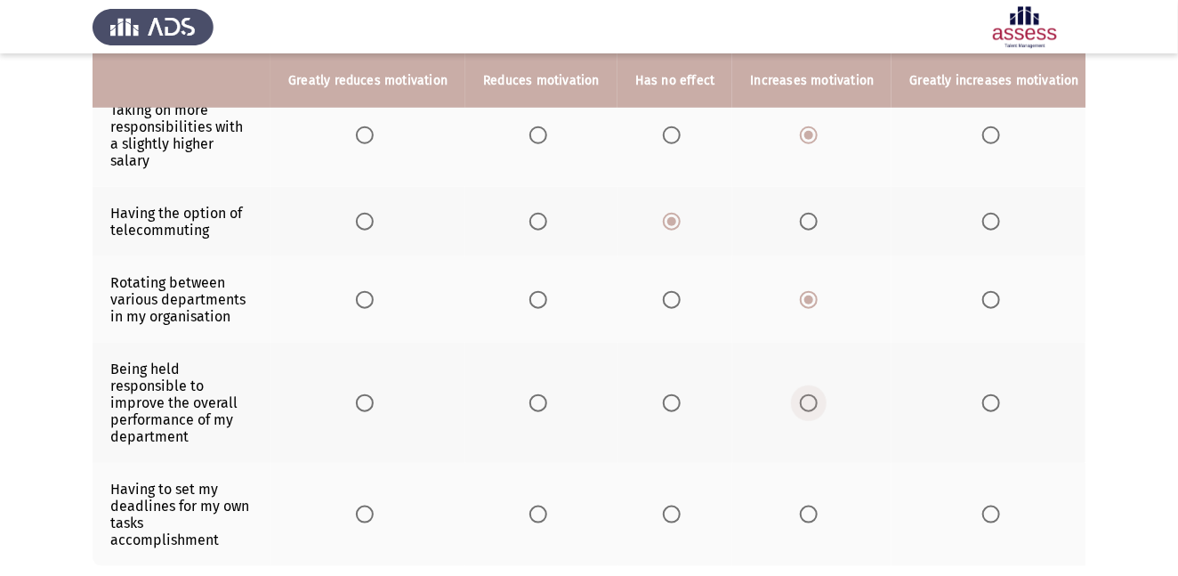
click at [806, 394] on span "Select an option" at bounding box center [809, 403] width 18 height 18
click at [806, 394] on input "Select an option" at bounding box center [809, 403] width 18 height 18
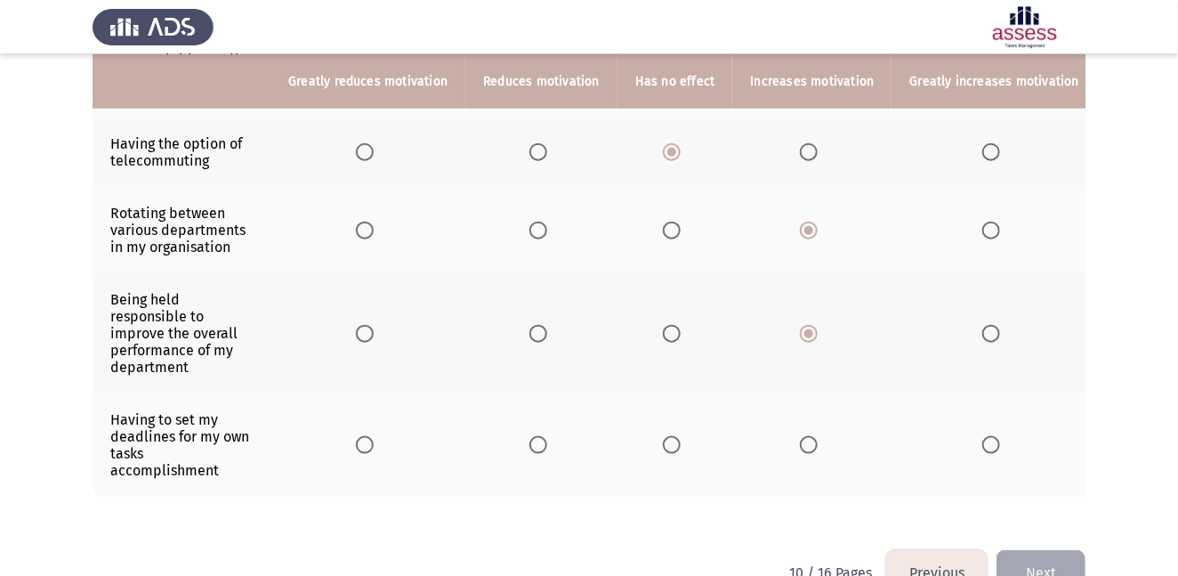
scroll to position [612, 0]
click at [805, 436] on span "Select an option" at bounding box center [809, 445] width 18 height 18
click at [805, 436] on input "Select an option" at bounding box center [809, 445] width 18 height 18
click at [1055, 517] on button "Next" at bounding box center [1041, 572] width 89 height 45
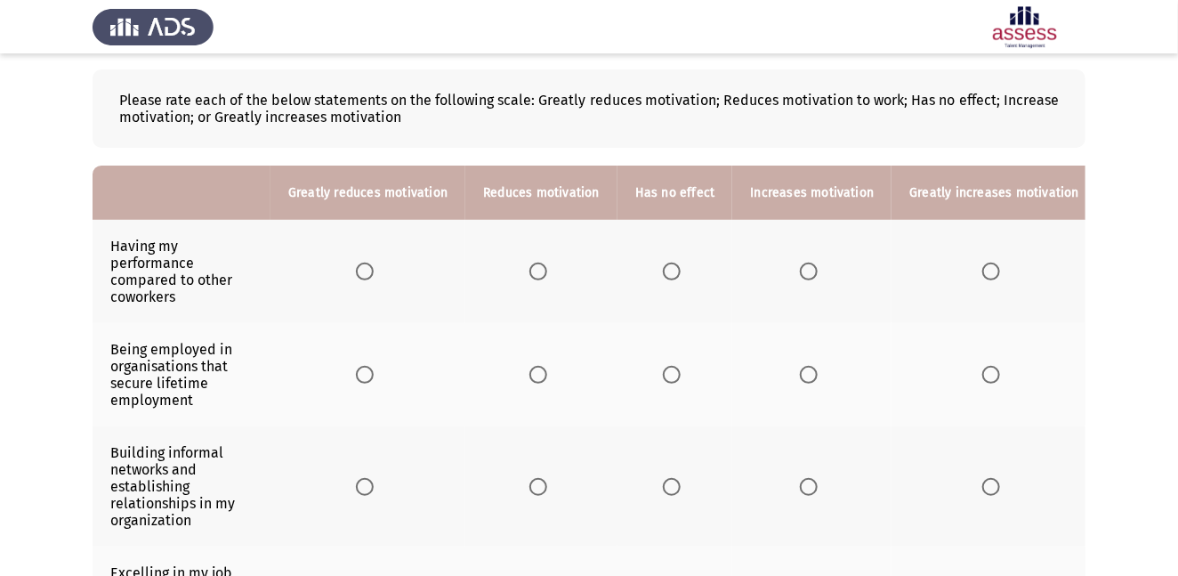
scroll to position [81, 0]
click at [538, 267] on span "Select an option" at bounding box center [539, 271] width 18 height 18
click at [538, 267] on input "Select an option" at bounding box center [539, 271] width 18 height 18
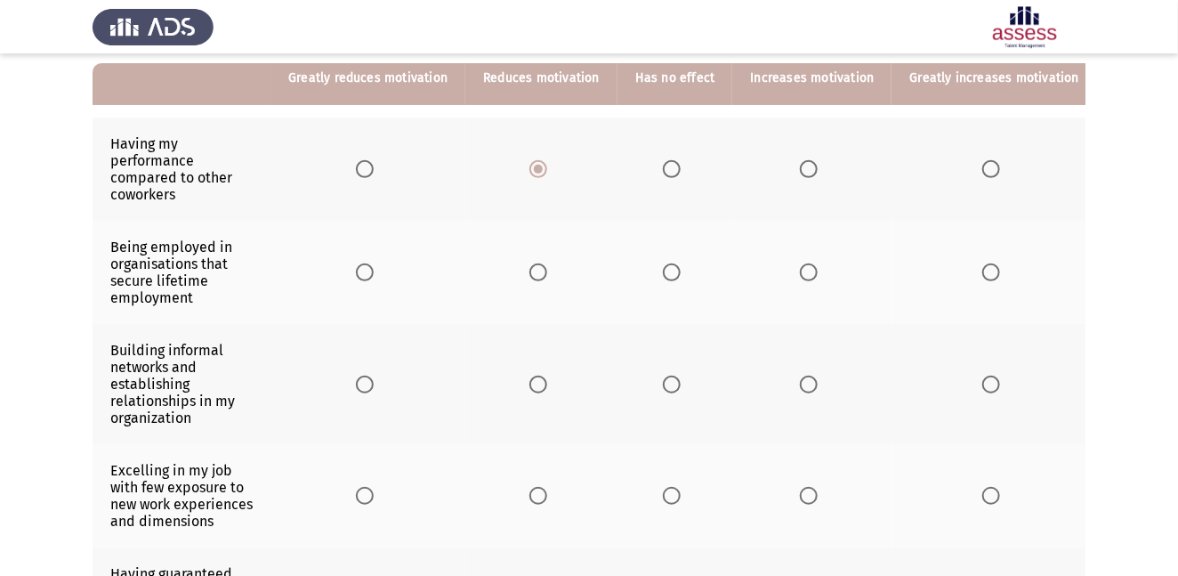
scroll to position [183, 0]
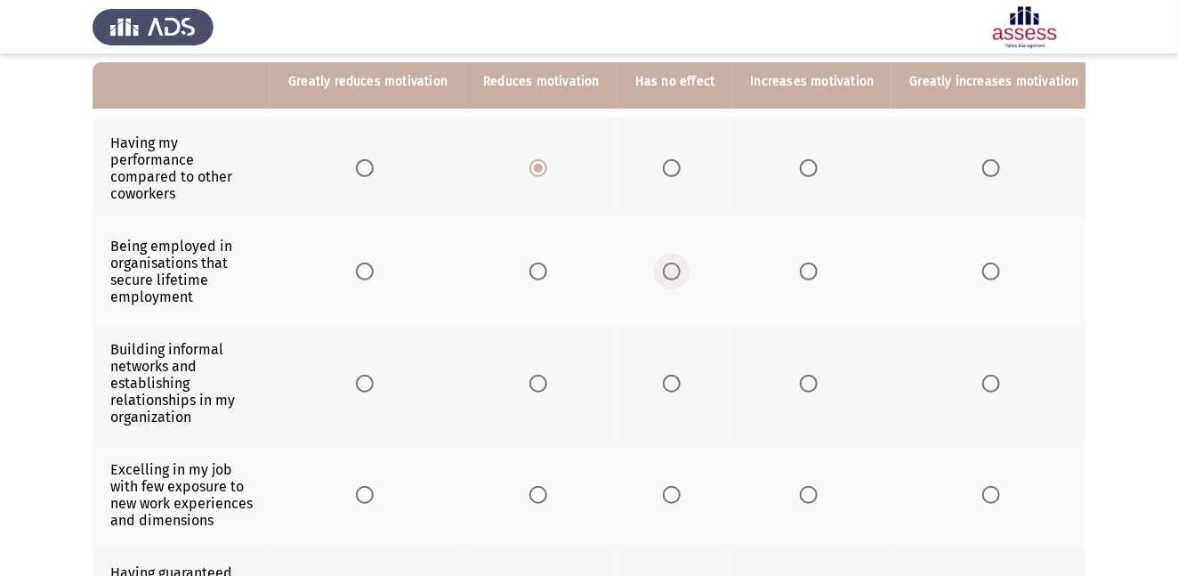
click at [675, 272] on span "Select an option" at bounding box center [672, 272] width 18 height 18
click at [675, 272] on input "Select an option" at bounding box center [672, 272] width 18 height 18
click at [807, 385] on span "Select an option" at bounding box center [809, 384] width 18 height 18
click at [807, 385] on input "Select an option" at bounding box center [809, 384] width 18 height 18
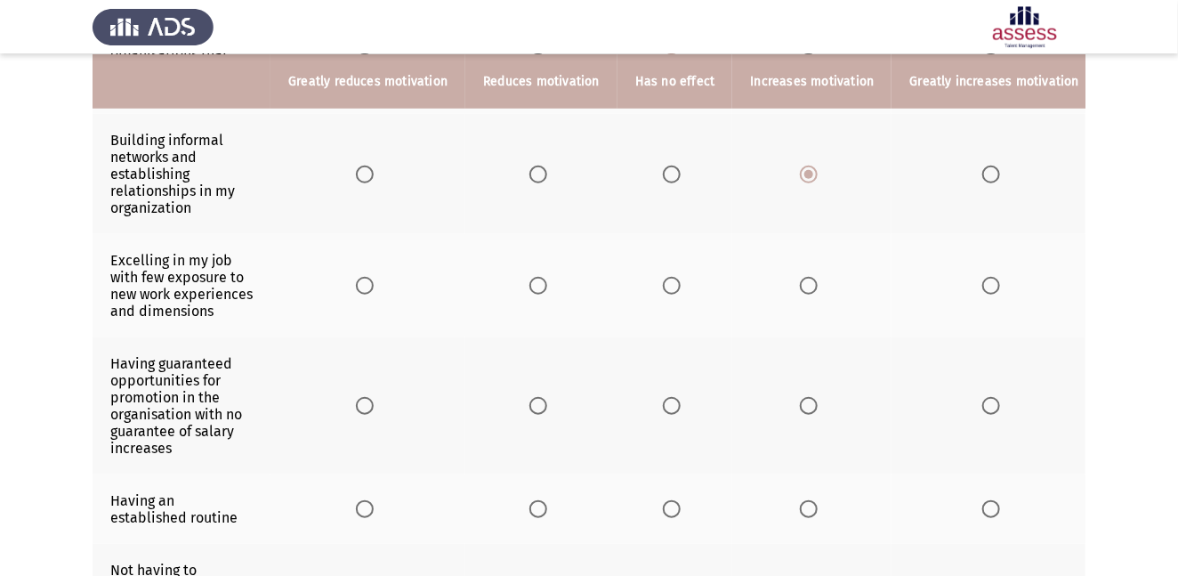
scroll to position [393, 0]
click at [800, 286] on span "Select an option" at bounding box center [809, 285] width 18 height 18
click at [800, 286] on input "Select an option" at bounding box center [809, 285] width 18 height 18
click at [671, 405] on span "Select an option" at bounding box center [672, 405] width 18 height 18
click at [671, 405] on input "Select an option" at bounding box center [672, 405] width 18 height 18
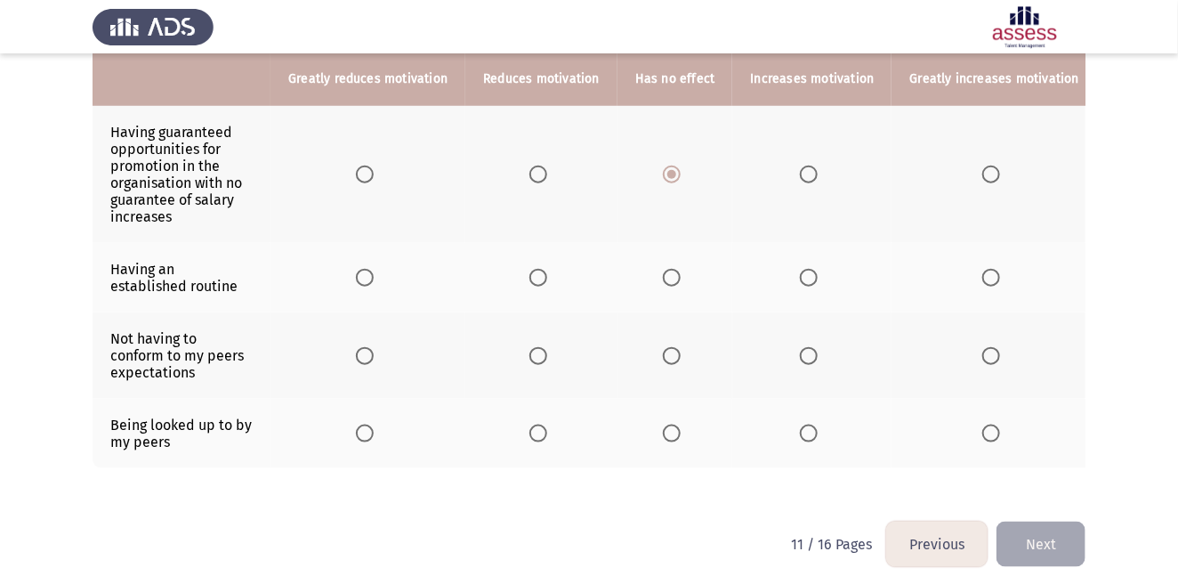
scroll to position [625, 0]
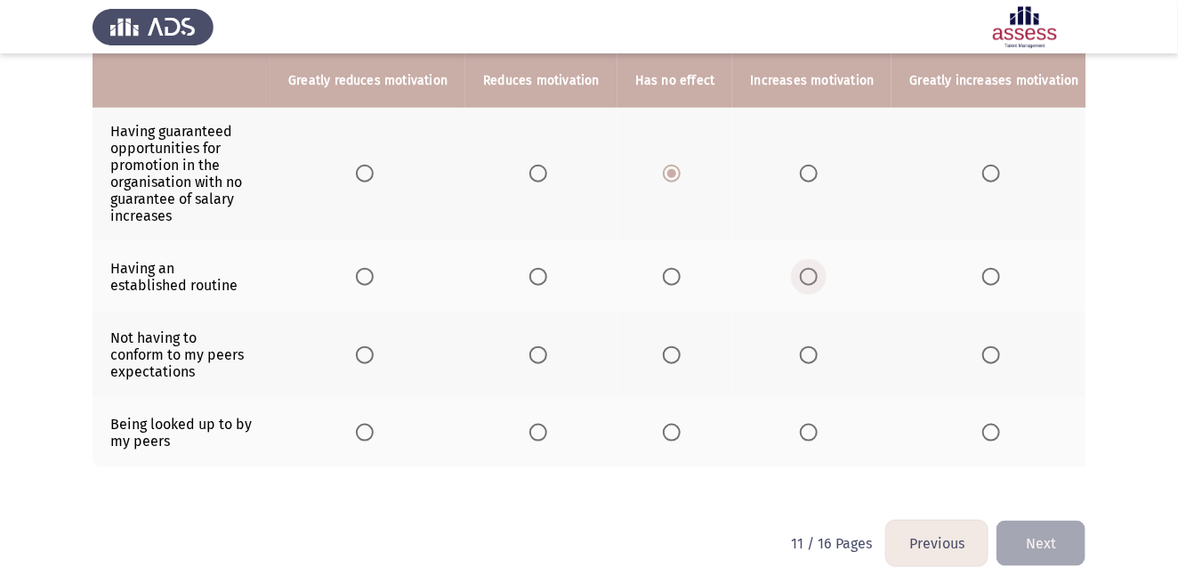
click at [800, 281] on span "Select an option" at bounding box center [809, 277] width 18 height 18
click at [800, 281] on input "Select an option" at bounding box center [809, 277] width 18 height 18
click at [670, 363] on span "Select an option" at bounding box center [672, 355] width 18 height 18
click at [670, 363] on input "Select an option" at bounding box center [672, 355] width 18 height 18
click at [669, 439] on span "Select an option" at bounding box center [672, 433] width 18 height 18
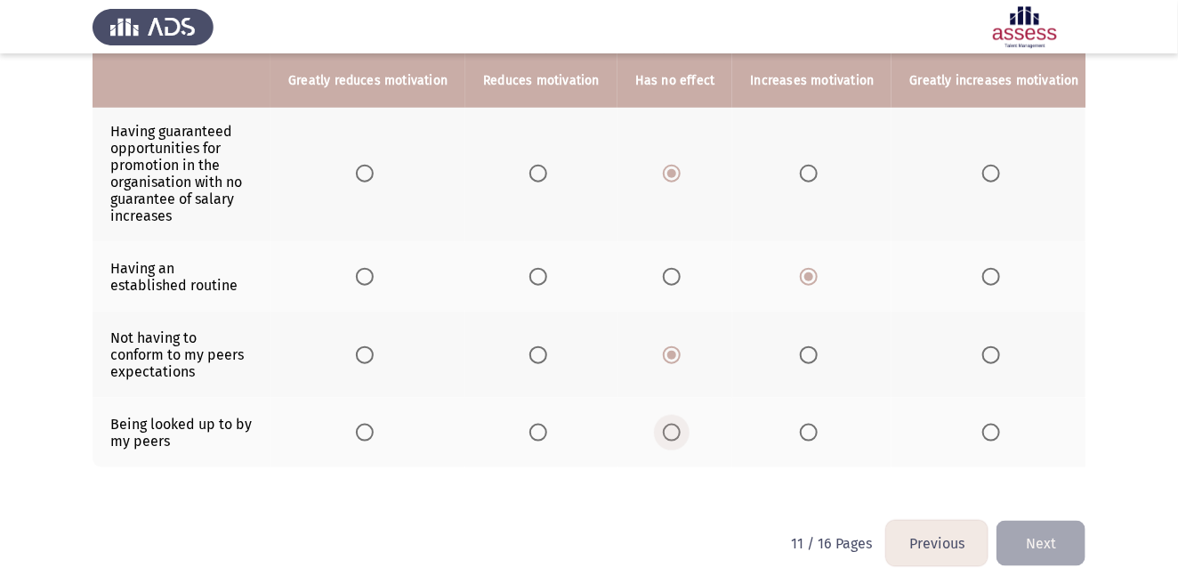
click at [669, 439] on input "Select an option" at bounding box center [672, 433] width 18 height 18
click at [1043, 517] on button "Next" at bounding box center [1041, 543] width 89 height 45
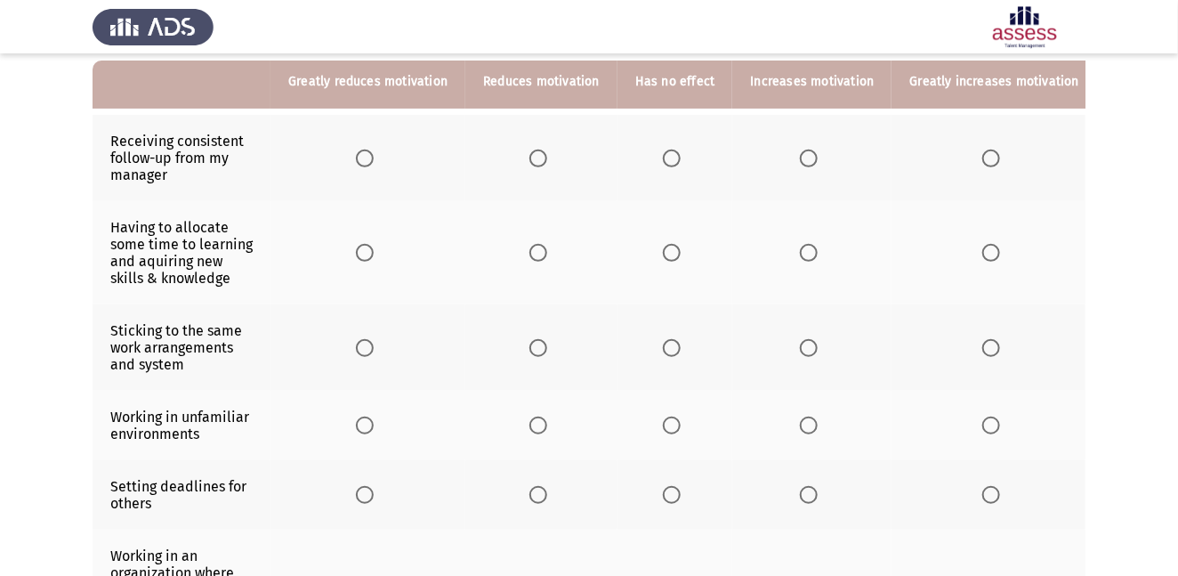
scroll to position [187, 0]
click at [541, 153] on span "Select an option" at bounding box center [539, 157] width 18 height 18
click at [541, 153] on input "Select an option" at bounding box center [539, 157] width 18 height 18
click at [810, 254] on span "Select an option" at bounding box center [809, 251] width 18 height 18
click at [810, 254] on input "Select an option" at bounding box center [809, 251] width 18 height 18
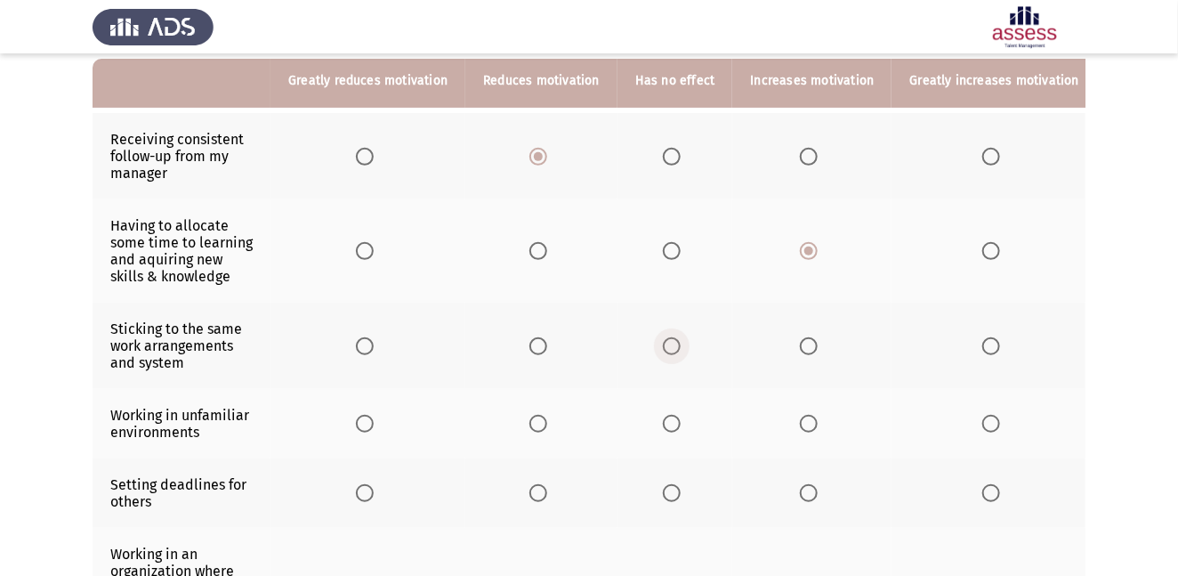
click at [672, 348] on span "Select an option" at bounding box center [672, 346] width 18 height 18
click at [672, 348] on input "Select an option" at bounding box center [672, 346] width 18 height 18
click at [535, 422] on span "Select an option" at bounding box center [539, 424] width 18 height 18
click at [535, 422] on input "Select an option" at bounding box center [539, 424] width 18 height 18
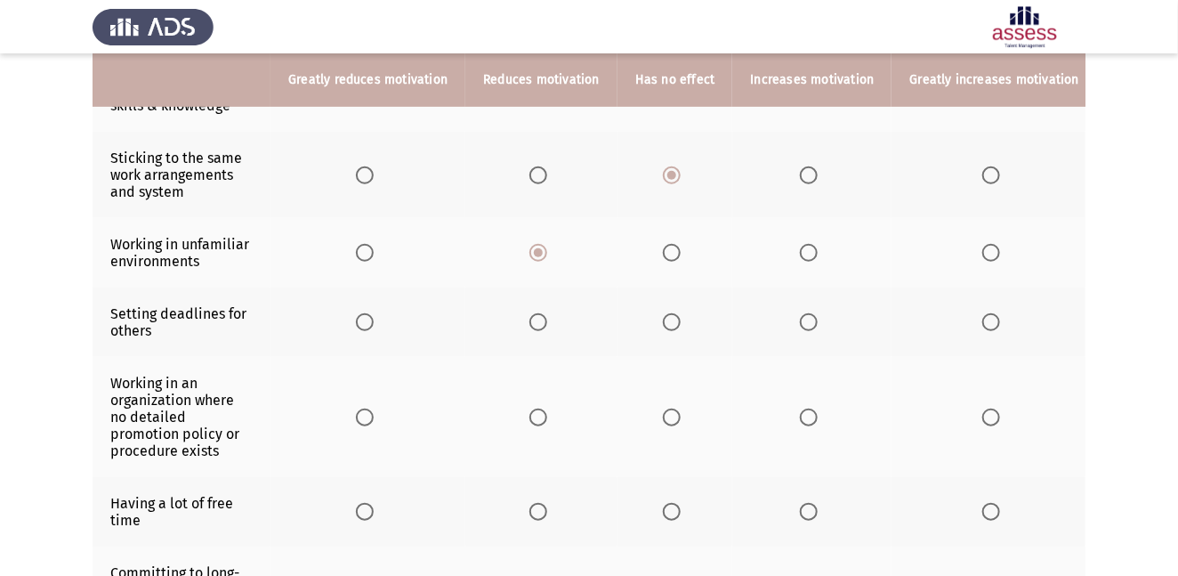
scroll to position [363, 0]
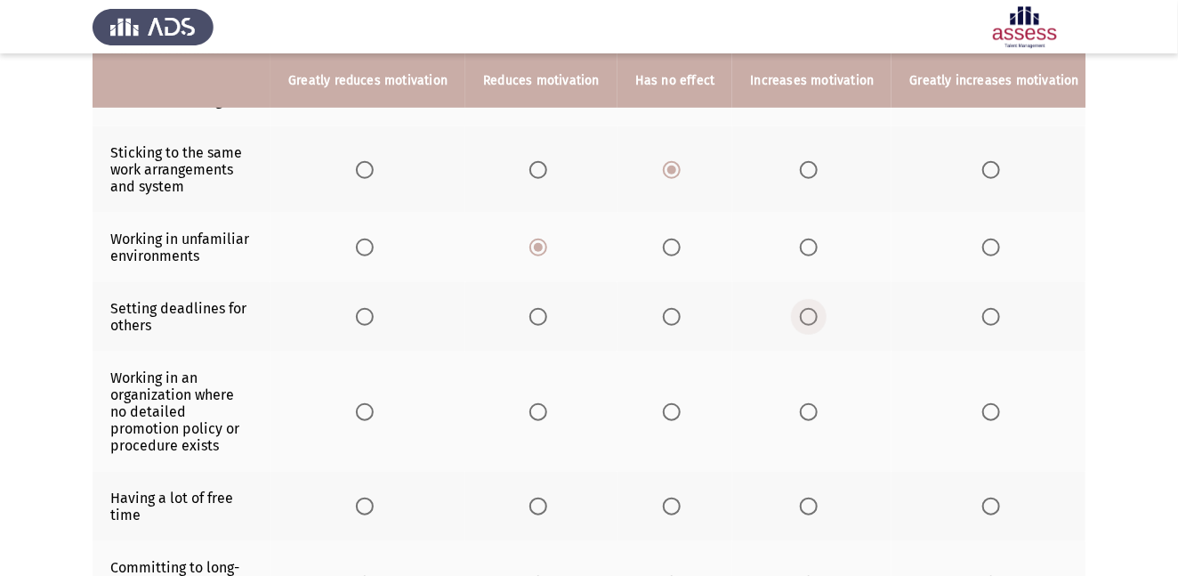
click at [802, 316] on span "Select an option" at bounding box center [809, 317] width 18 height 18
click at [802, 316] on input "Select an option" at bounding box center [809, 317] width 18 height 18
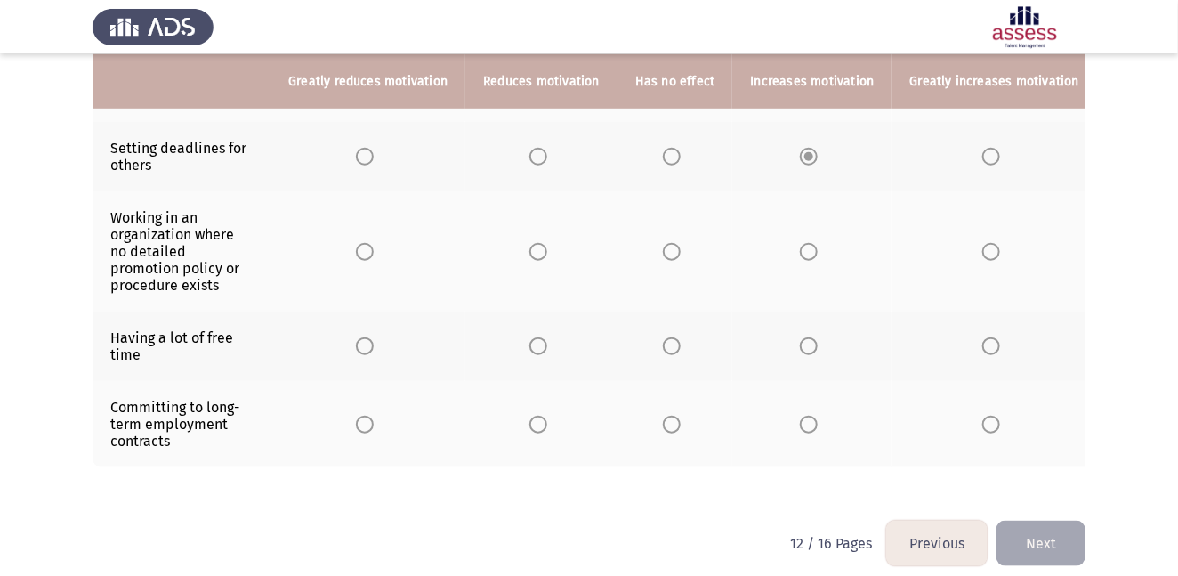
scroll to position [525, 0]
click at [537, 251] on span "Select an option" at bounding box center [539, 250] width 18 height 18
click at [537, 251] on input "Select an option" at bounding box center [539, 250] width 18 height 18
click at [668, 349] on span "Select an option" at bounding box center [672, 345] width 18 height 18
click at [668, 349] on input "Select an option" at bounding box center [672, 345] width 18 height 18
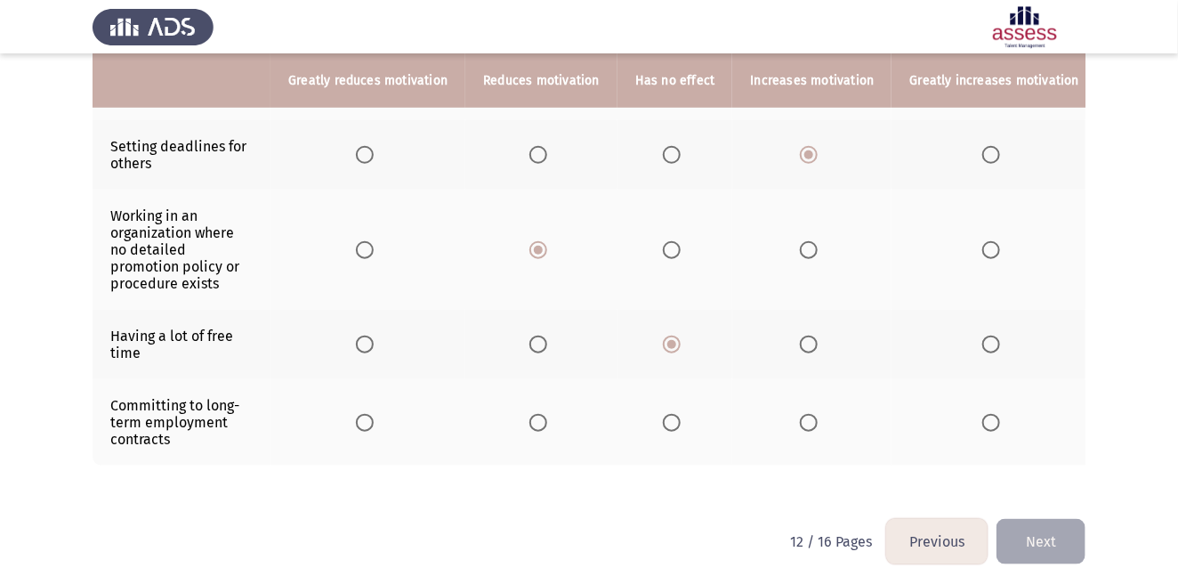
click at [812, 428] on span "Select an option" at bounding box center [809, 423] width 18 height 18
click at [812, 428] on input "Select an option" at bounding box center [809, 423] width 18 height 18
click at [1044, 517] on button "Next" at bounding box center [1041, 541] width 89 height 45
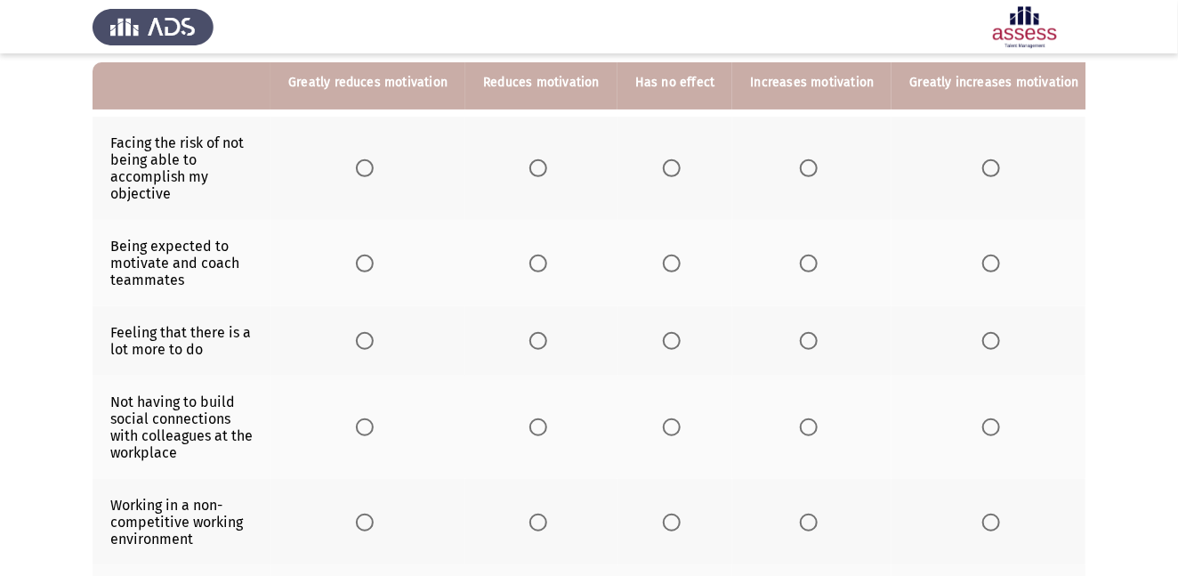
scroll to position [182, 0]
click at [1073, 304] on app-assessment-container "Previous ASSESS Motivation Assessment Next Please rate each of the below statem…" at bounding box center [589, 410] width 1178 height 1040
click at [803, 168] on span "Select an option" at bounding box center [809, 170] width 18 height 18
click at [803, 168] on input "Select an option" at bounding box center [809, 170] width 18 height 18
click at [665, 174] on span "Select an option" at bounding box center [672, 170] width 18 height 18
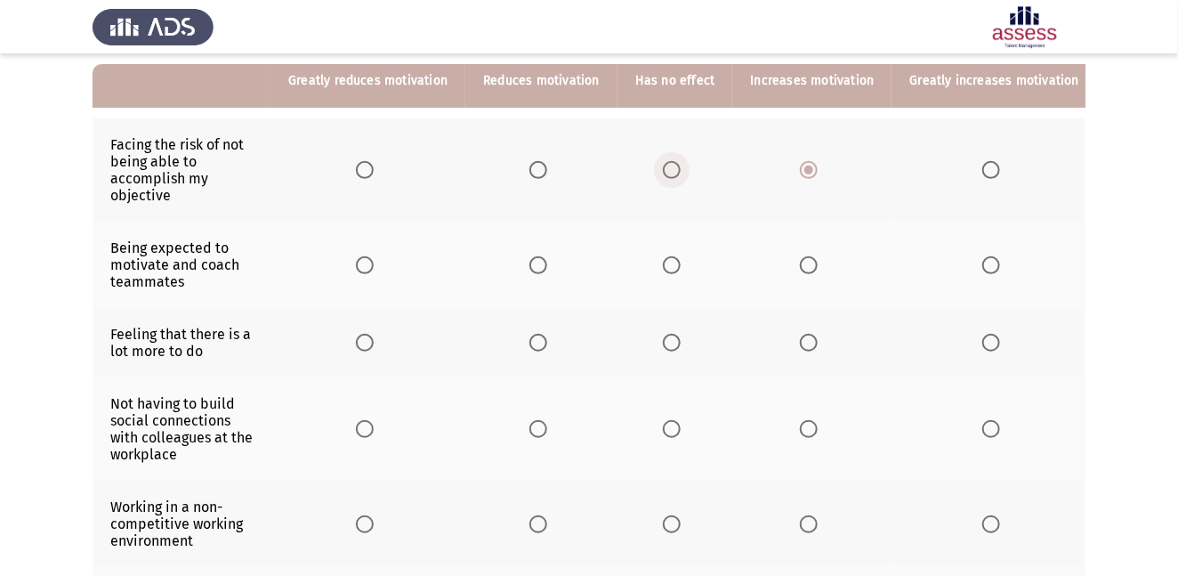
click at [665, 174] on input "Select an option" at bounding box center [672, 170] width 18 height 18
click at [805, 266] on span "Select an option" at bounding box center [809, 265] width 18 height 18
click at [805, 266] on input "Select an option" at bounding box center [809, 265] width 18 height 18
click at [805, 344] on span "Select an option" at bounding box center [809, 343] width 18 height 18
click at [805, 344] on input "Select an option" at bounding box center [809, 343] width 18 height 18
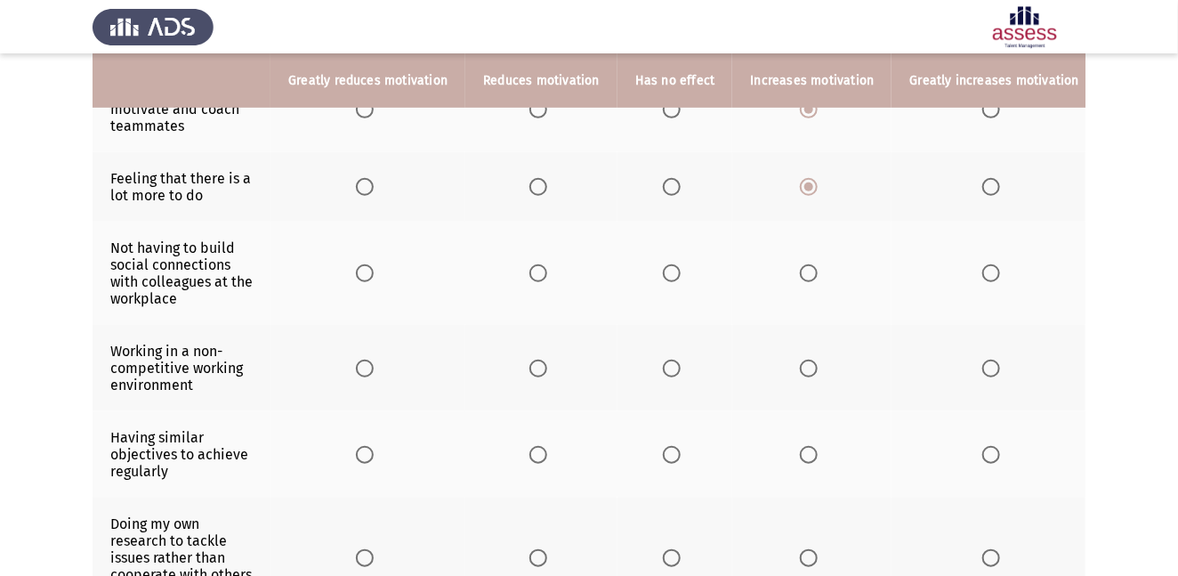
scroll to position [338, 0]
click at [667, 268] on span "Select an option" at bounding box center [672, 272] width 18 height 18
click at [667, 268] on input "Select an option" at bounding box center [672, 272] width 18 height 18
click at [543, 372] on span "Select an option" at bounding box center [539, 368] width 18 height 18
click at [543, 372] on input "Select an option" at bounding box center [539, 368] width 18 height 18
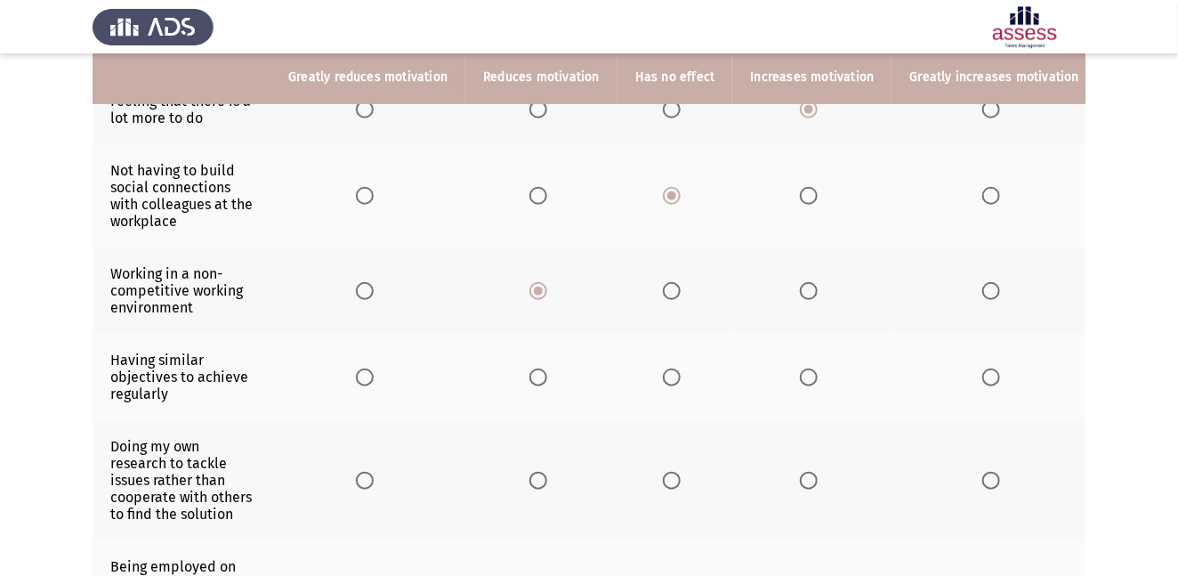
scroll to position [417, 0]
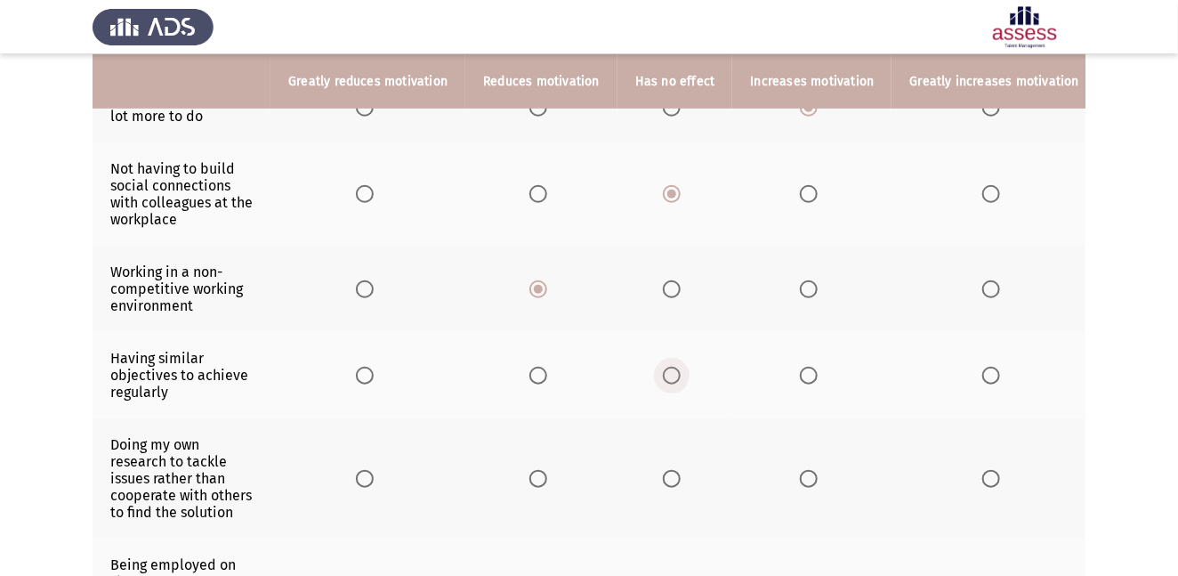
click at [668, 375] on span "Select an option" at bounding box center [672, 376] width 18 height 18
click at [668, 375] on input "Select an option" at bounding box center [672, 376] width 18 height 18
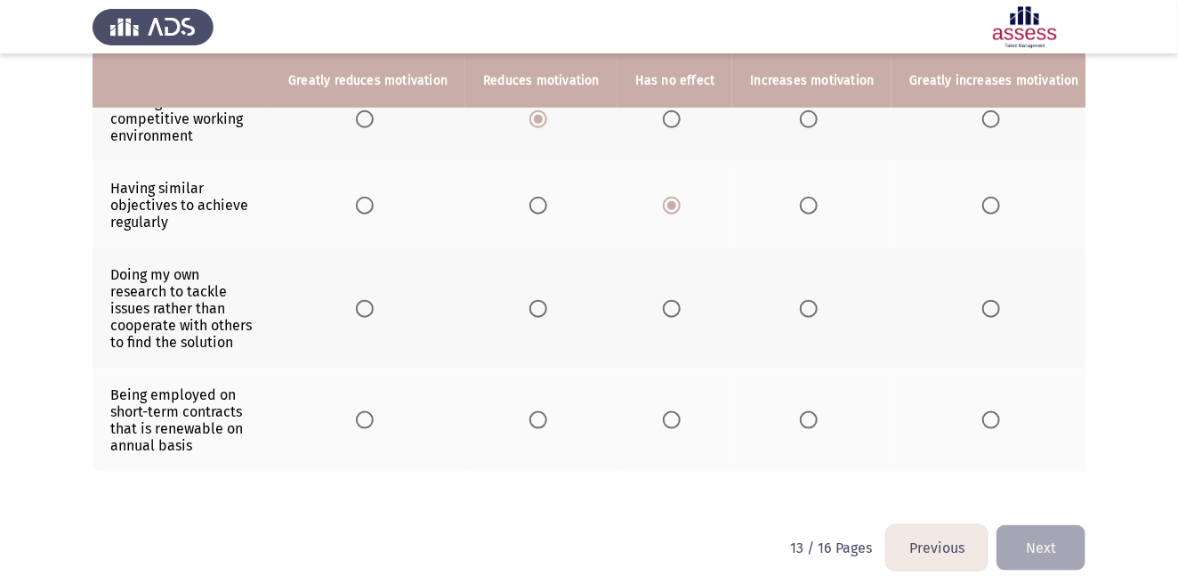
scroll to position [587, 0]
click at [804, 313] on span "Select an option" at bounding box center [809, 308] width 18 height 18
click at [804, 313] on input "Select an option" at bounding box center [809, 308] width 18 height 18
click at [543, 423] on span "Select an option" at bounding box center [539, 419] width 18 height 18
click at [543, 423] on input "Select an option" at bounding box center [539, 419] width 18 height 18
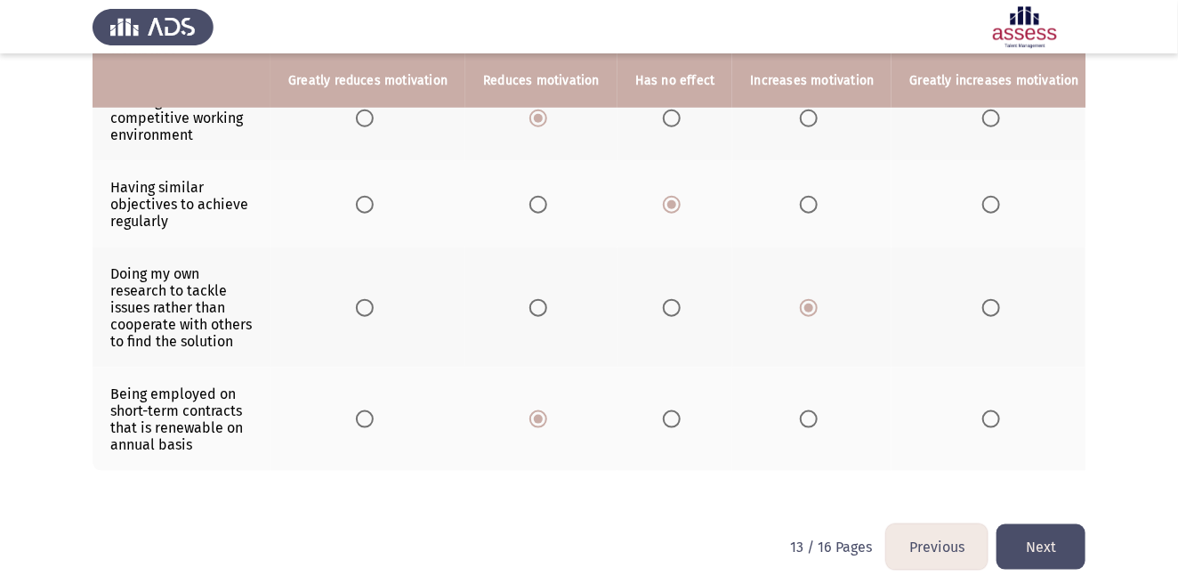
click at [1031, 517] on button "Next" at bounding box center [1041, 546] width 89 height 45
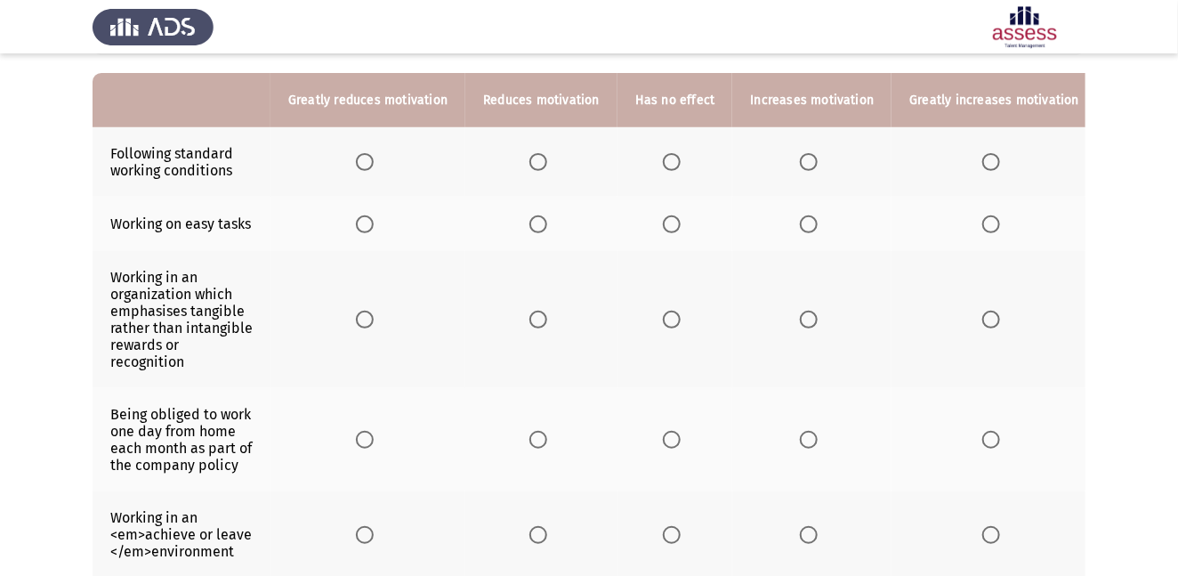
scroll to position [174, 0]
click at [670, 162] on span "Select an option" at bounding box center [672, 161] width 18 height 18
click at [670, 162] on input "Select an option" at bounding box center [672, 161] width 18 height 18
click at [672, 224] on span "Select an option" at bounding box center [672, 224] width 18 height 18
click at [672, 224] on input "Select an option" at bounding box center [672, 224] width 18 height 18
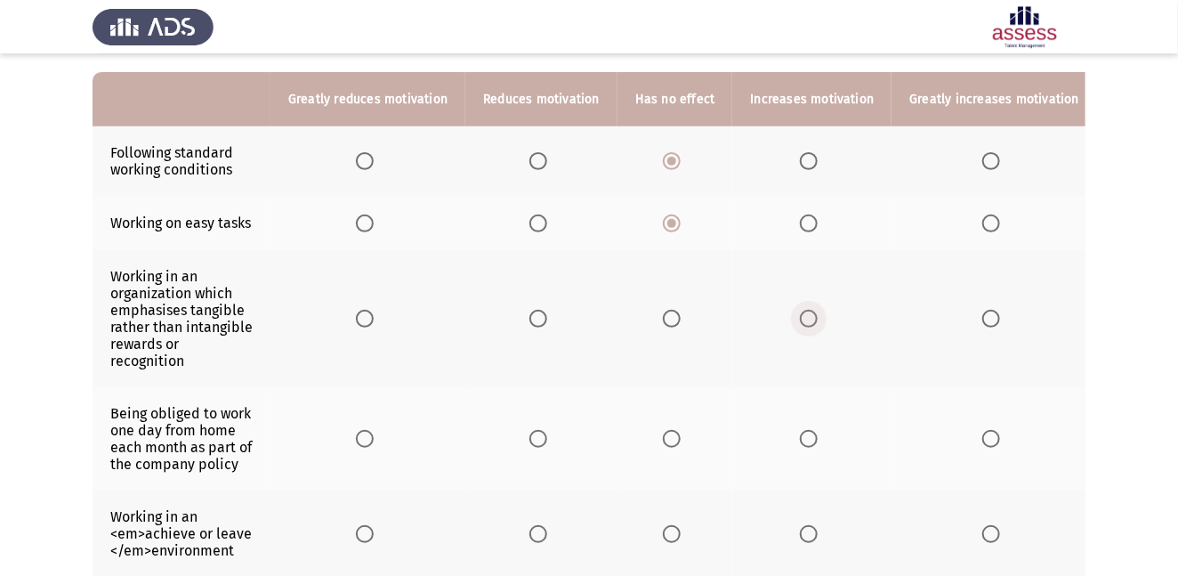
click at [800, 310] on span "Select an option" at bounding box center [809, 319] width 18 height 18
click at [800, 310] on input "Select an option" at bounding box center [809, 319] width 18 height 18
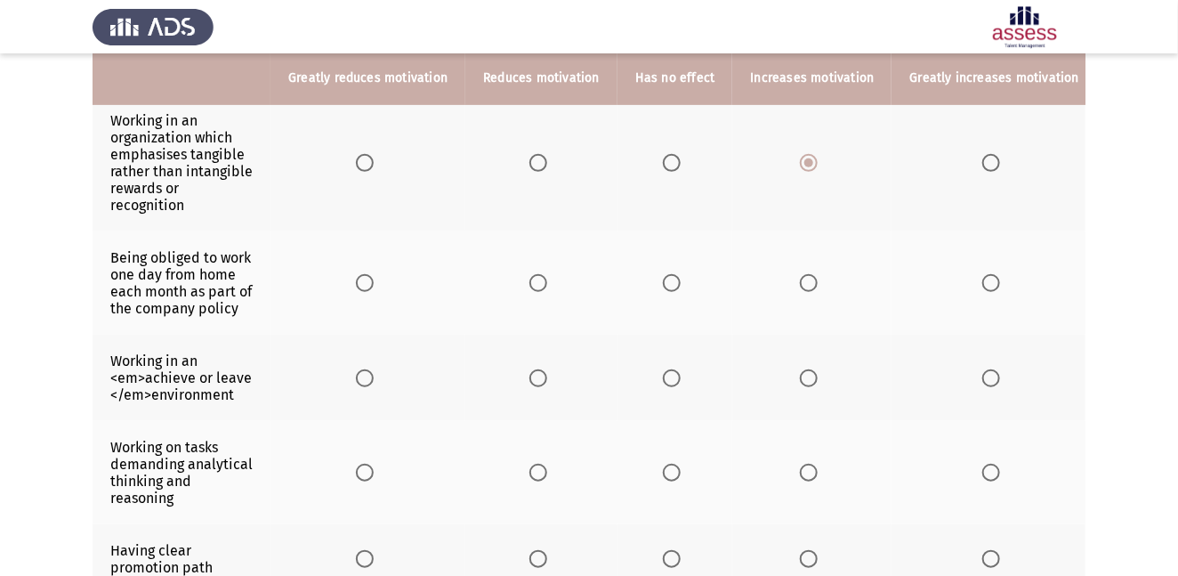
scroll to position [330, 0]
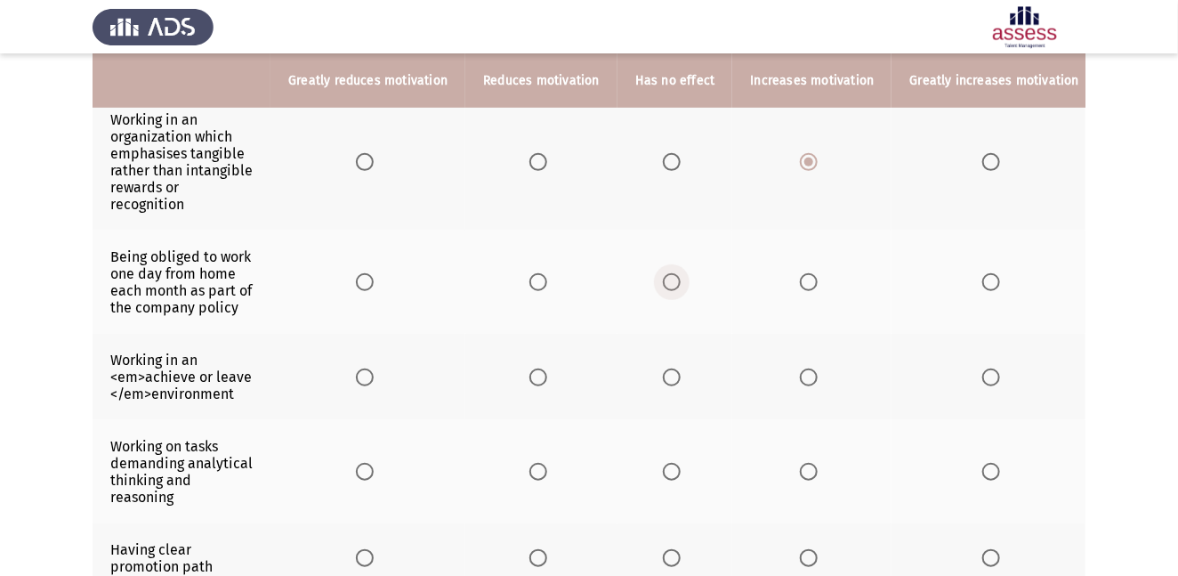
click at [669, 273] on span "Select an option" at bounding box center [672, 282] width 18 height 18
click at [669, 273] on input "Select an option" at bounding box center [672, 282] width 18 height 18
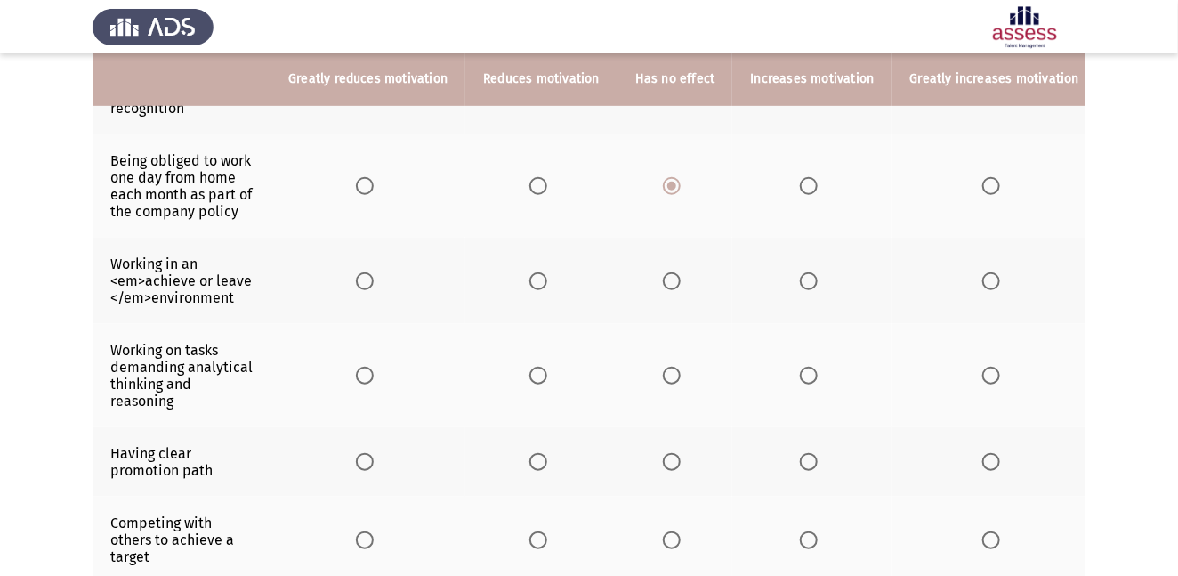
scroll to position [427, 0]
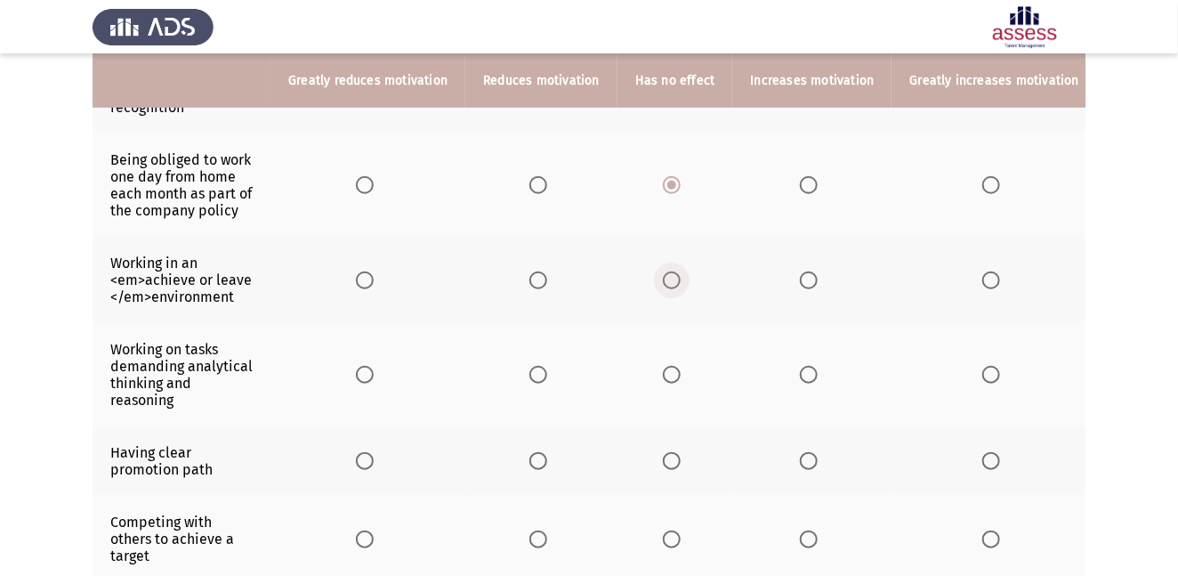
click at [679, 271] on label "Select an option" at bounding box center [675, 280] width 25 height 18
click at [679, 271] on input "Select an option" at bounding box center [672, 280] width 18 height 18
click at [803, 366] on span "Select an option" at bounding box center [809, 375] width 18 height 18
click at [803, 366] on input "Select an option" at bounding box center [809, 375] width 18 height 18
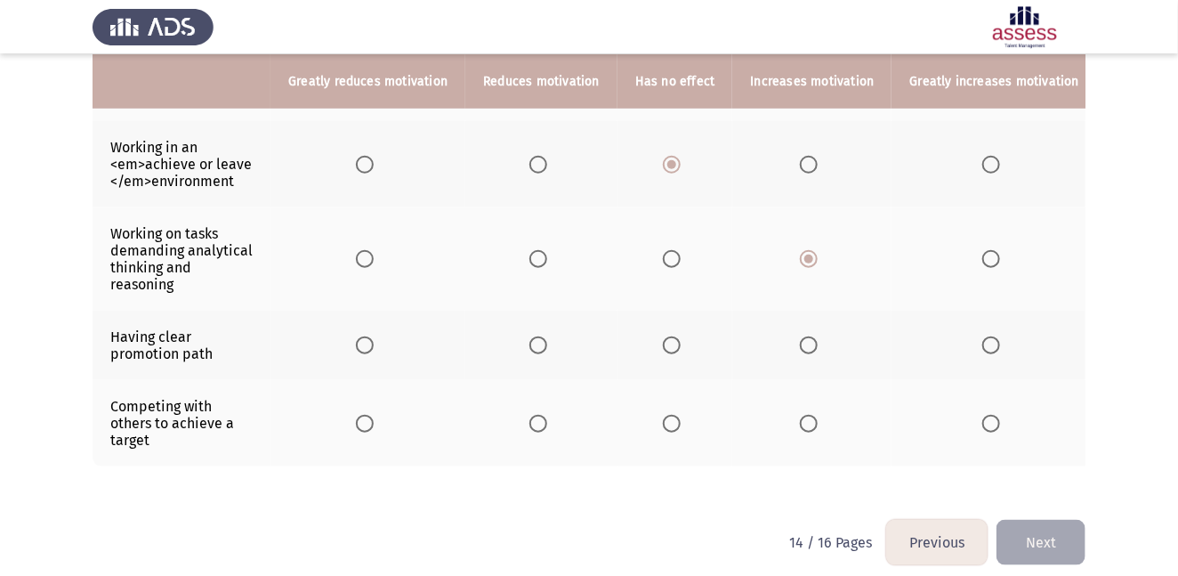
scroll to position [546, 0]
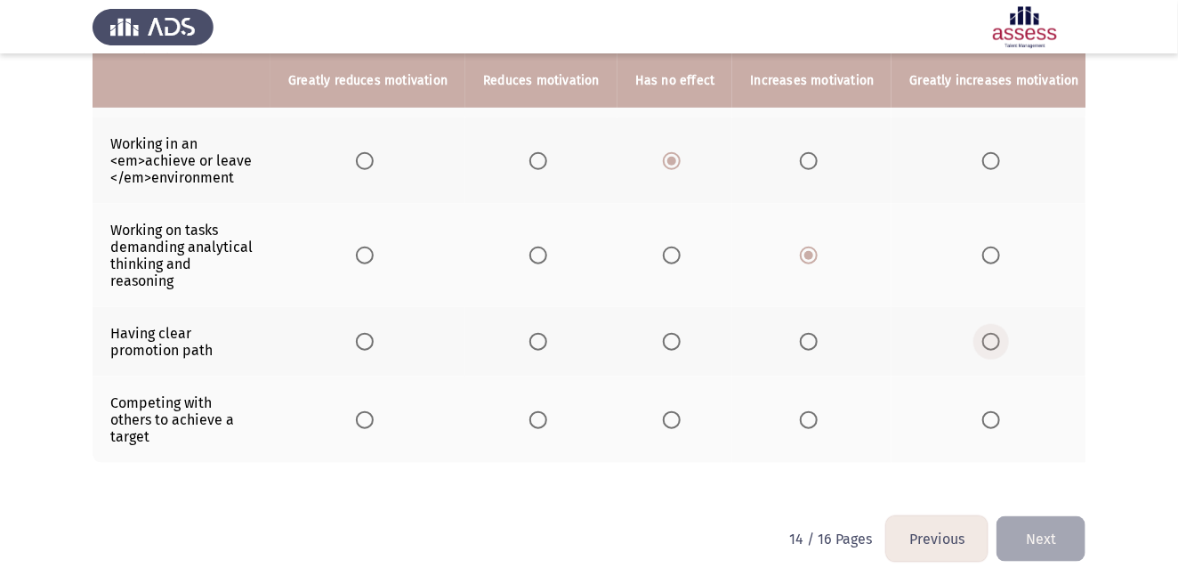
click at [983, 333] on span "Select an option" at bounding box center [992, 342] width 18 height 18
click at [983, 333] on input "Select an option" at bounding box center [992, 342] width 18 height 18
click at [802, 411] on span "Select an option" at bounding box center [809, 420] width 18 height 18
click at [802, 411] on input "Select an option" at bounding box center [809, 420] width 18 height 18
click at [1055, 517] on button "Next" at bounding box center [1041, 538] width 89 height 45
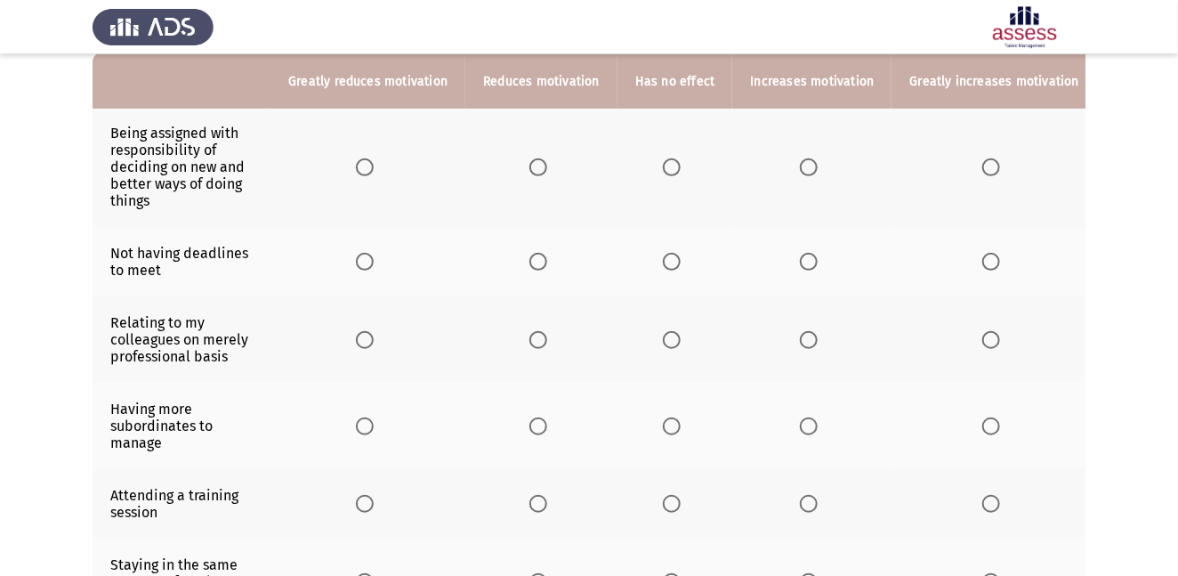
scroll to position [196, 0]
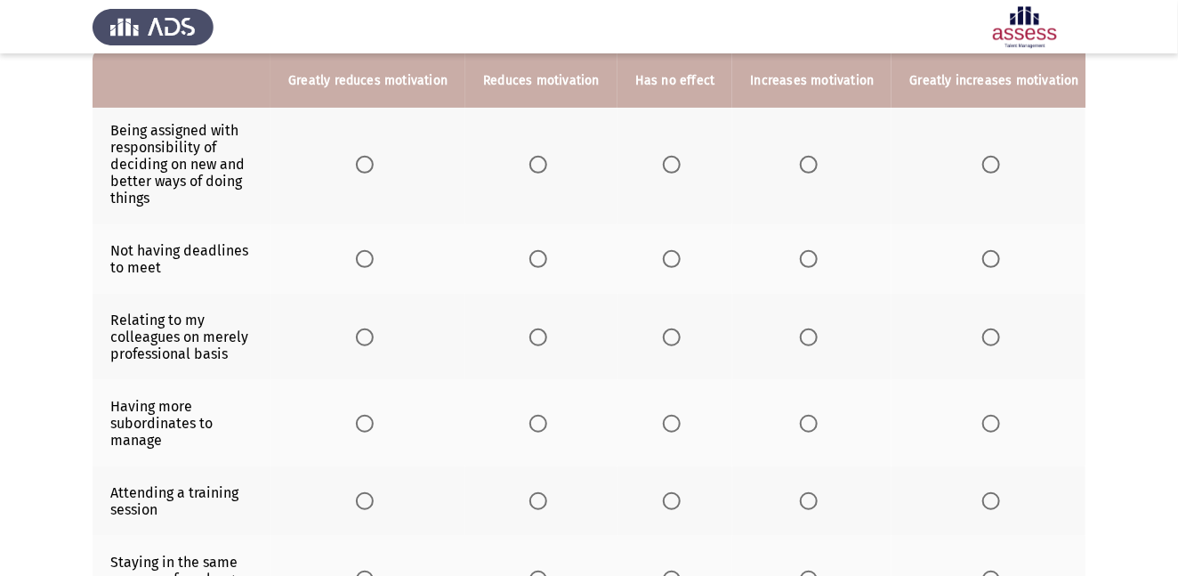
click at [806, 166] on span "Select an option" at bounding box center [809, 165] width 18 height 18
click at [806, 166] on input "Select an option" at bounding box center [809, 165] width 18 height 18
click at [541, 259] on span "Select an option" at bounding box center [539, 259] width 18 height 18
click at [541, 259] on input "Select an option" at bounding box center [539, 259] width 18 height 18
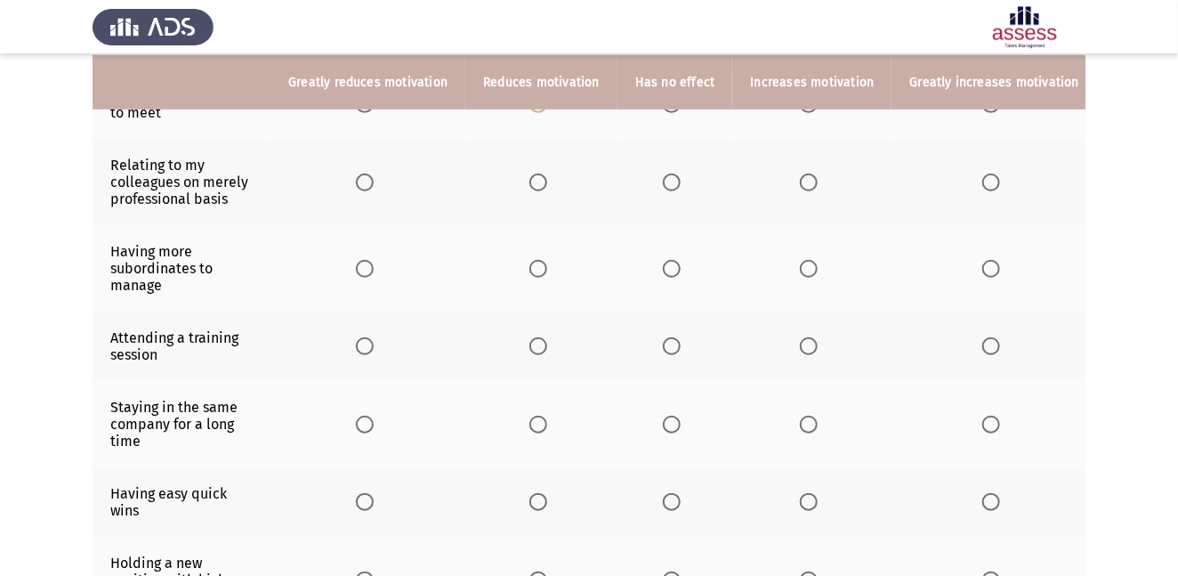
scroll to position [352, 0]
click at [671, 179] on span "Select an option" at bounding box center [672, 182] width 18 height 18
click at [671, 179] on input "Select an option" at bounding box center [672, 182] width 18 height 18
click at [1066, 262] on th at bounding box center [995, 267] width 206 height 86
click at [806, 273] on span "Select an option" at bounding box center [809, 268] width 18 height 18
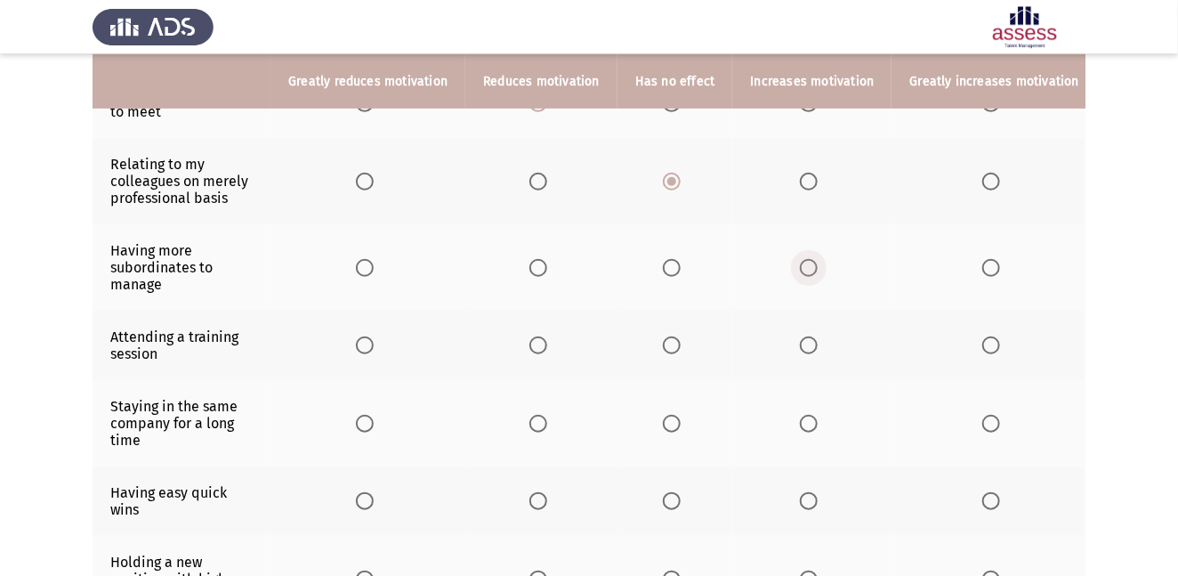
click at [806, 273] on input "Select an option" at bounding box center [809, 268] width 18 height 18
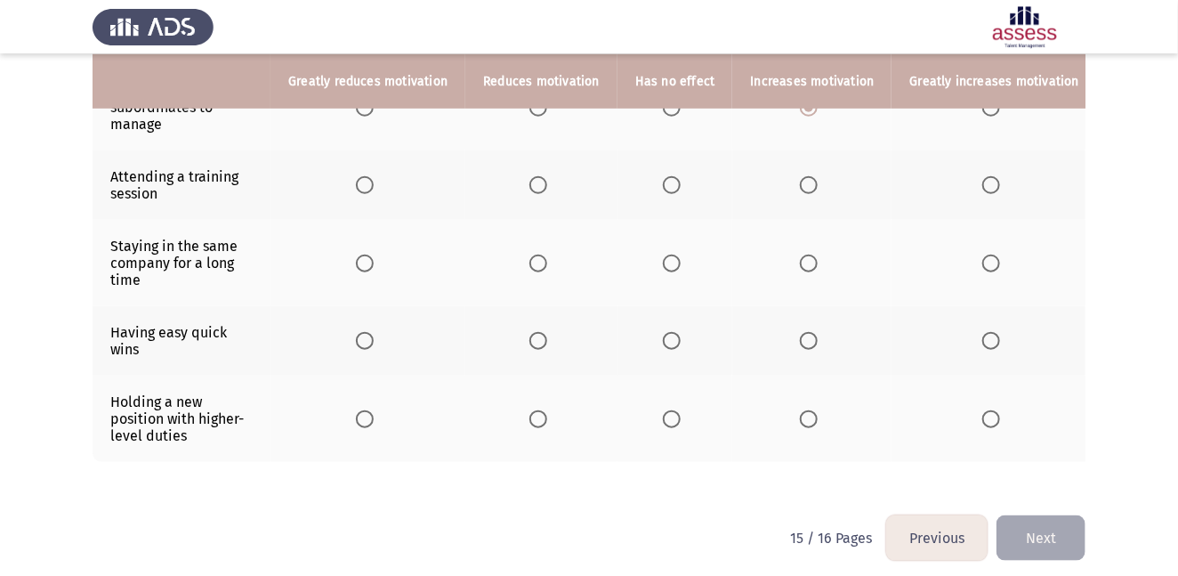
scroll to position [514, 0]
click at [805, 181] on span "Select an option" at bounding box center [809, 183] width 18 height 18
click at [805, 181] on input "Select an option" at bounding box center [809, 183] width 18 height 18
click at [983, 184] on span "Select an option" at bounding box center [992, 183] width 18 height 18
click at [983, 184] on input "Select an option" at bounding box center [992, 183] width 18 height 18
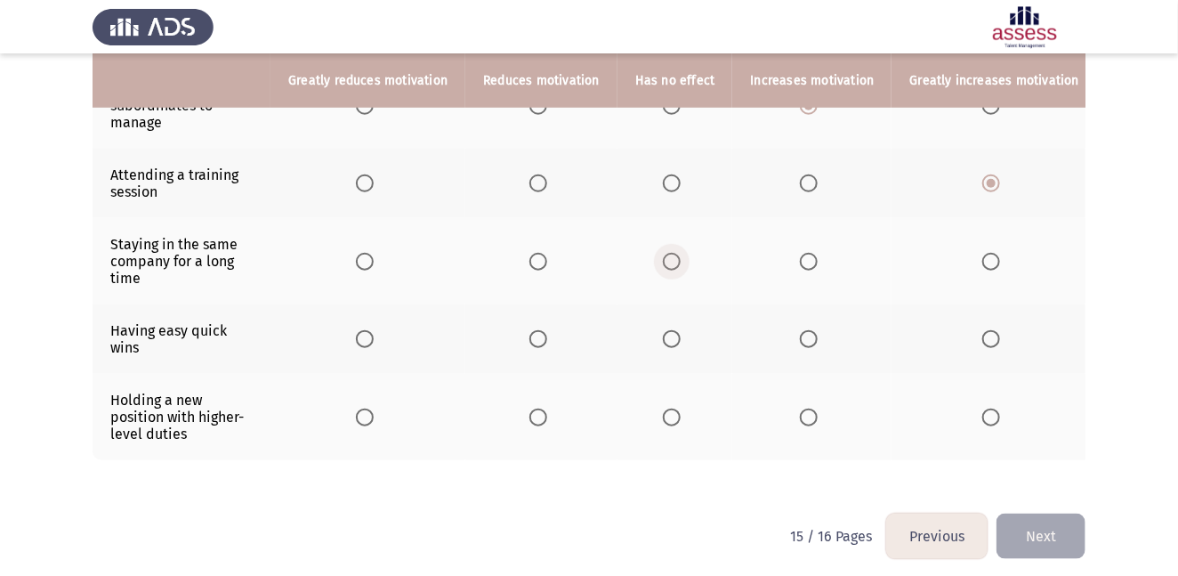
click at [668, 263] on span "Select an option" at bounding box center [672, 262] width 18 height 18
click at [668, 263] on input "Select an option" at bounding box center [672, 262] width 18 height 18
click at [810, 343] on span "Select an option" at bounding box center [809, 339] width 18 height 18
click at [810, 343] on input "Select an option" at bounding box center [809, 339] width 18 height 18
click at [983, 417] on span "Select an option" at bounding box center [992, 418] width 18 height 18
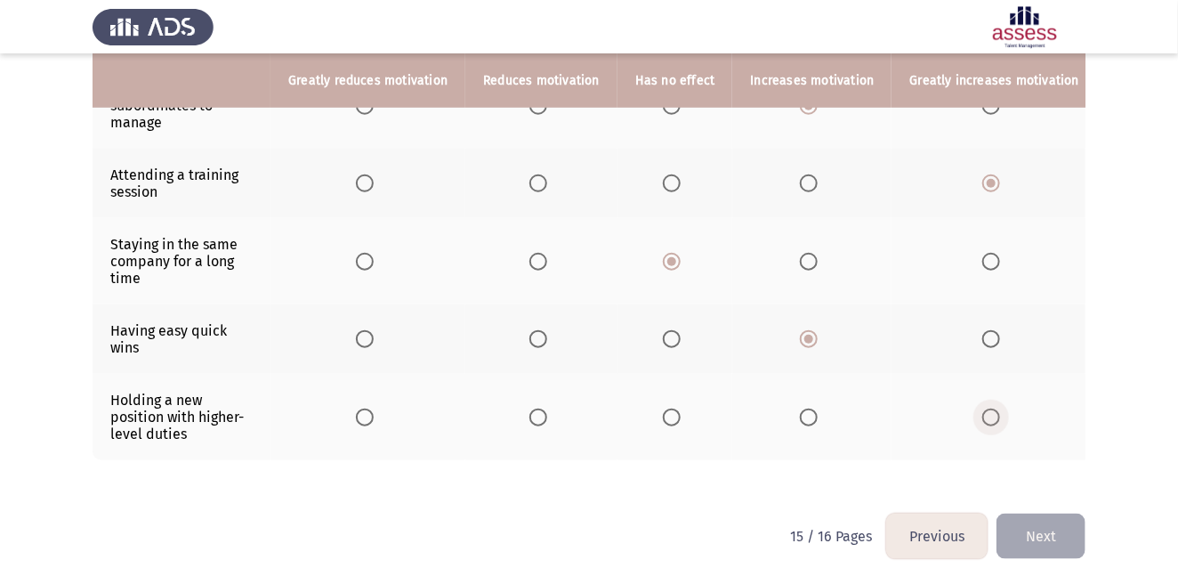
click at [983, 417] on input "Select an option" at bounding box center [992, 418] width 18 height 18
click at [1048, 517] on button "Next" at bounding box center [1041, 536] width 89 height 45
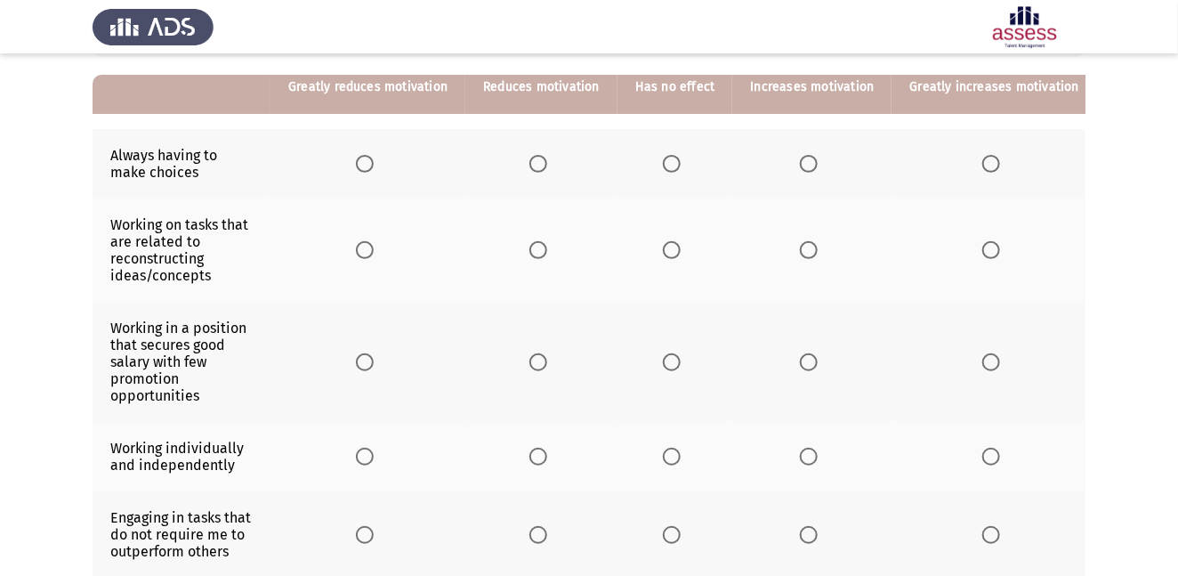
scroll to position [167, 0]
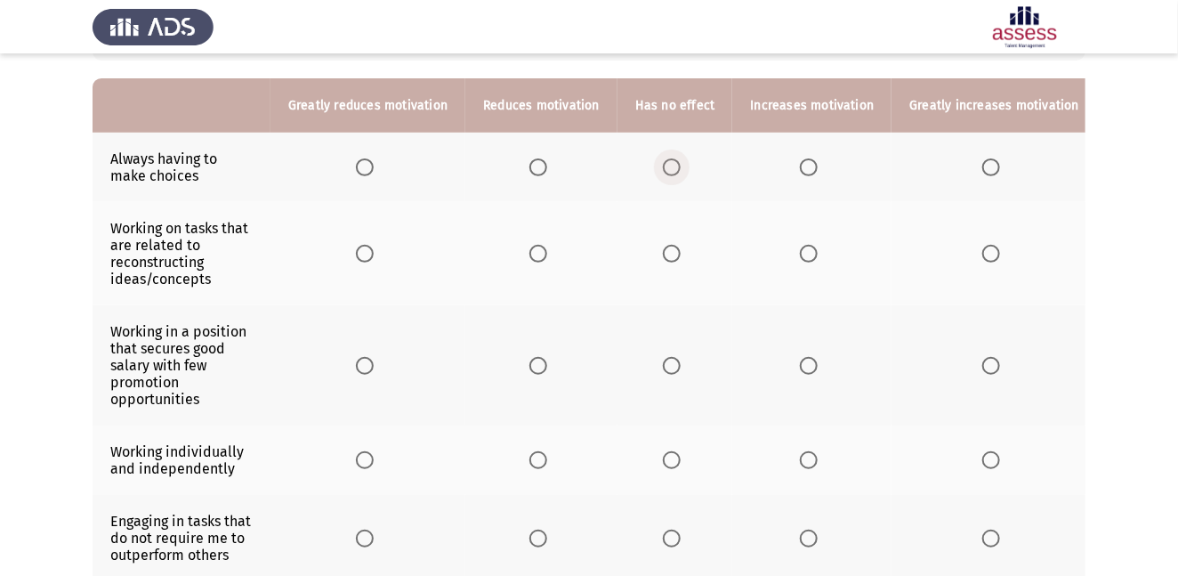
click at [670, 164] on span "Select an option" at bounding box center [672, 167] width 18 height 18
click at [670, 164] on input "Select an option" at bounding box center [672, 167] width 18 height 18
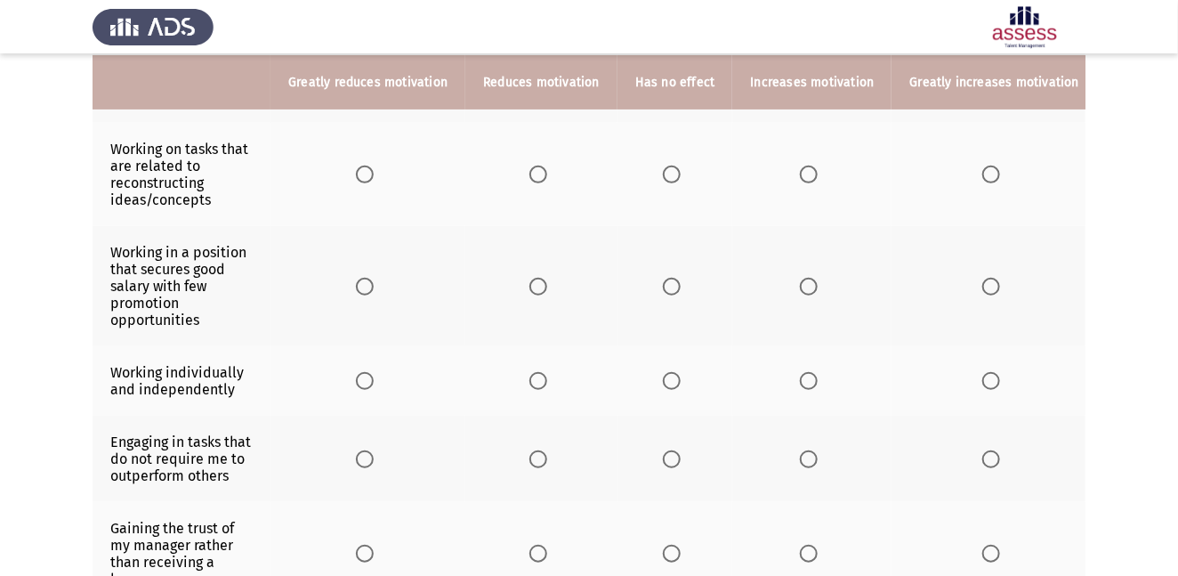
scroll to position [248, 0]
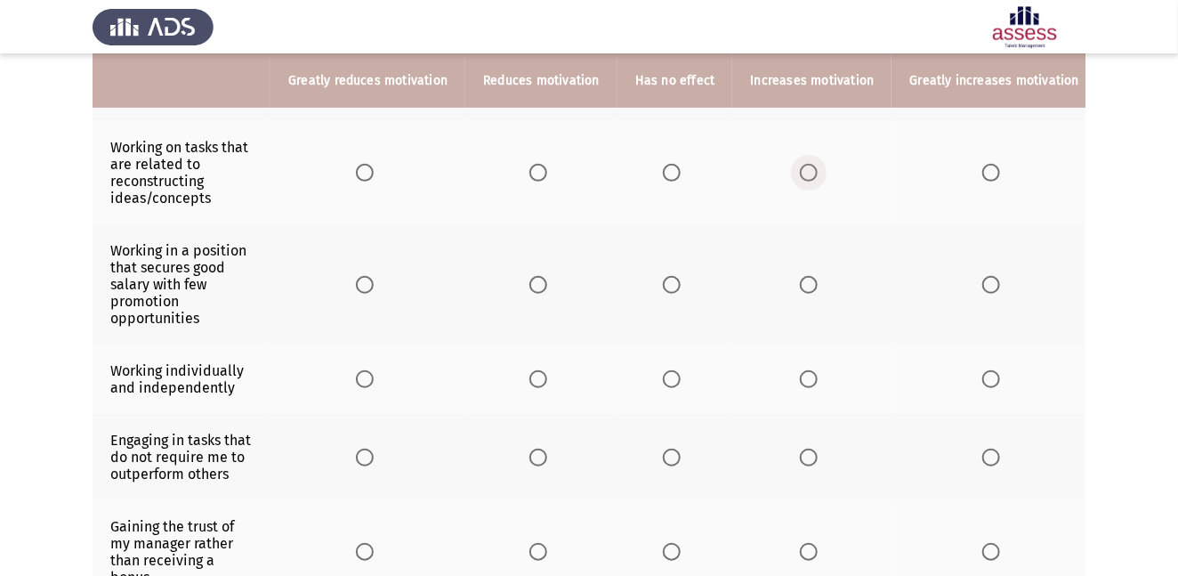
click at [803, 174] on span "Select an option" at bounding box center [809, 173] width 18 height 18
click at [803, 174] on input "Select an option" at bounding box center [809, 173] width 18 height 18
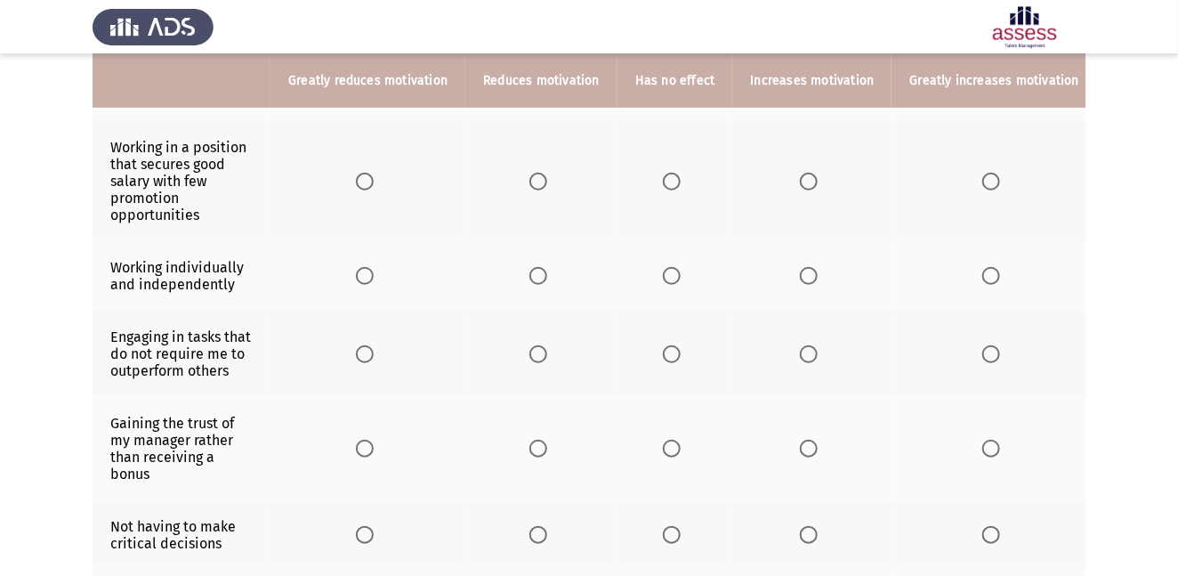
scroll to position [353, 0]
click at [810, 182] on span "Select an option" at bounding box center [809, 180] width 18 height 18
click at [810, 182] on input "Select an option" at bounding box center [809, 180] width 18 height 18
click at [809, 271] on span "Select an option" at bounding box center [809, 274] width 18 height 18
click at [809, 271] on input "Select an option" at bounding box center [809, 274] width 18 height 18
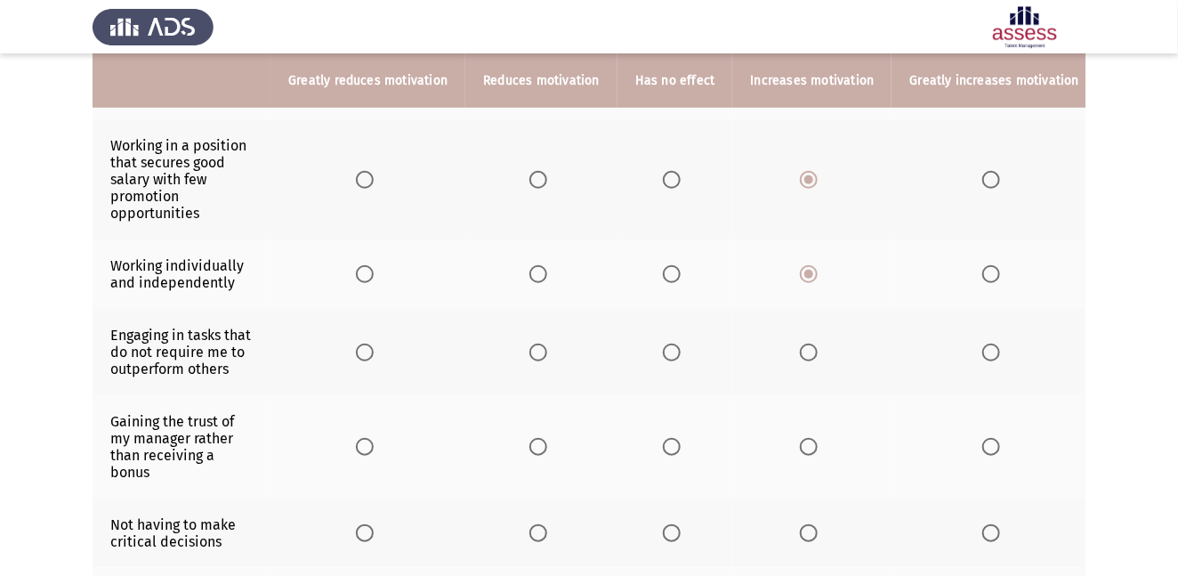
click at [535, 354] on span "Select an option" at bounding box center [539, 353] width 18 height 18
click at [535, 354] on input "Select an option" at bounding box center [539, 353] width 18 height 18
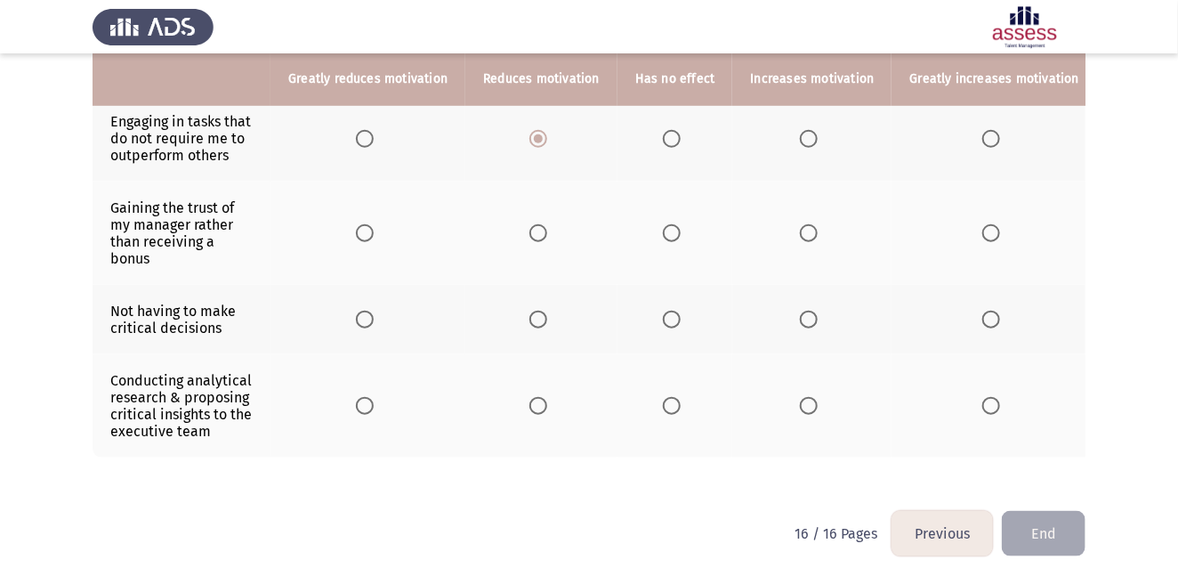
scroll to position [571, 0]
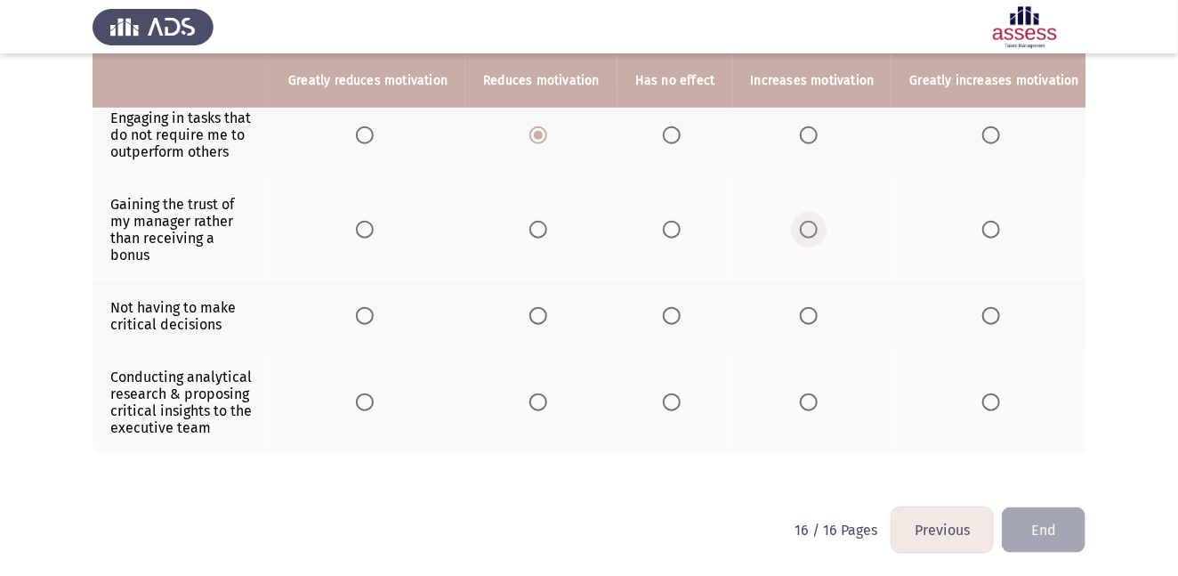
click at [806, 235] on span "Select an option" at bounding box center [809, 230] width 18 height 18
click at [806, 235] on input "Select an option" at bounding box center [809, 230] width 18 height 18
click at [1073, 336] on app-assessment-container "Previous ASSESS Motivation Assessment End Please rate each of the below stateme…" at bounding box center [589, 4] width 1178 height 1007
click at [543, 318] on span "Select an option" at bounding box center [539, 316] width 18 height 18
click at [543, 318] on input "Select an option" at bounding box center [539, 316] width 18 height 18
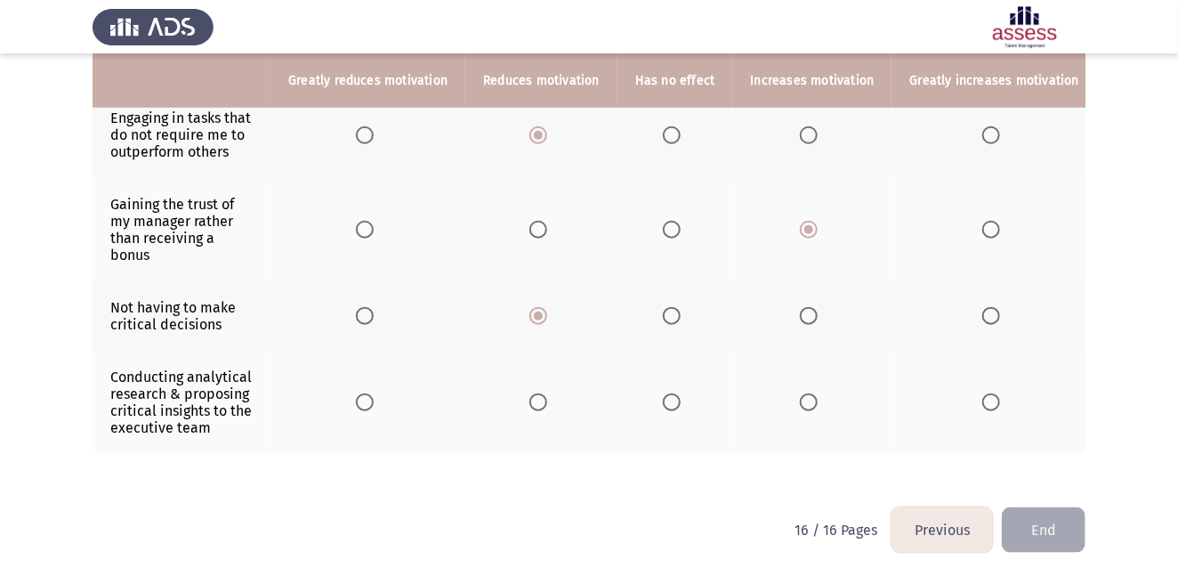
scroll to position [579, 0]
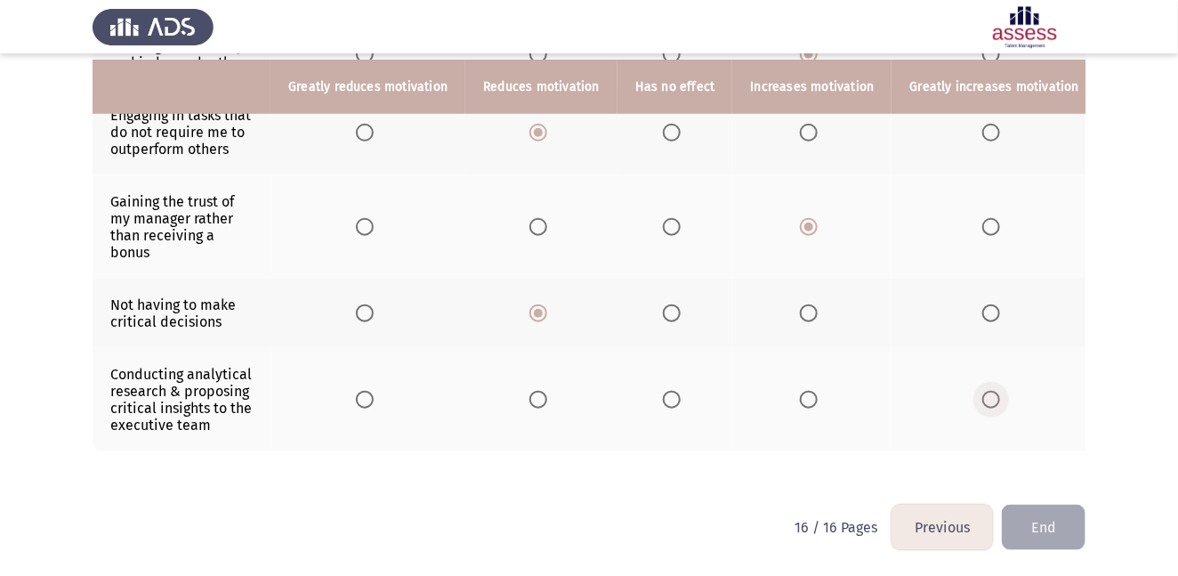
click at [983, 396] on span "Select an option" at bounding box center [992, 400] width 18 height 18
click at [983, 396] on input "Select an option" at bounding box center [992, 400] width 18 height 18
click at [1048, 517] on button "End" at bounding box center [1044, 527] width 84 height 45
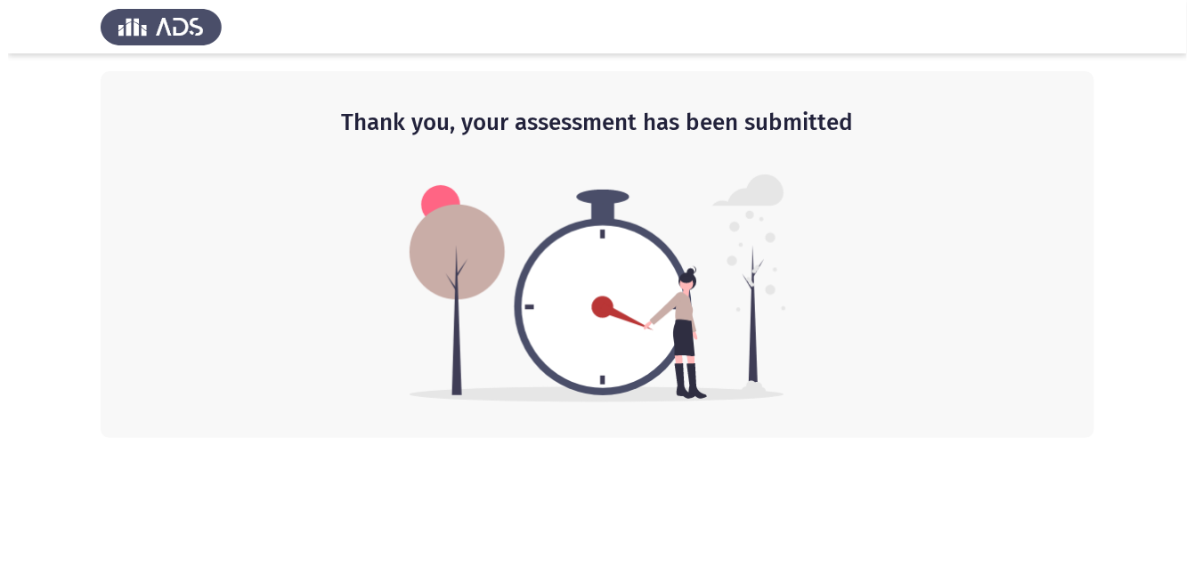
scroll to position [0, 0]
